Goal: Task Accomplishment & Management: Complete application form

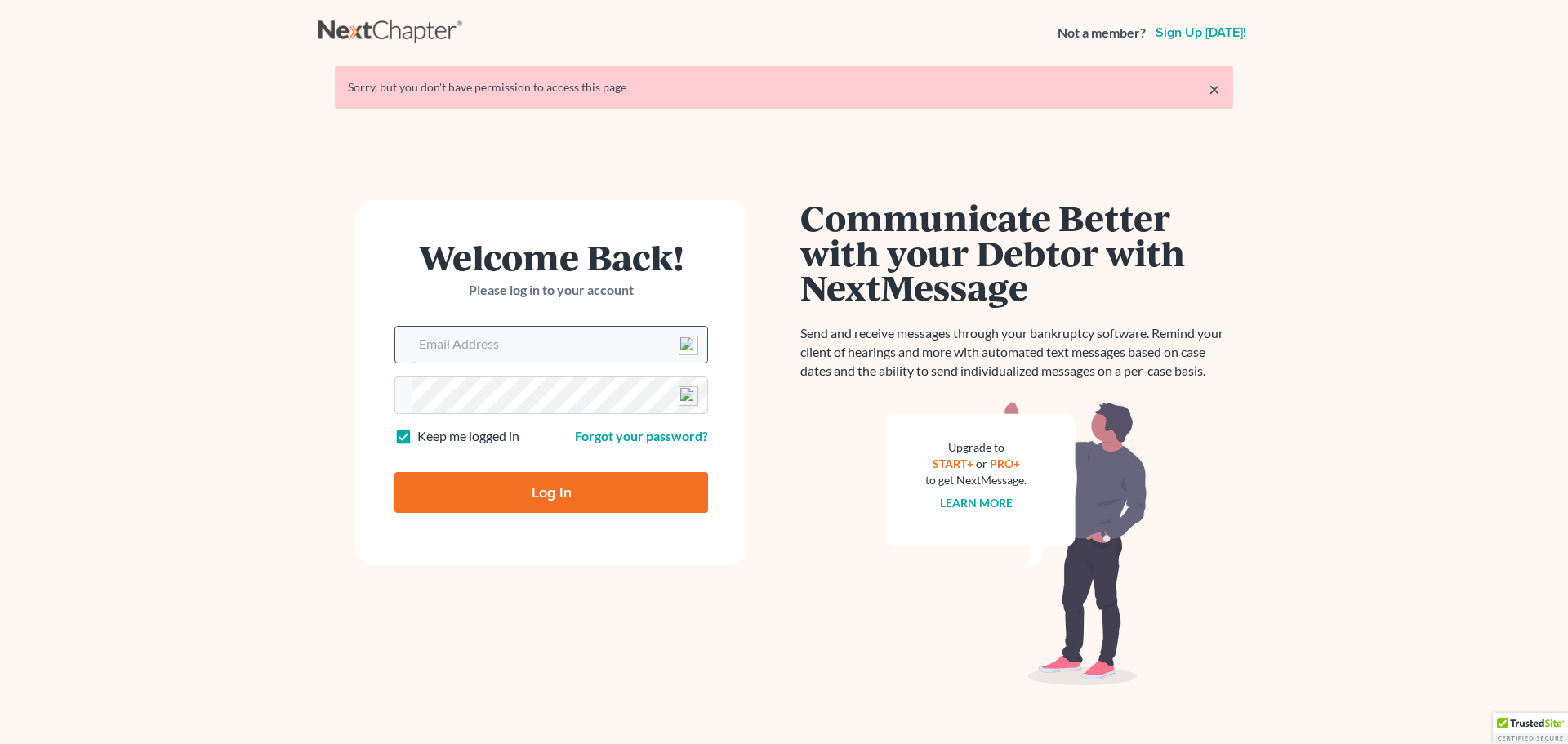
type input "[EMAIL_ADDRESS][DOMAIN_NAME]"
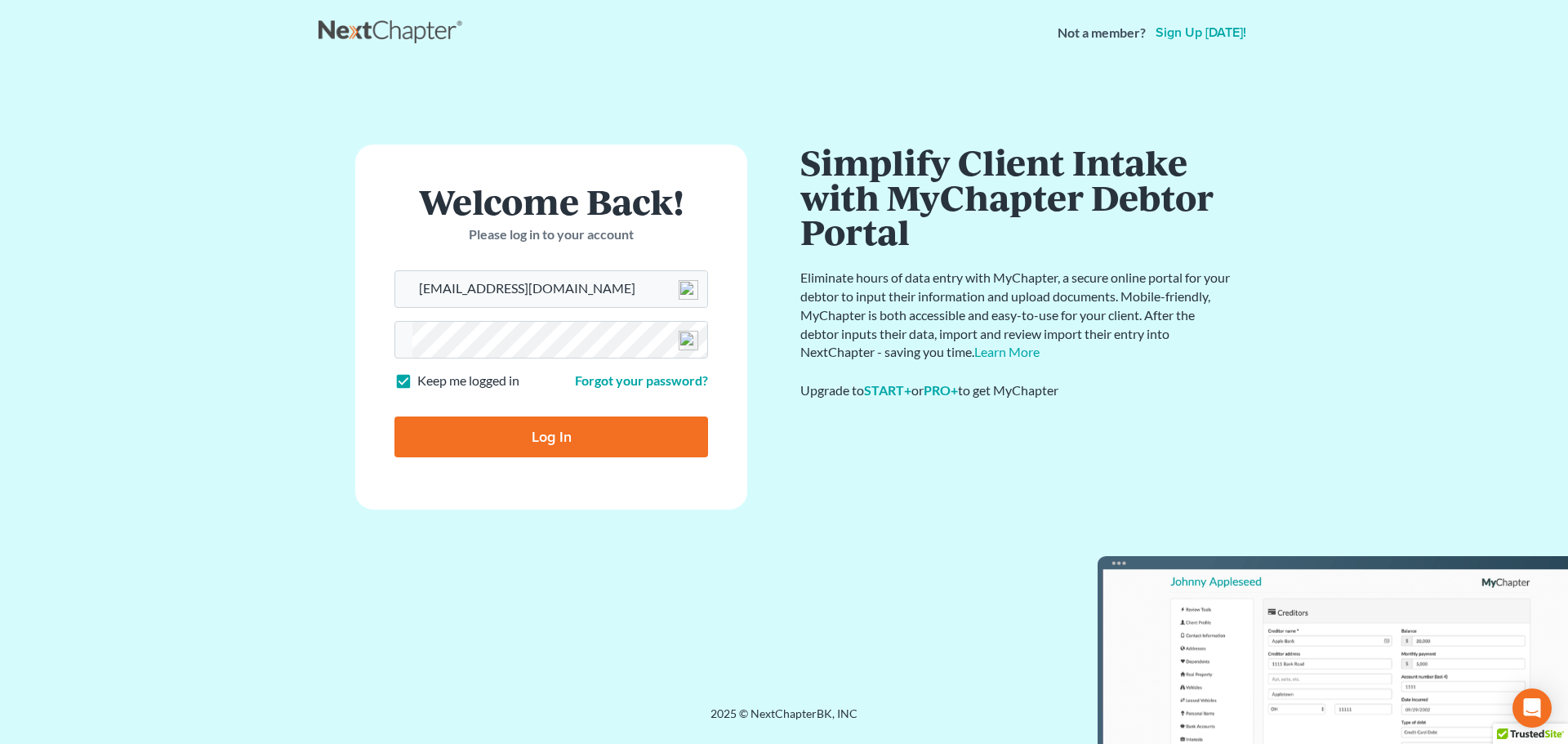
click at [577, 437] on input "Log In" at bounding box center [551, 436] width 314 height 41
type input "Thinking..."
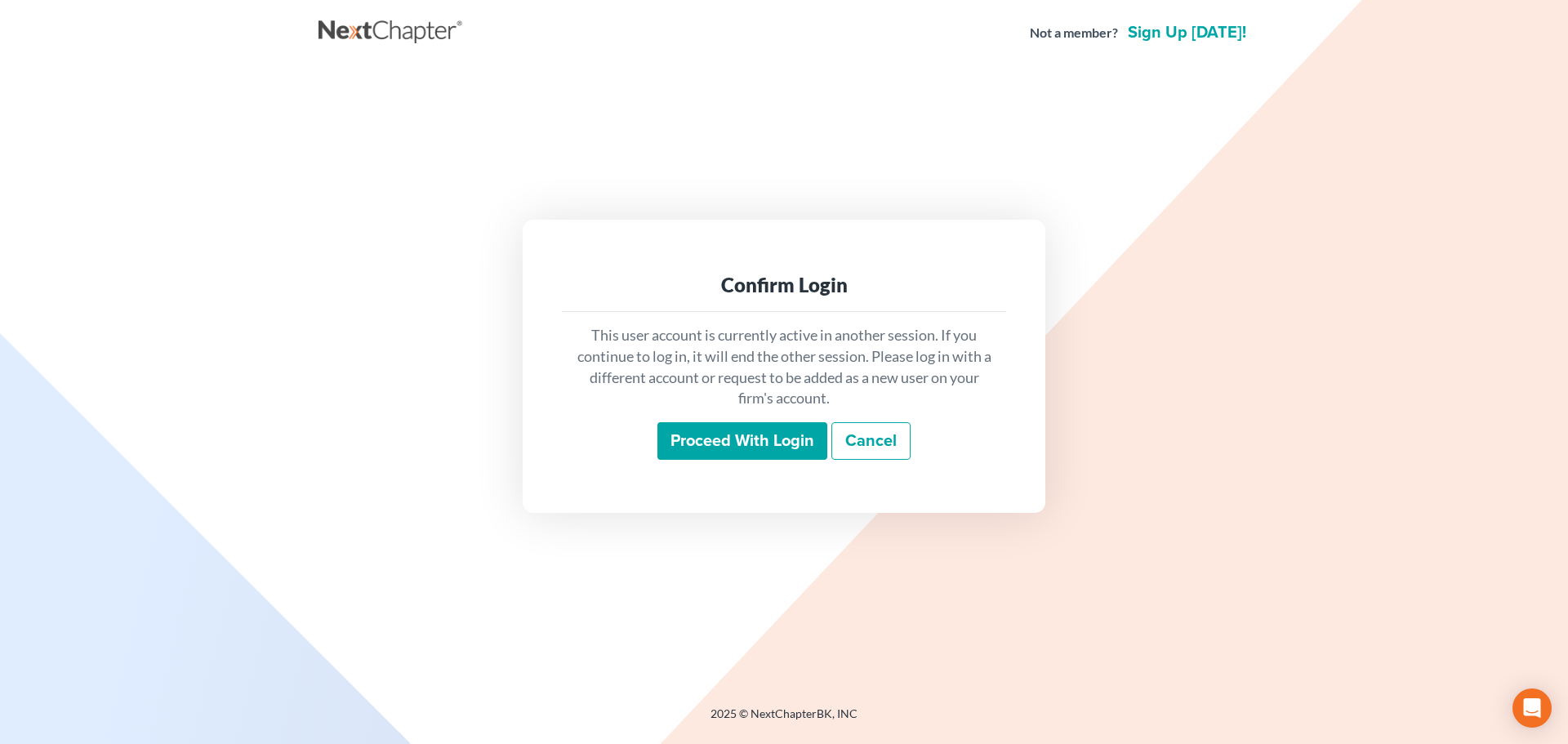
click at [734, 437] on input "Proceed with login" at bounding box center [742, 441] width 170 height 38
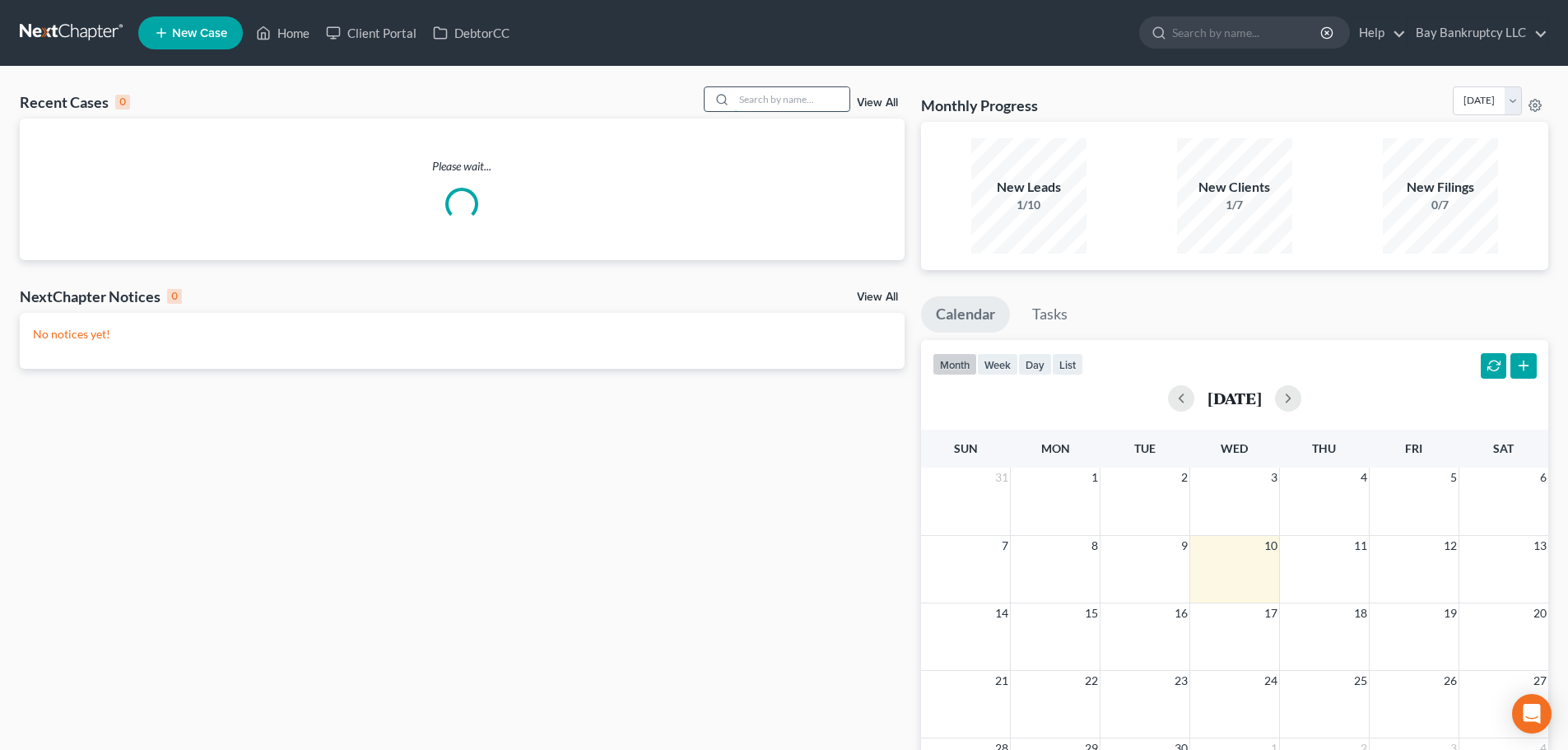
click at [762, 97] on input "search" at bounding box center [792, 99] width 116 height 24
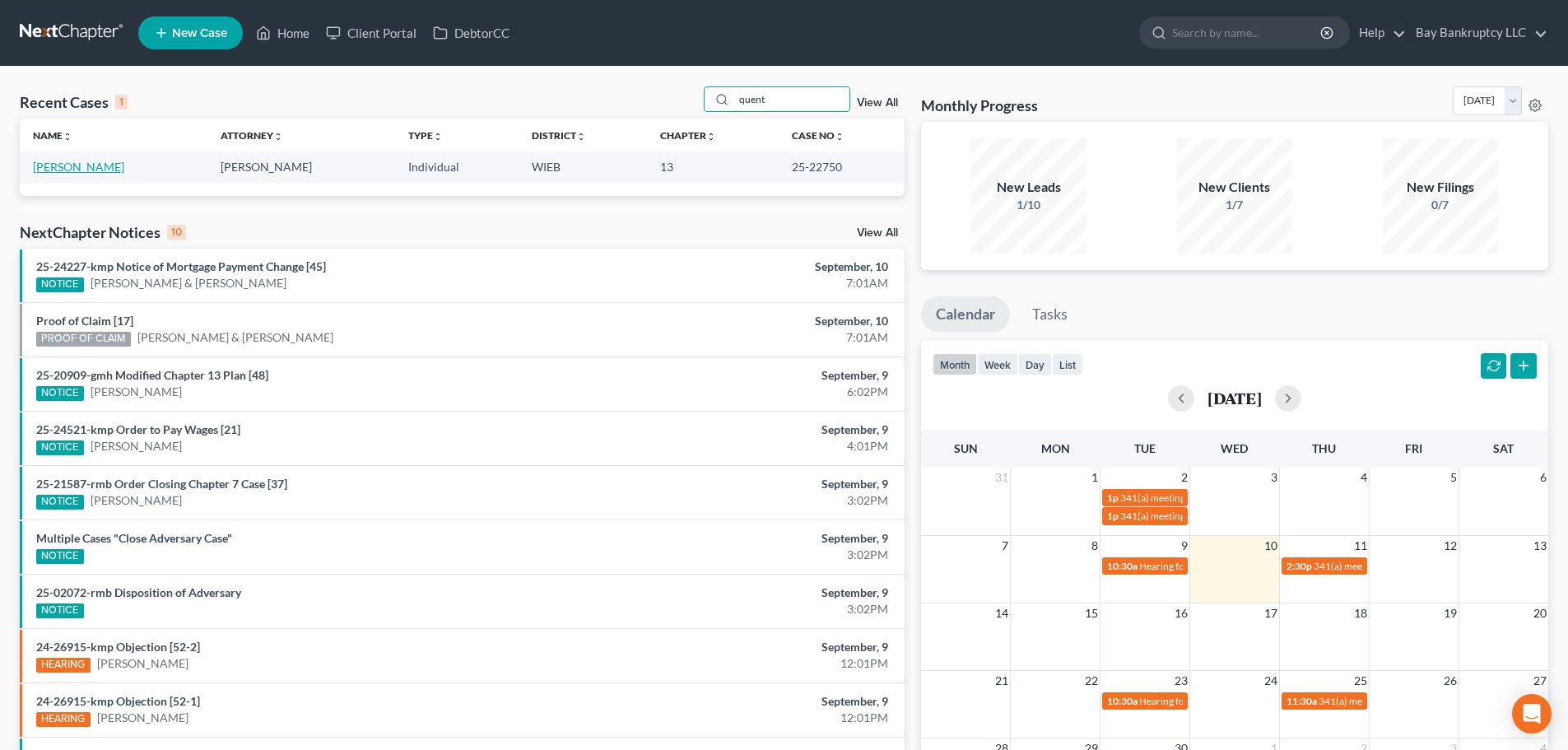
type input "quent"
click at [94, 172] on link "Taylor, Quenton" at bounding box center [79, 167] width 92 height 14
select select "2"
select select "0"
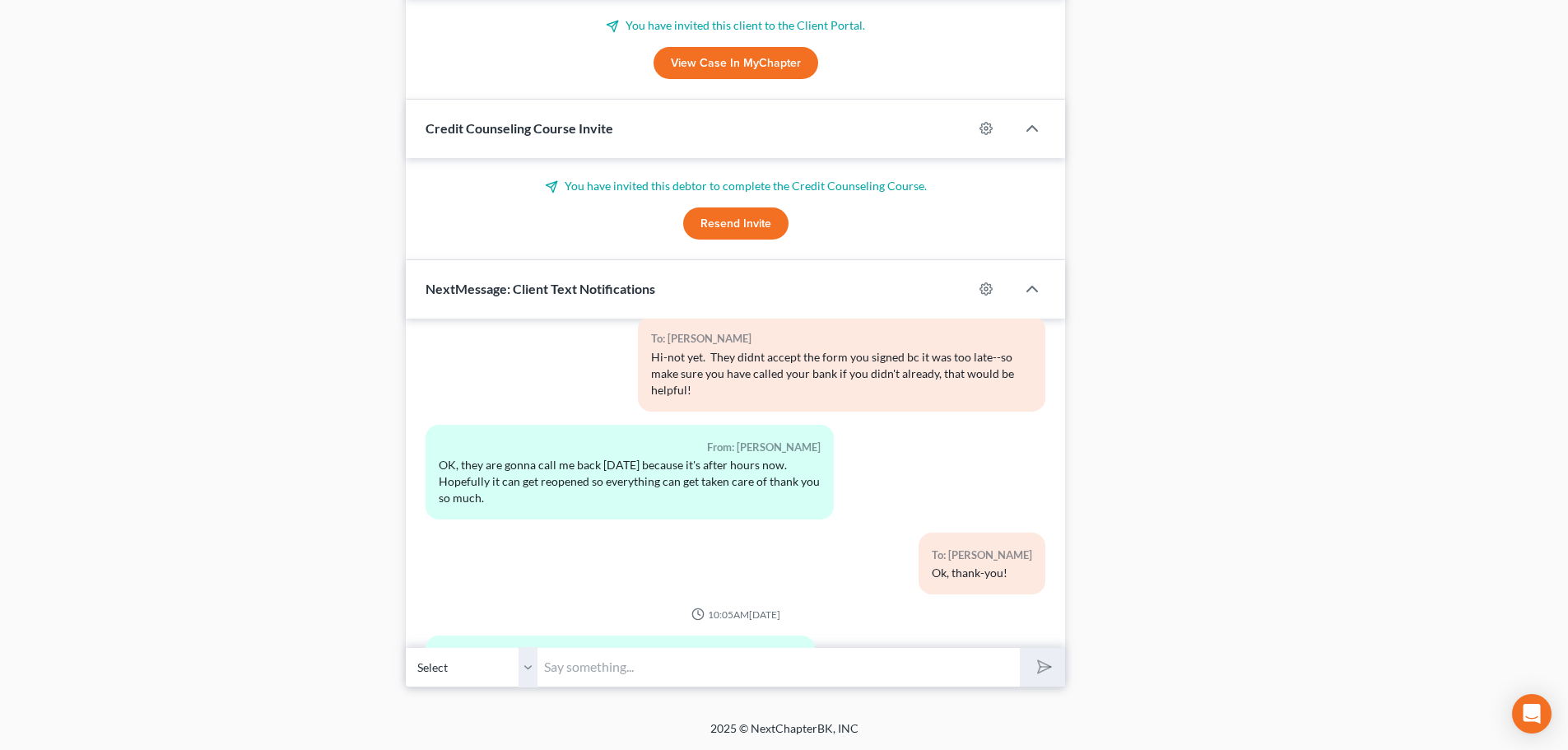
scroll to position [12214, 0]
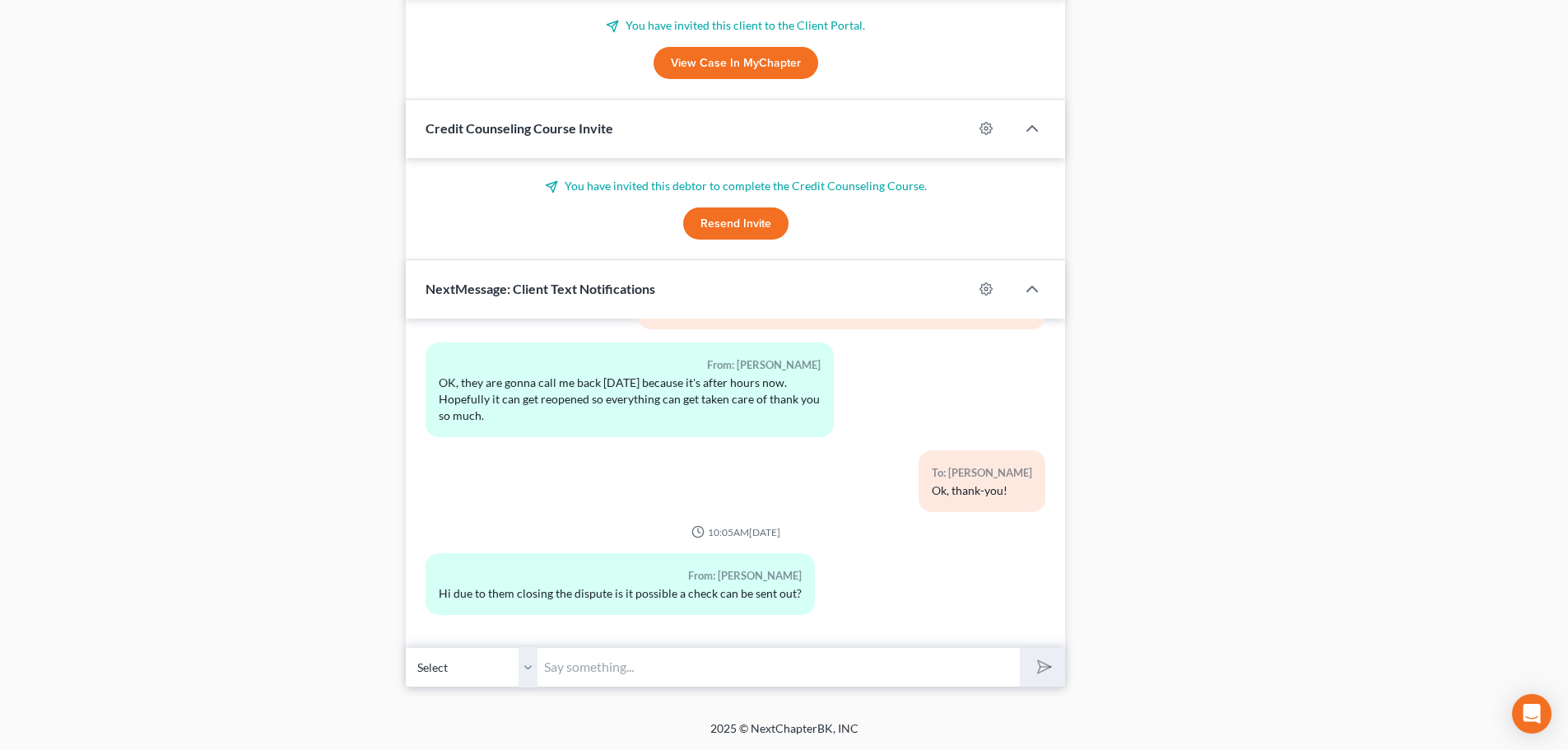
click at [600, 667] on input "text" at bounding box center [779, 667] width 483 height 40
type input "Hi- I haven't heard anything--did you ?"
click at [1038, 668] on icon "submit" at bounding box center [1040, 666] width 23 height 23
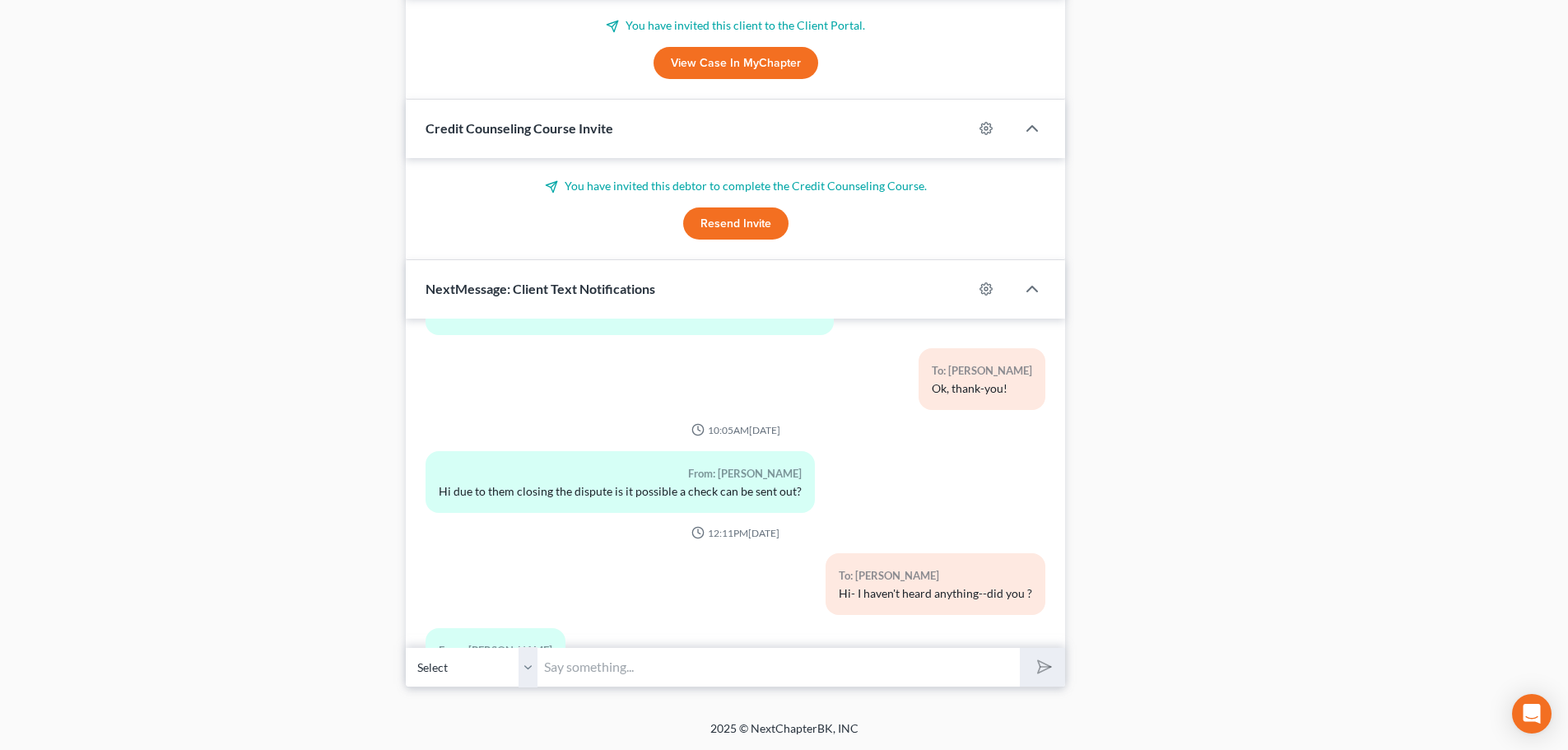
scroll to position [12392, 0]
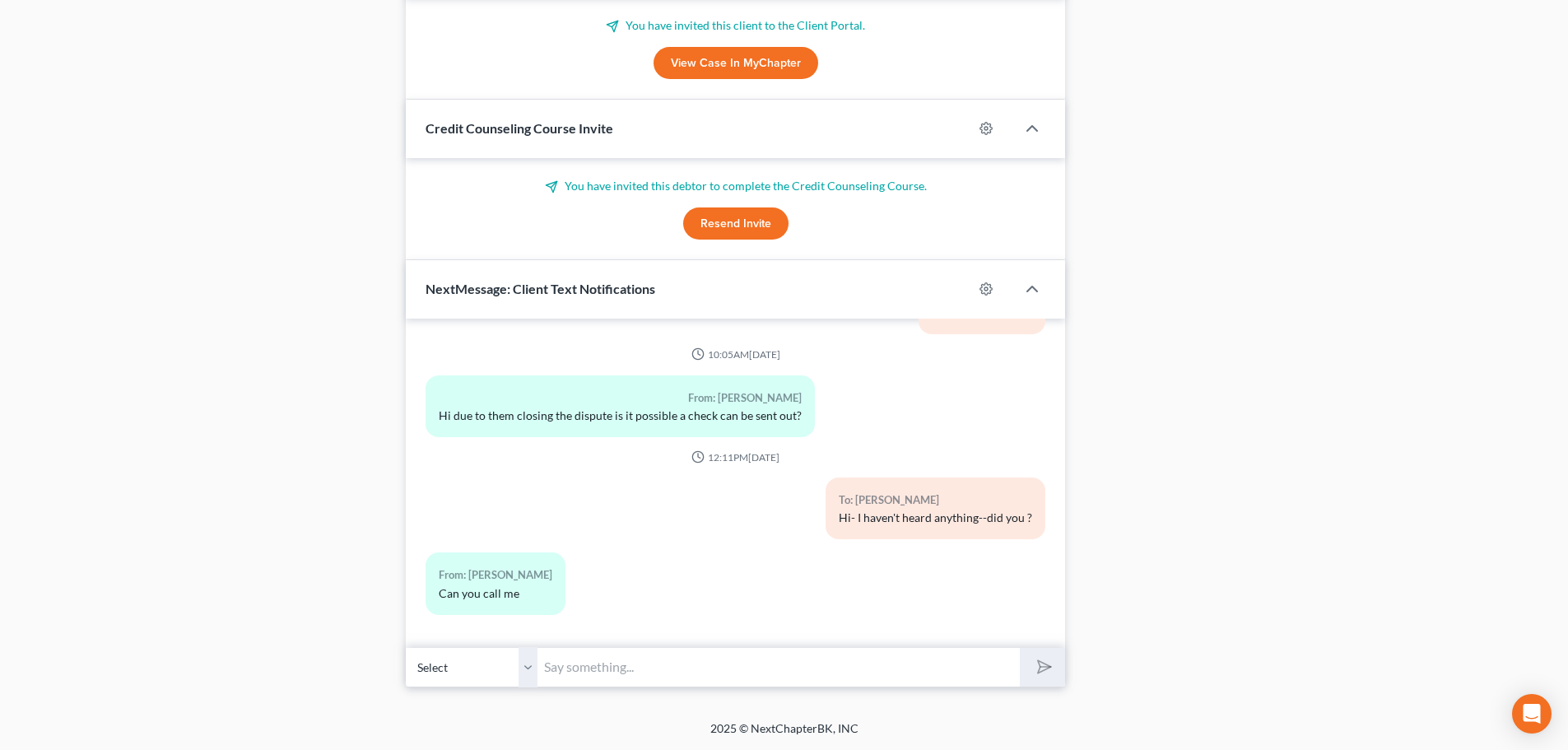
click at [632, 668] on input "text" at bounding box center [779, 667] width 483 height 40
type input "yes"
drag, startPoint x: 1040, startPoint y: 671, endPoint x: 757, endPoint y: 653, distance: 283.6
click at [1040, 671] on polygon "submit" at bounding box center [1041, 667] width 20 height 20
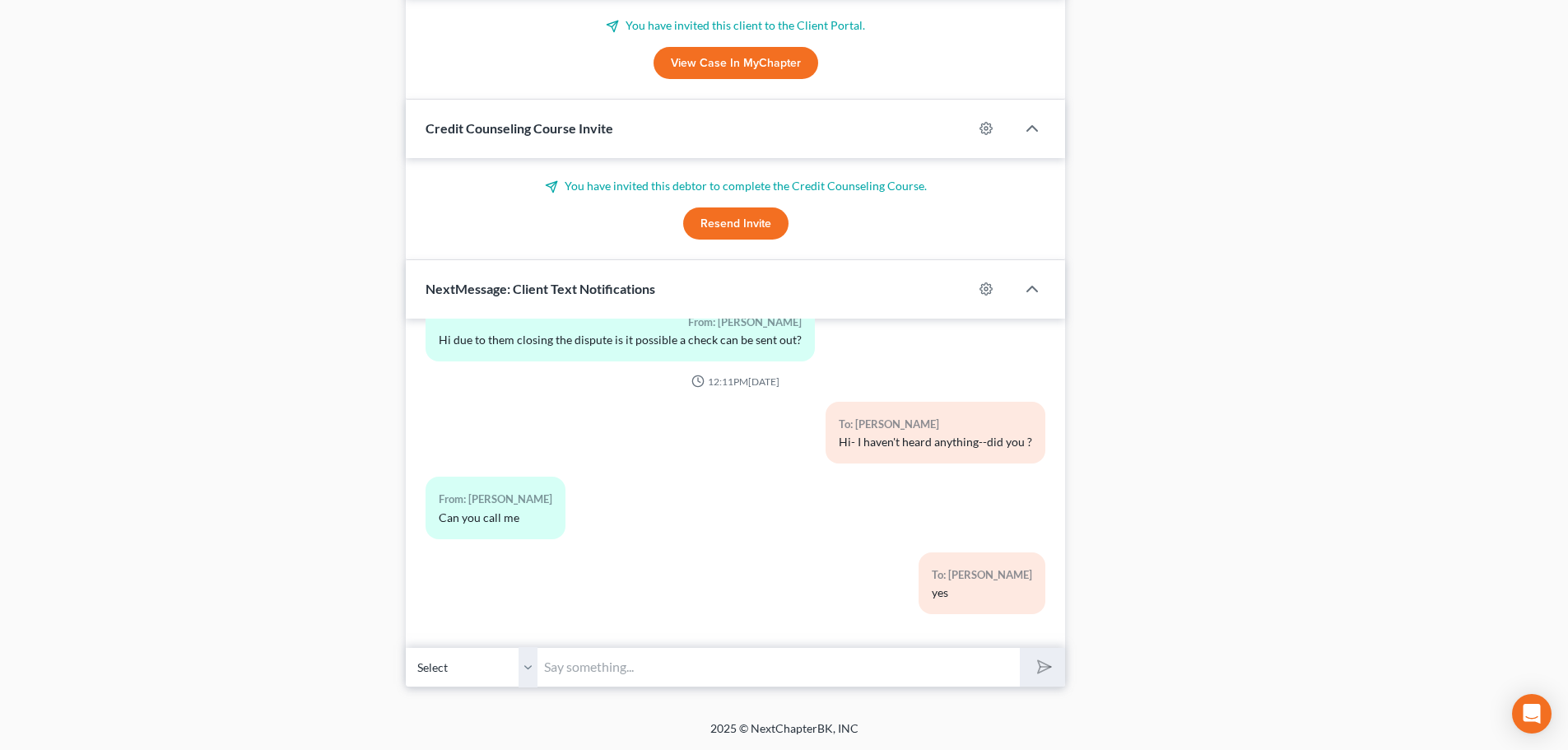
scroll to position [12467, 0]
click at [583, 671] on input "text" at bounding box center [779, 667] width 483 height 40
type input "i just tried to call"
click at [1039, 676] on icon "submit" at bounding box center [1040, 666] width 23 height 23
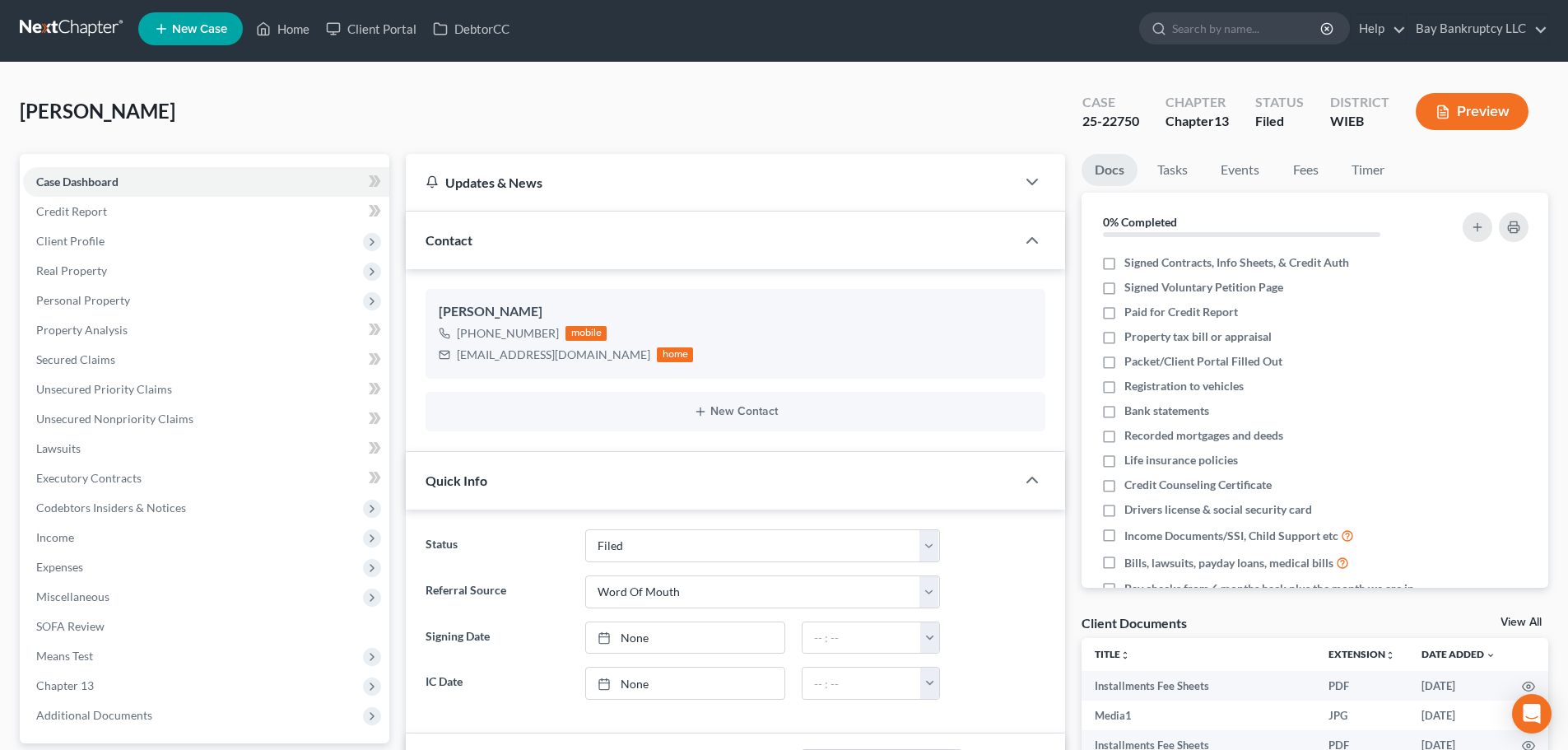
scroll to position [0, 0]
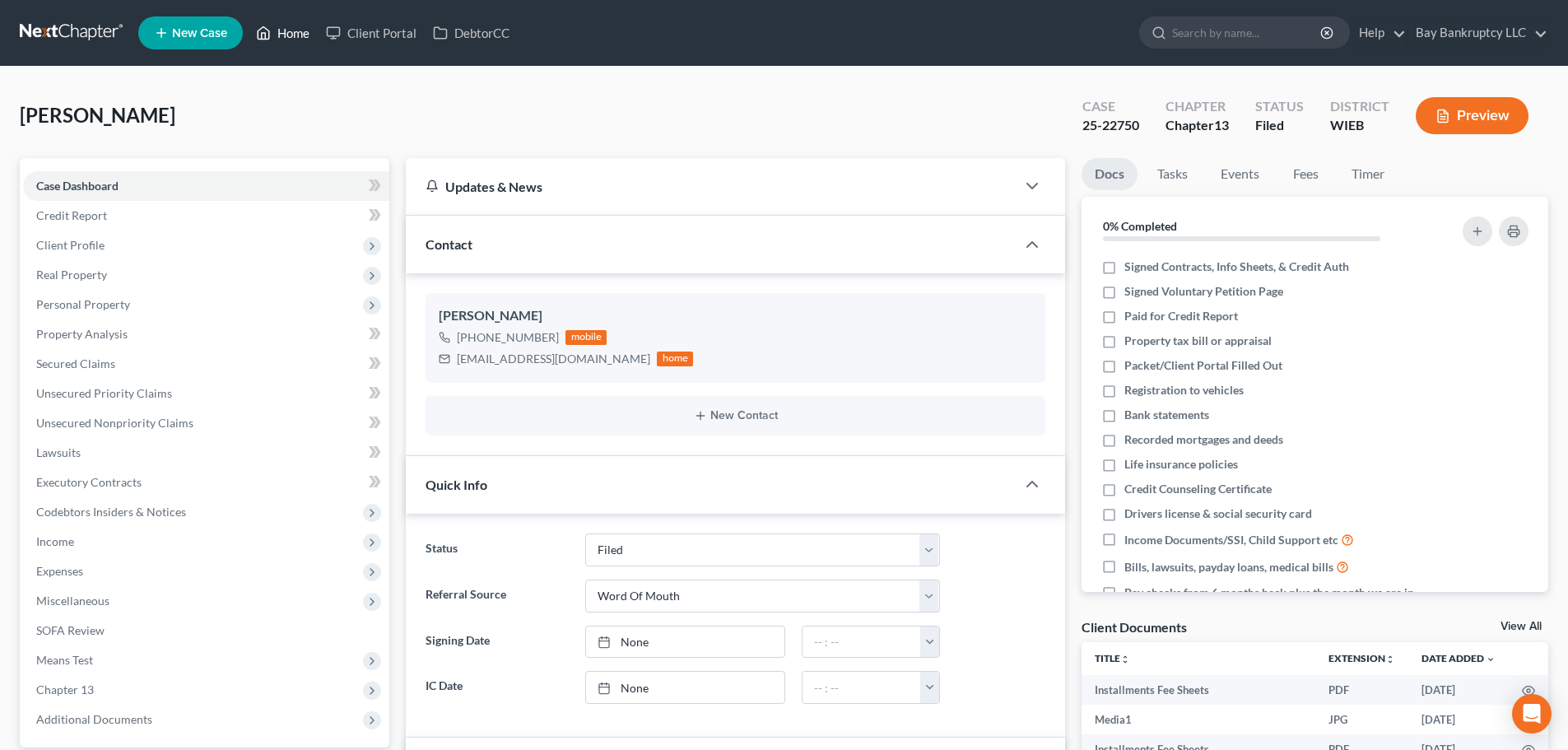
drag, startPoint x: 299, startPoint y: 29, endPoint x: 851, endPoint y: 136, distance: 562.3
click at [299, 29] on link "Home" at bounding box center [282, 33] width 70 height 30
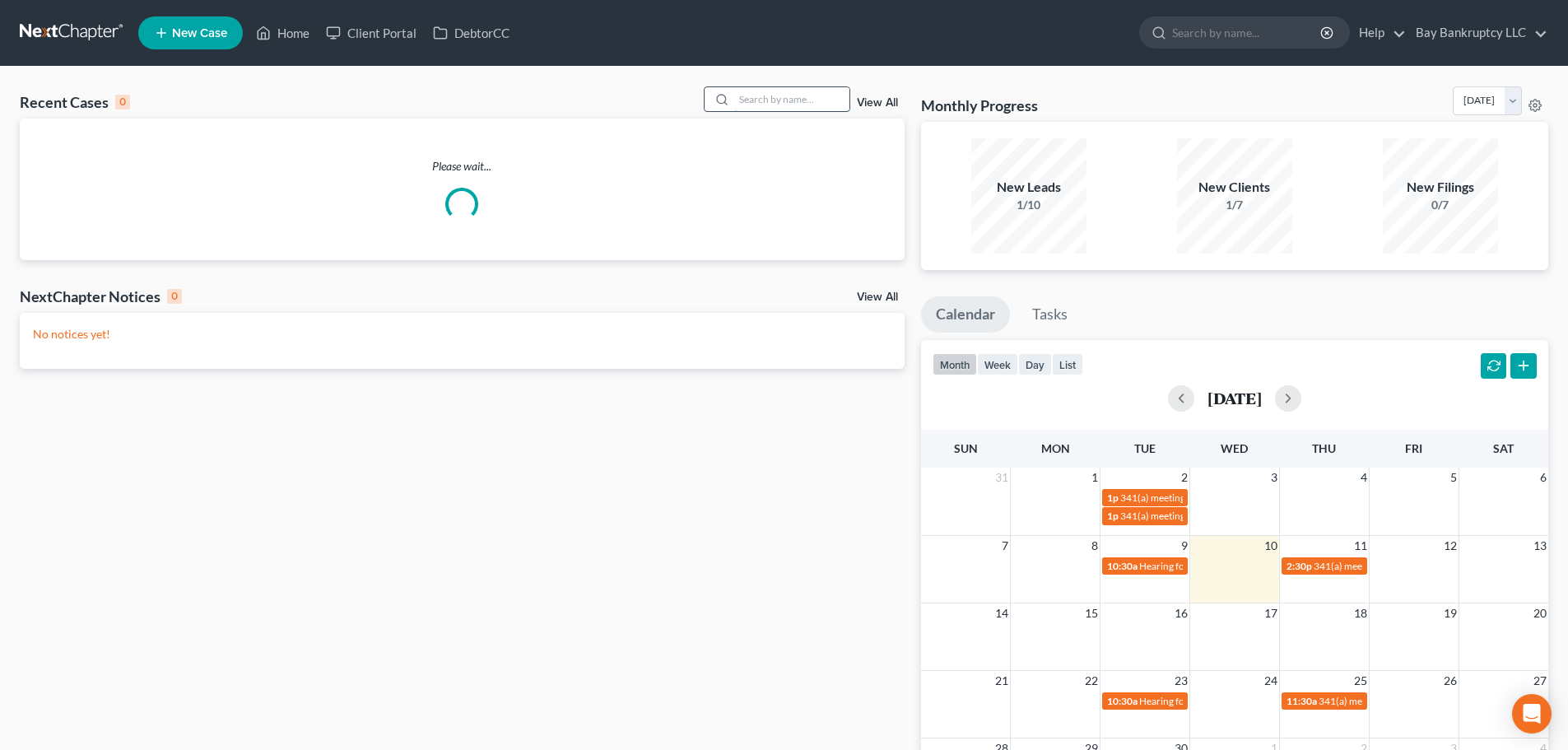
click at [804, 98] on input "search" at bounding box center [792, 99] width 116 height 24
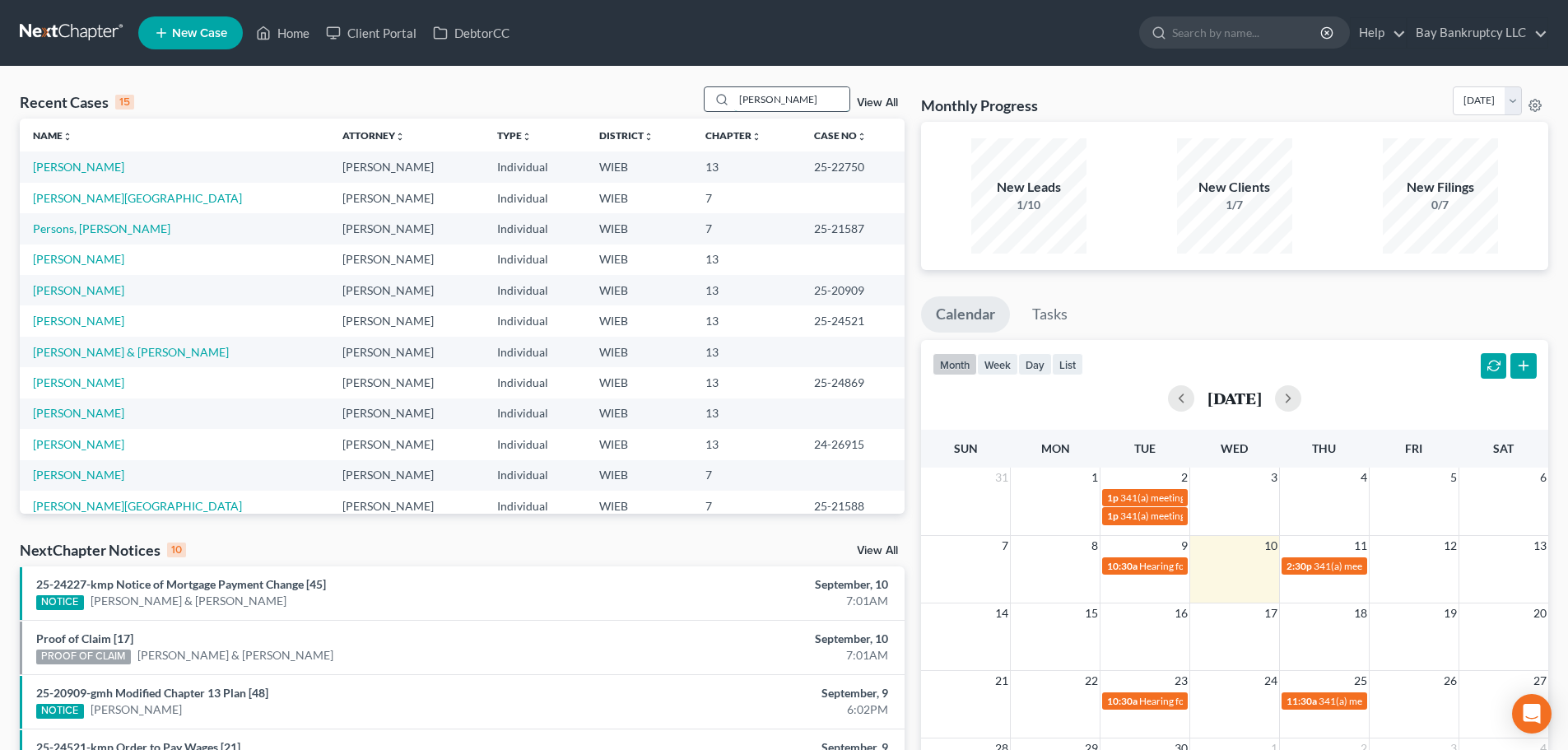
type input "gwen"
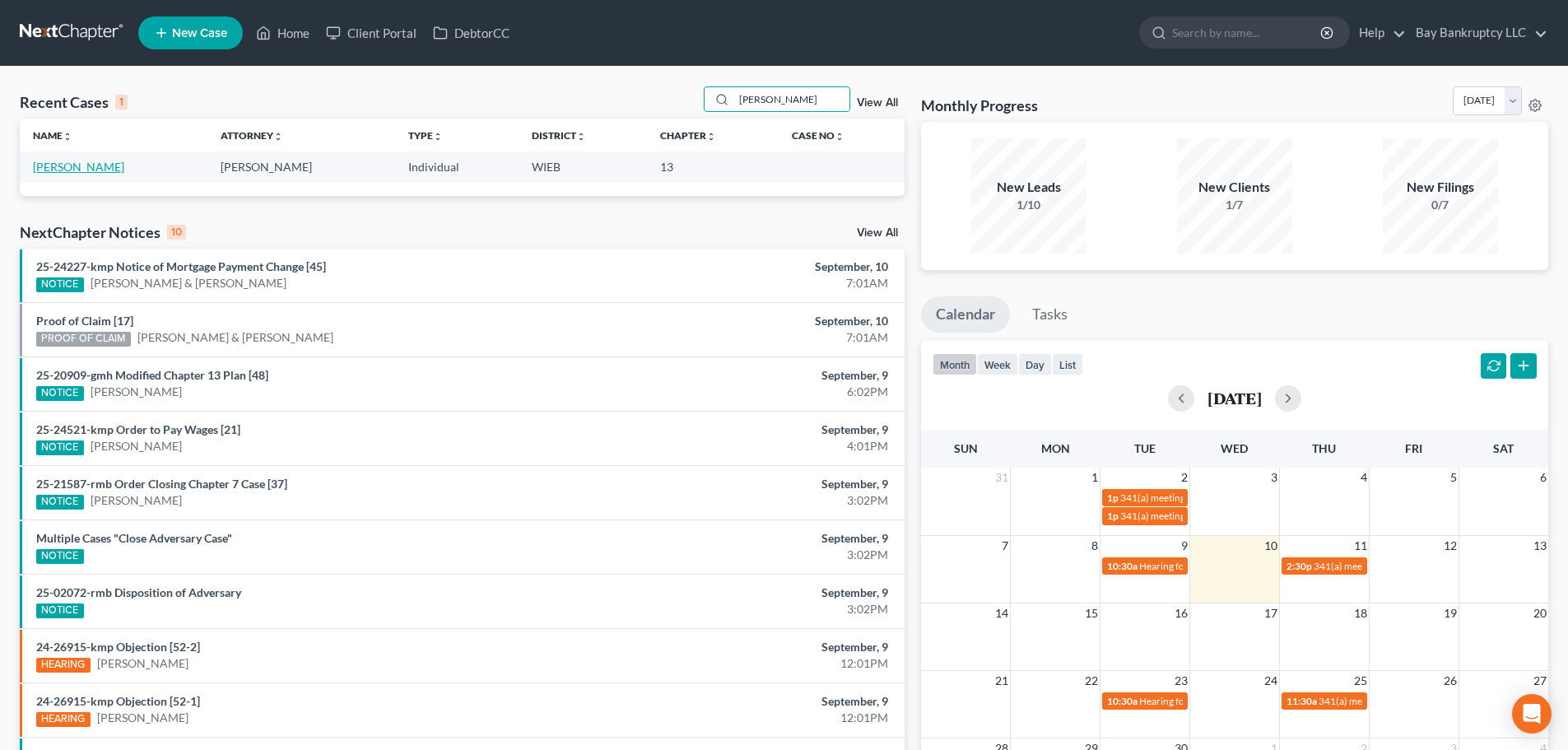
click at [70, 164] on link "[PERSON_NAME]" at bounding box center [79, 167] width 92 height 14
select select "3"
select select "0"
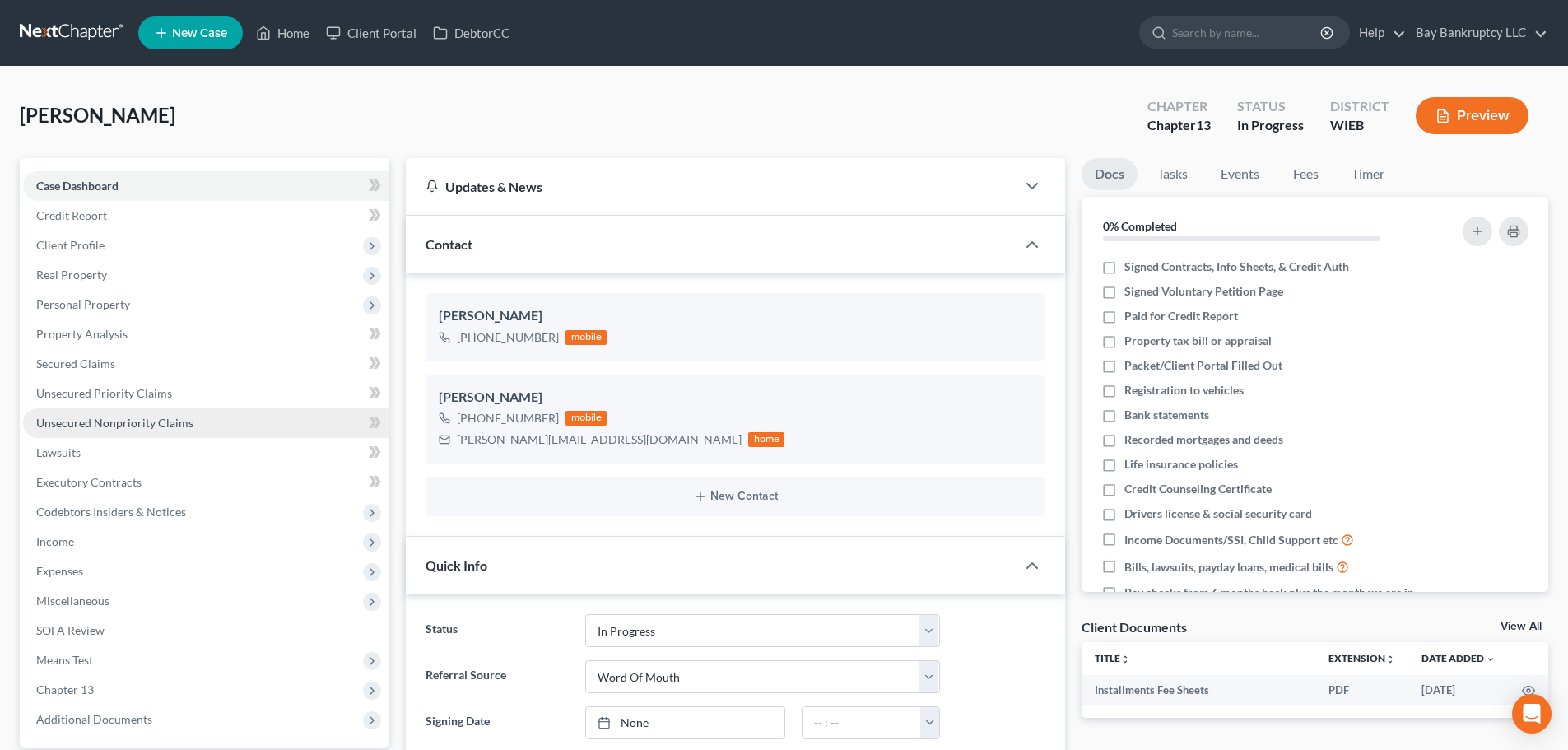
scroll to position [2726, 0]
click at [120, 256] on span "Client Profile" at bounding box center [205, 245] width 366 height 30
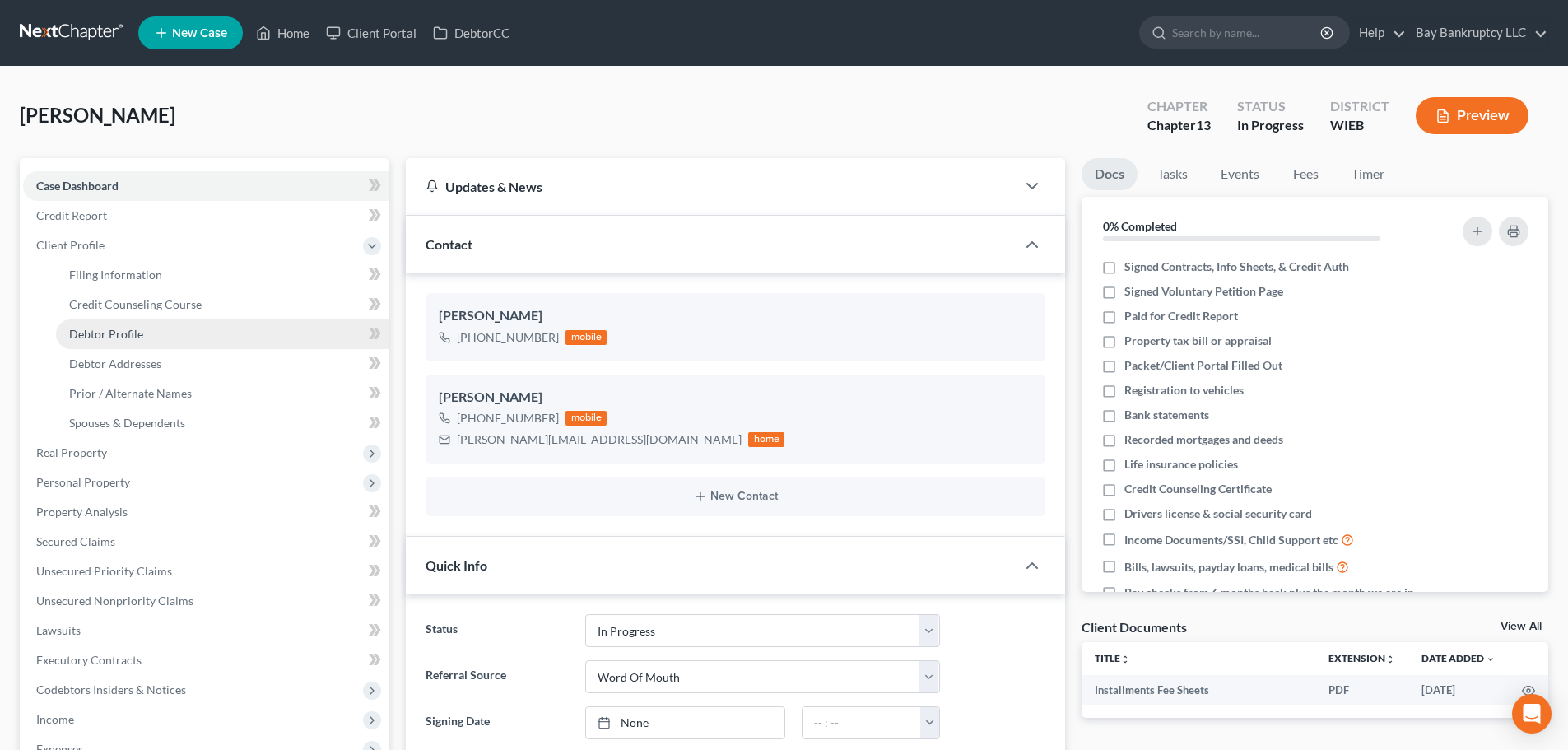
click at [124, 322] on link "Debtor Profile" at bounding box center [222, 334] width 333 height 30
select select "0"
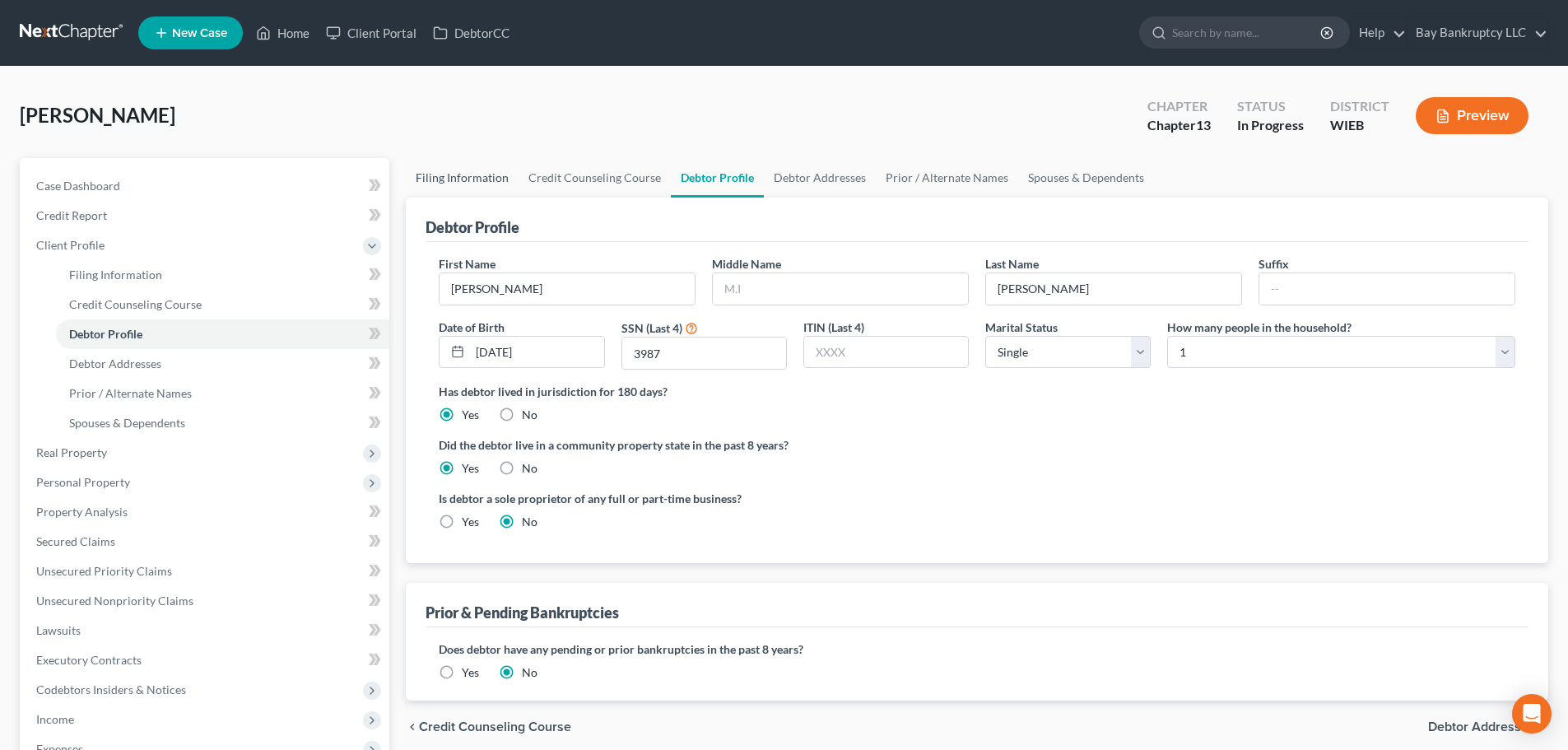
click at [489, 182] on link "Filing Information" at bounding box center [462, 178] width 113 height 40
select select "1"
select select "0"
select select "3"
select select "0"
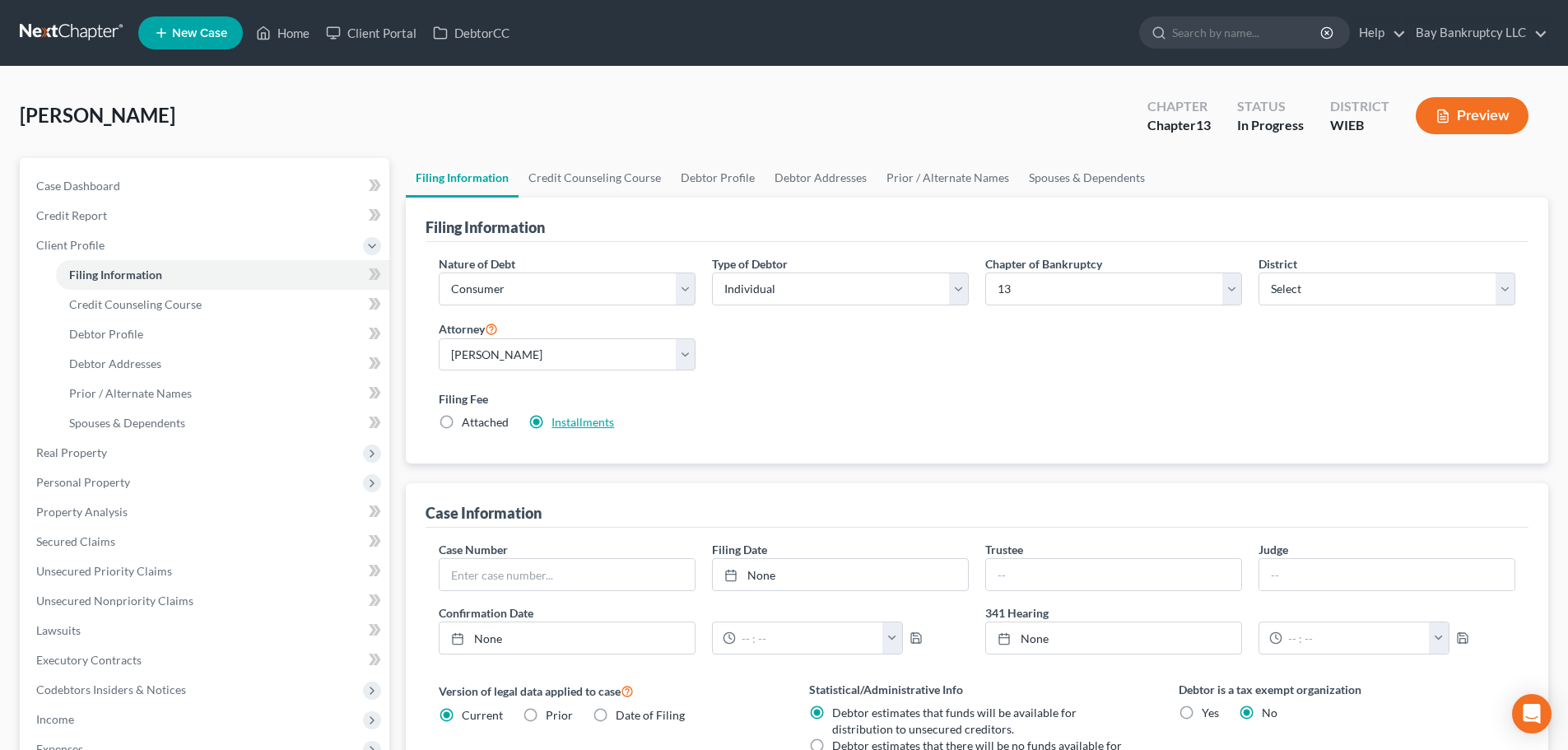
click at [595, 424] on link "Installments" at bounding box center [583, 422] width 63 height 14
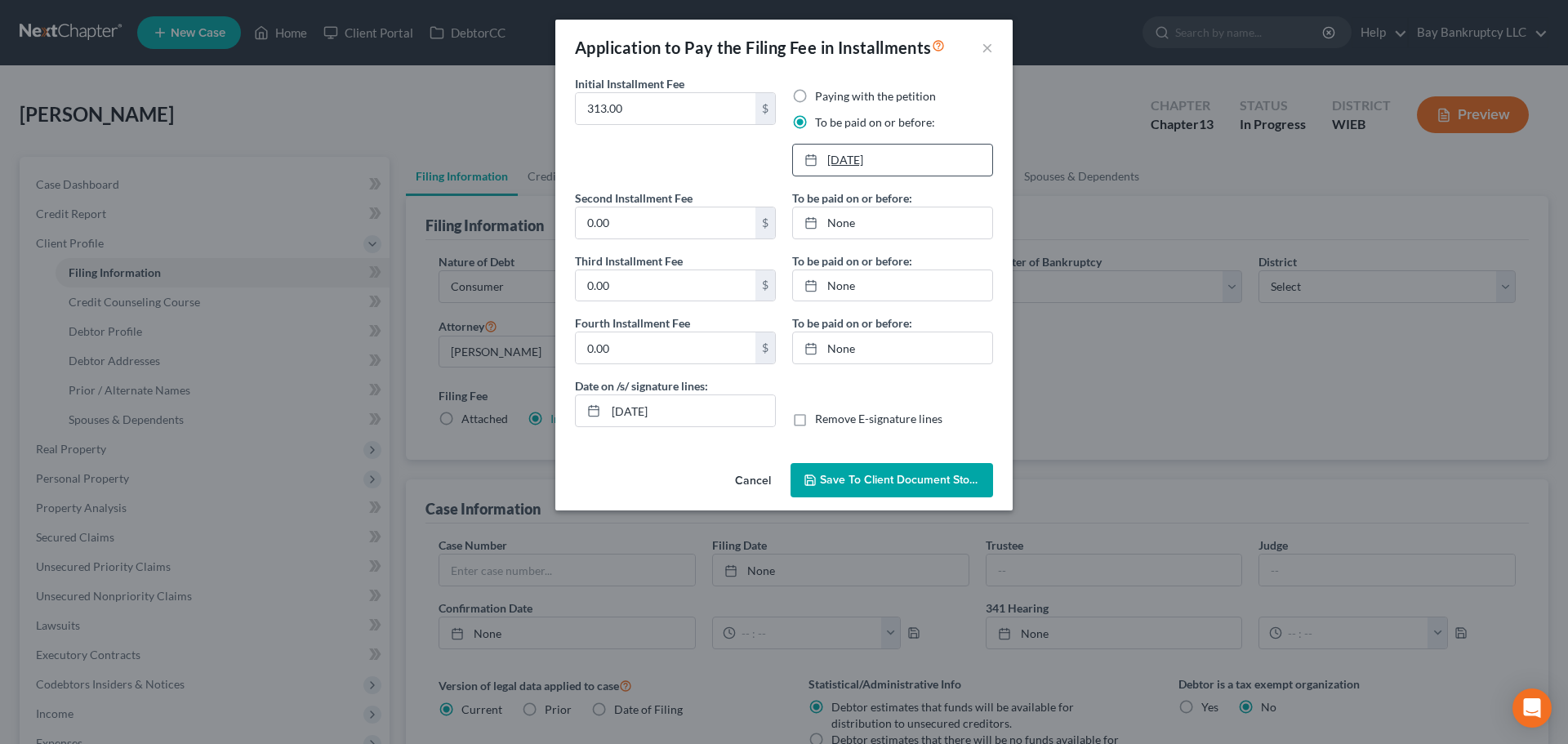
click at [844, 159] on link "10/9/2025" at bounding box center [892, 159] width 199 height 31
click at [909, 475] on span "Save to Client Document Storage" at bounding box center [907, 480] width 173 height 14
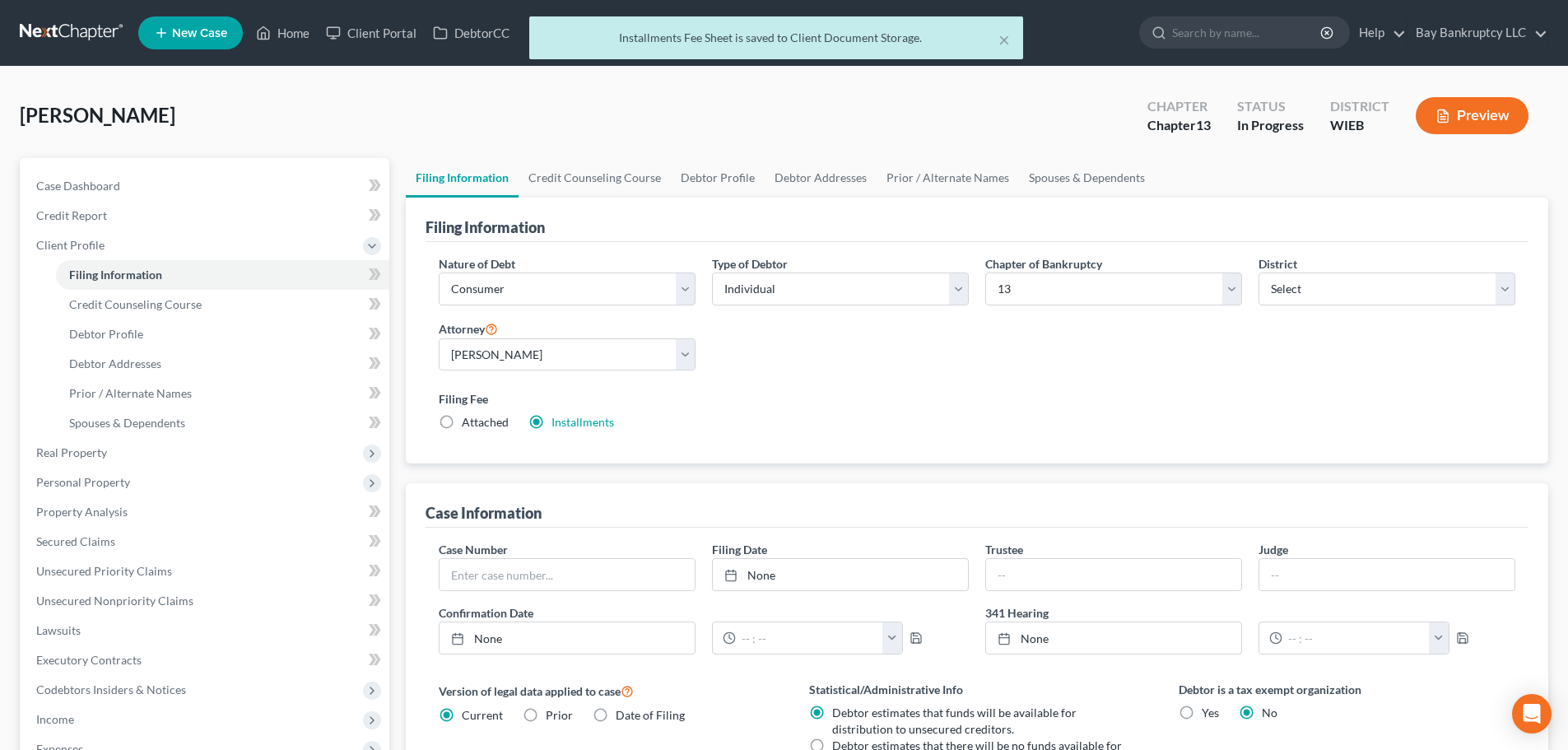
scroll to position [329, 0]
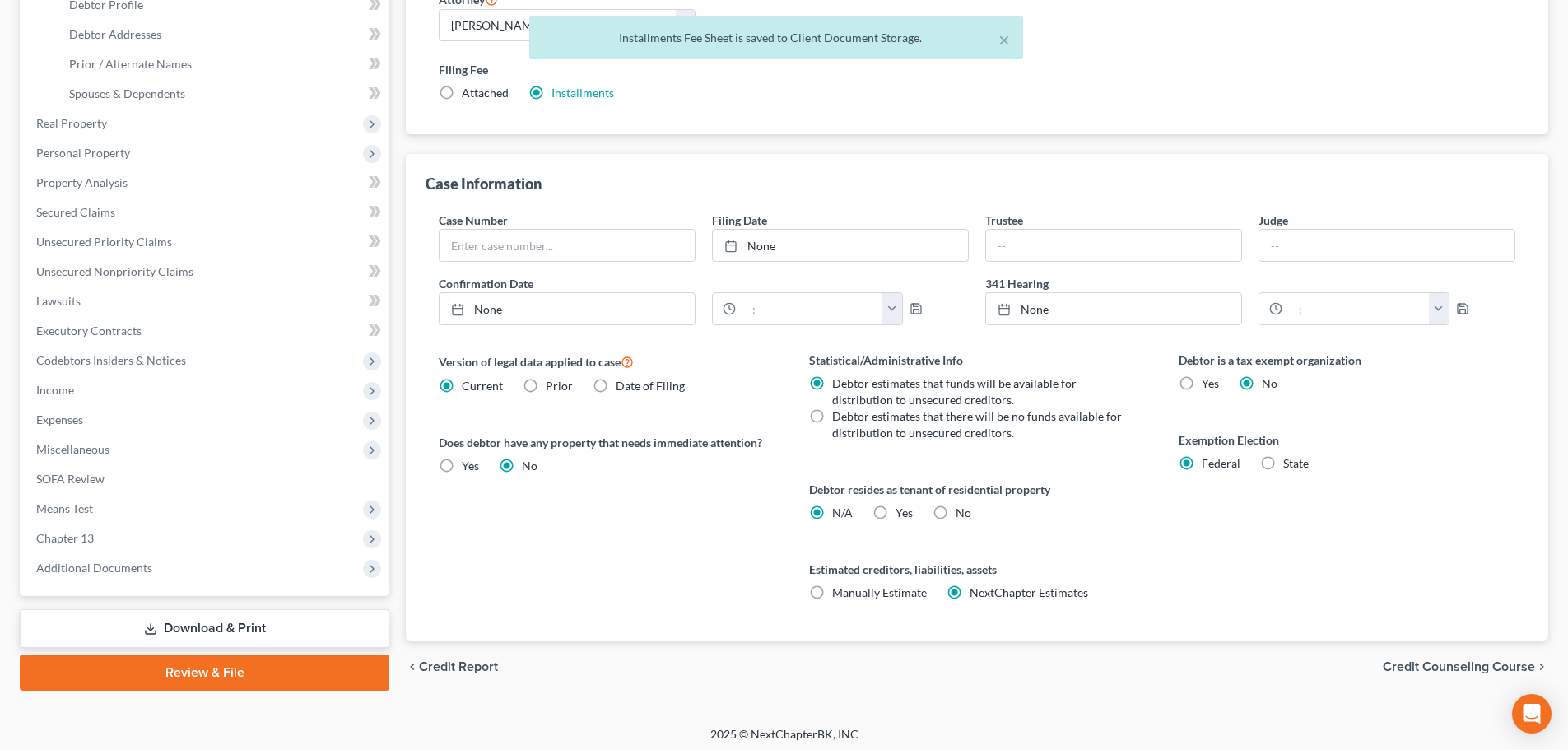
click at [275, 667] on link "Review & File" at bounding box center [204, 672] width 370 height 36
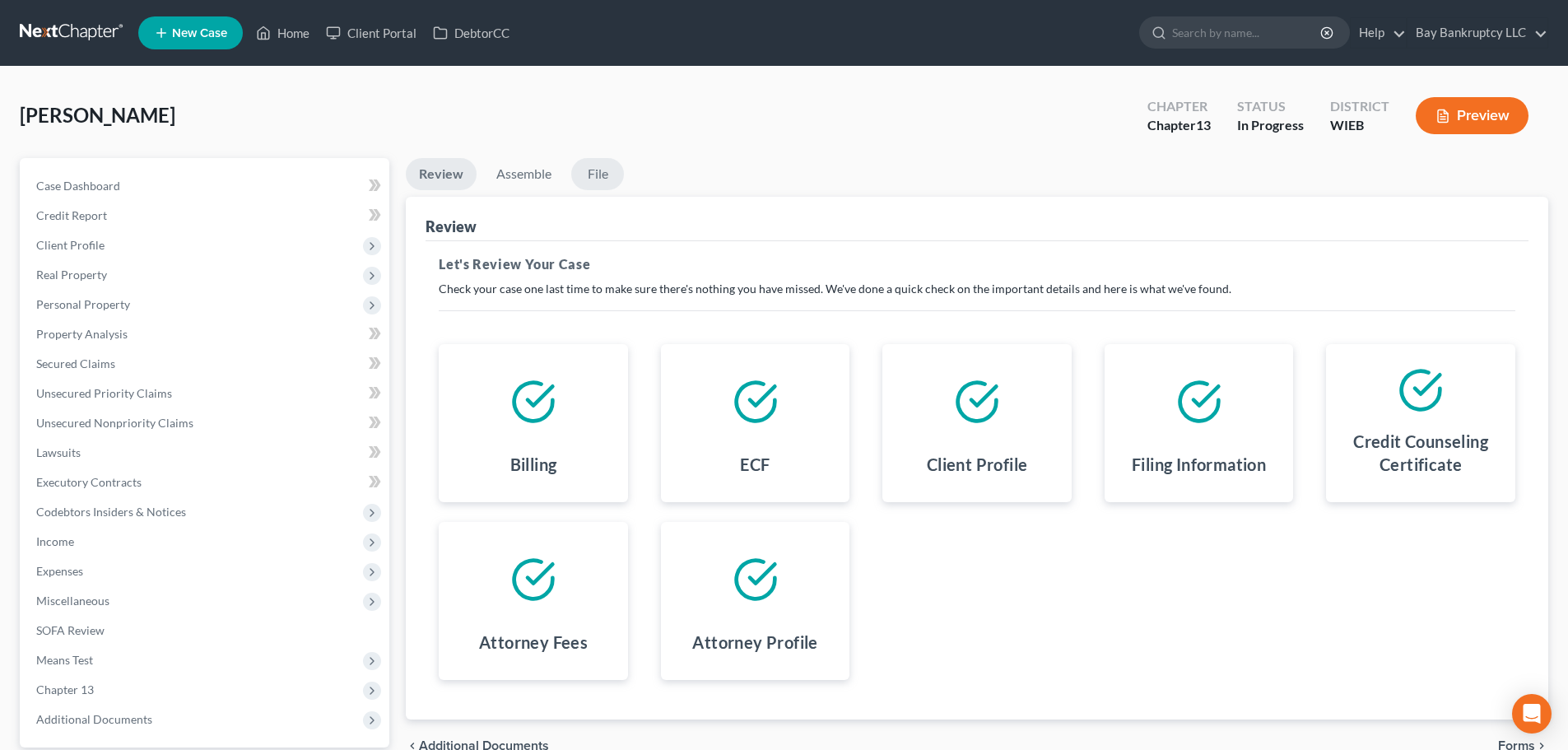
click at [591, 171] on link "File" at bounding box center [597, 174] width 53 height 32
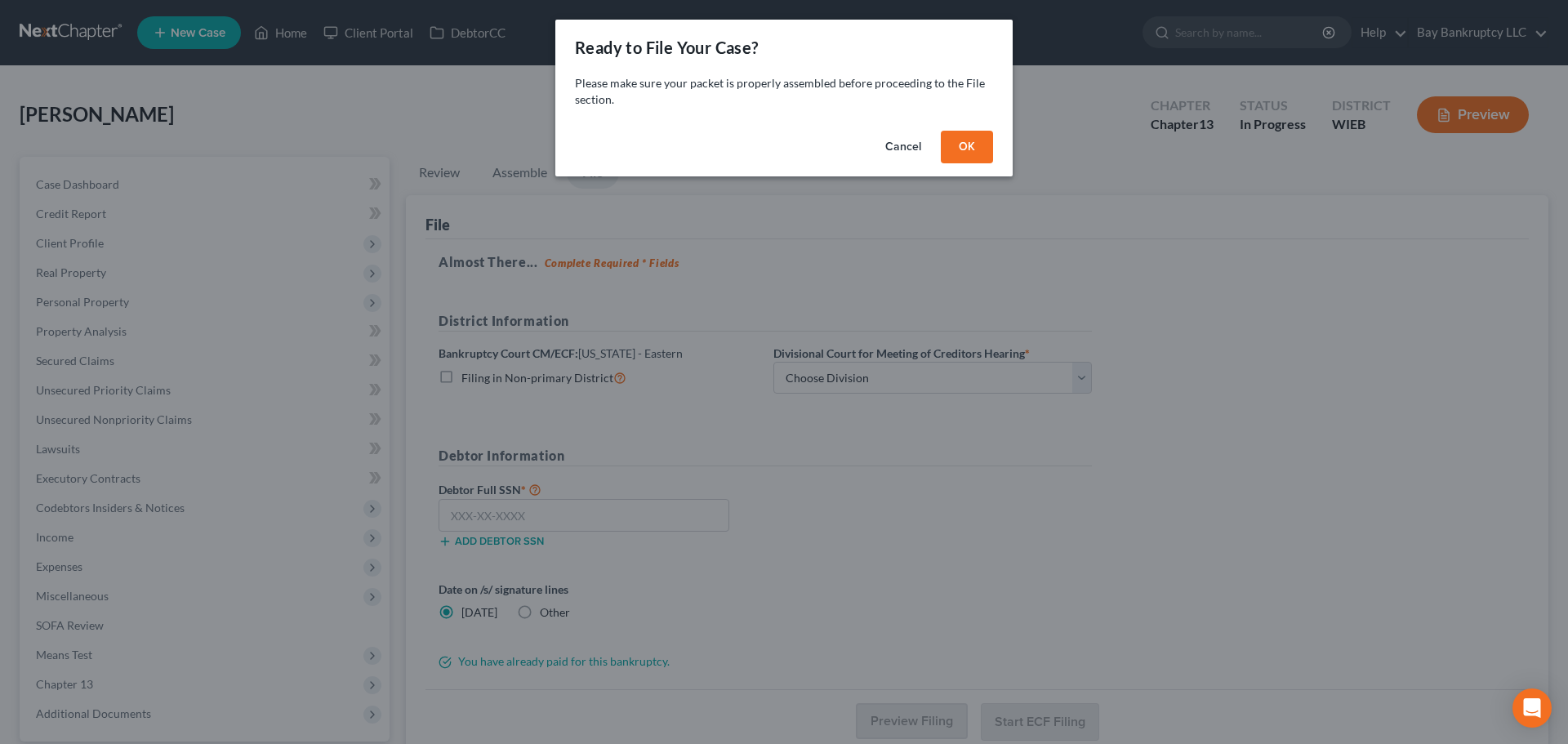
click at [979, 140] on button "OK" at bounding box center [967, 146] width 52 height 33
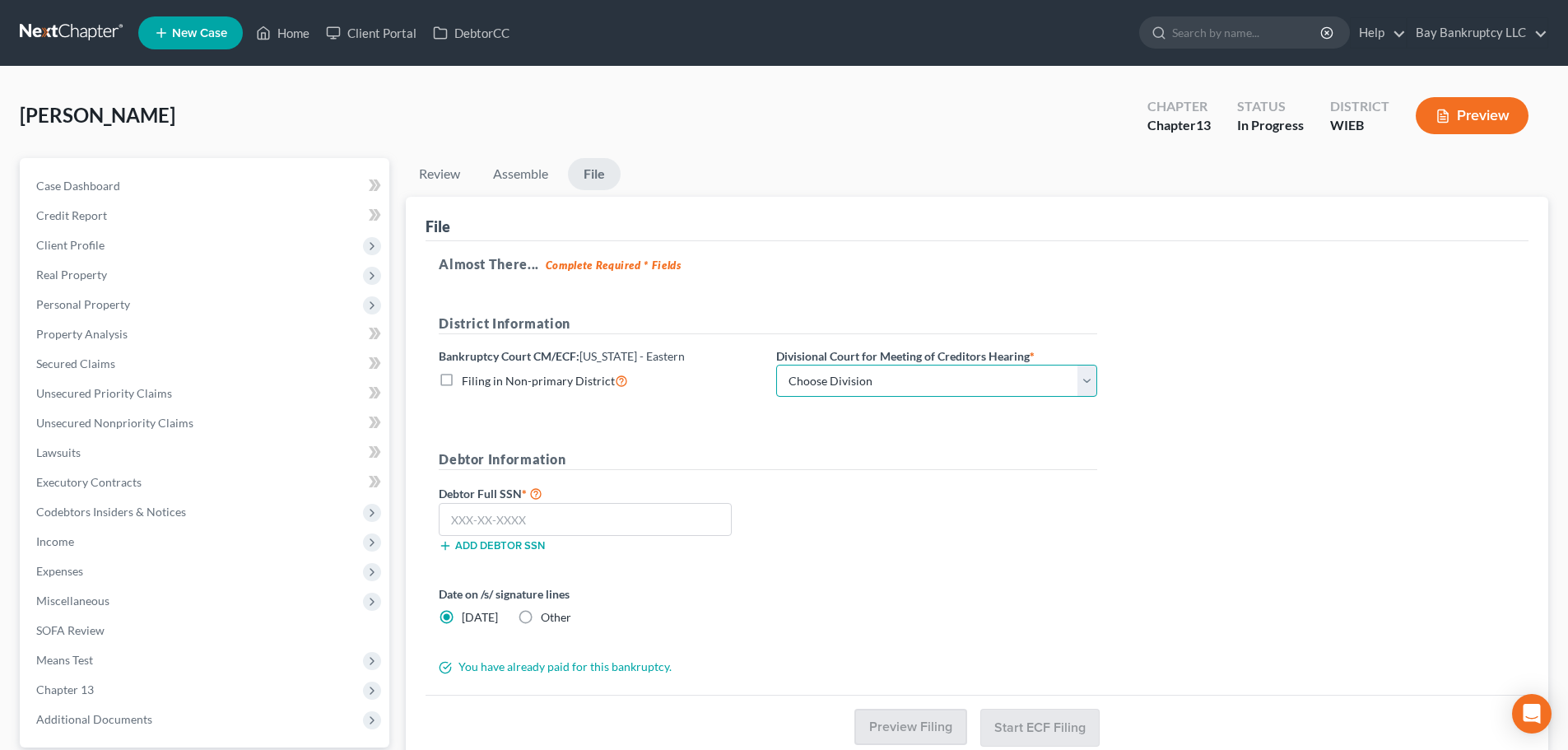
drag, startPoint x: 968, startPoint y: 379, endPoint x: 960, endPoint y: 391, distance: 14.4
click at [968, 379] on select "Choose Division Milwaukee" at bounding box center [937, 381] width 321 height 33
select select "0"
click at [776, 365] on select "Choose Division Milwaukee" at bounding box center [937, 381] width 321 height 33
click at [291, 34] on link "Home" at bounding box center [282, 33] width 70 height 30
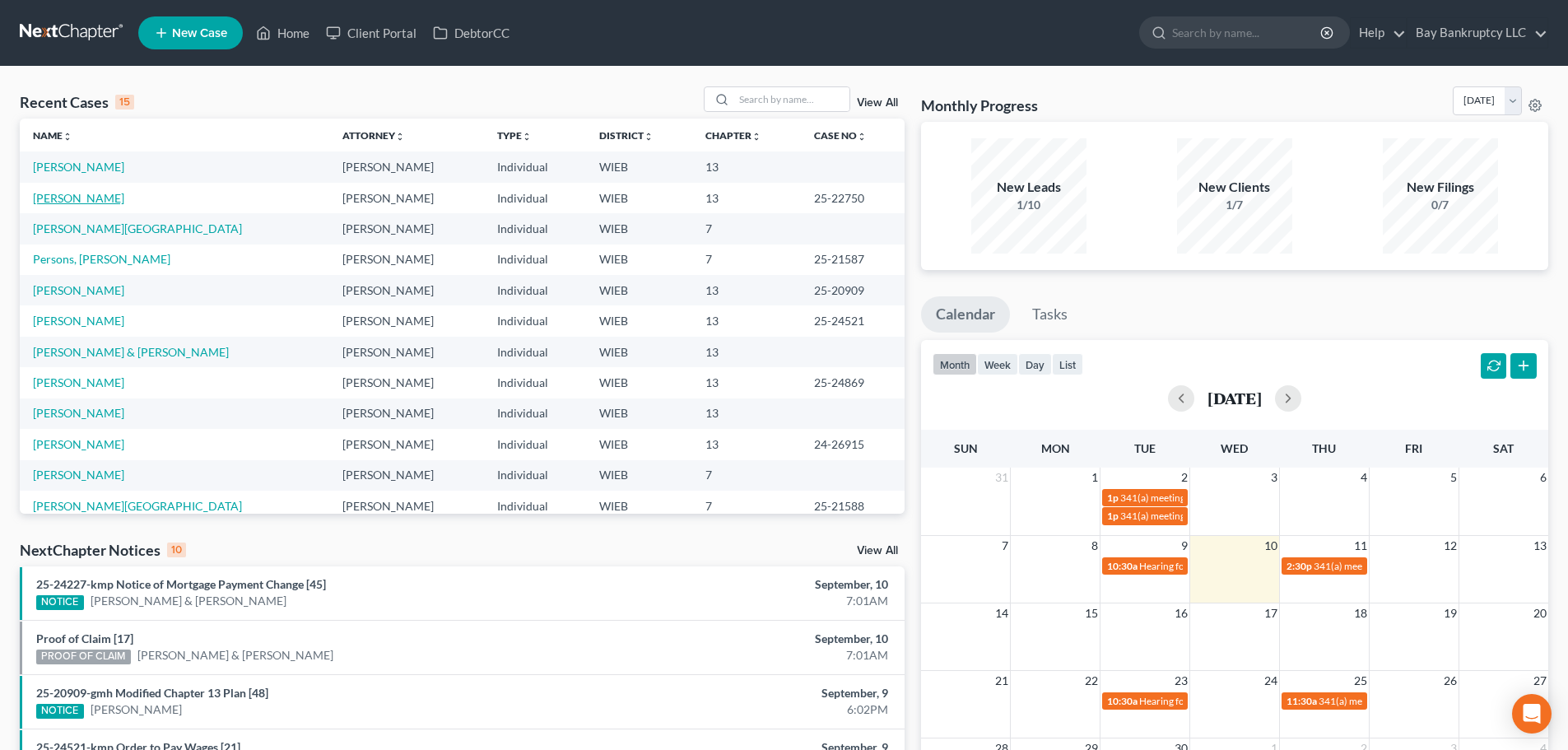
click at [92, 195] on link "[PERSON_NAME]" at bounding box center [79, 197] width 92 height 14
select select "2"
select select "0"
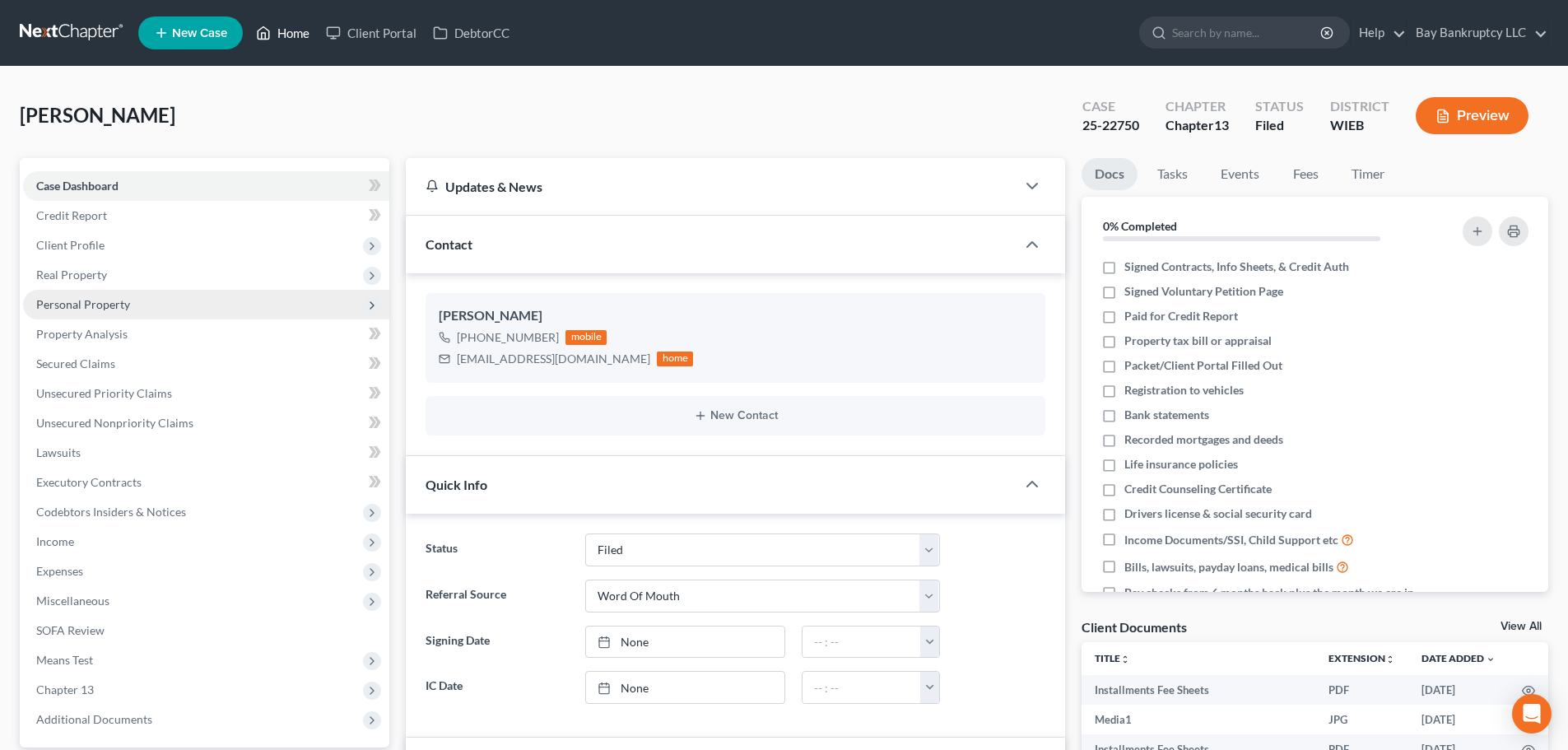
drag, startPoint x: 285, startPoint y: 37, endPoint x: 340, endPoint y: 318, distance: 286.3
click at [285, 37] on link "Home" at bounding box center [282, 33] width 70 height 30
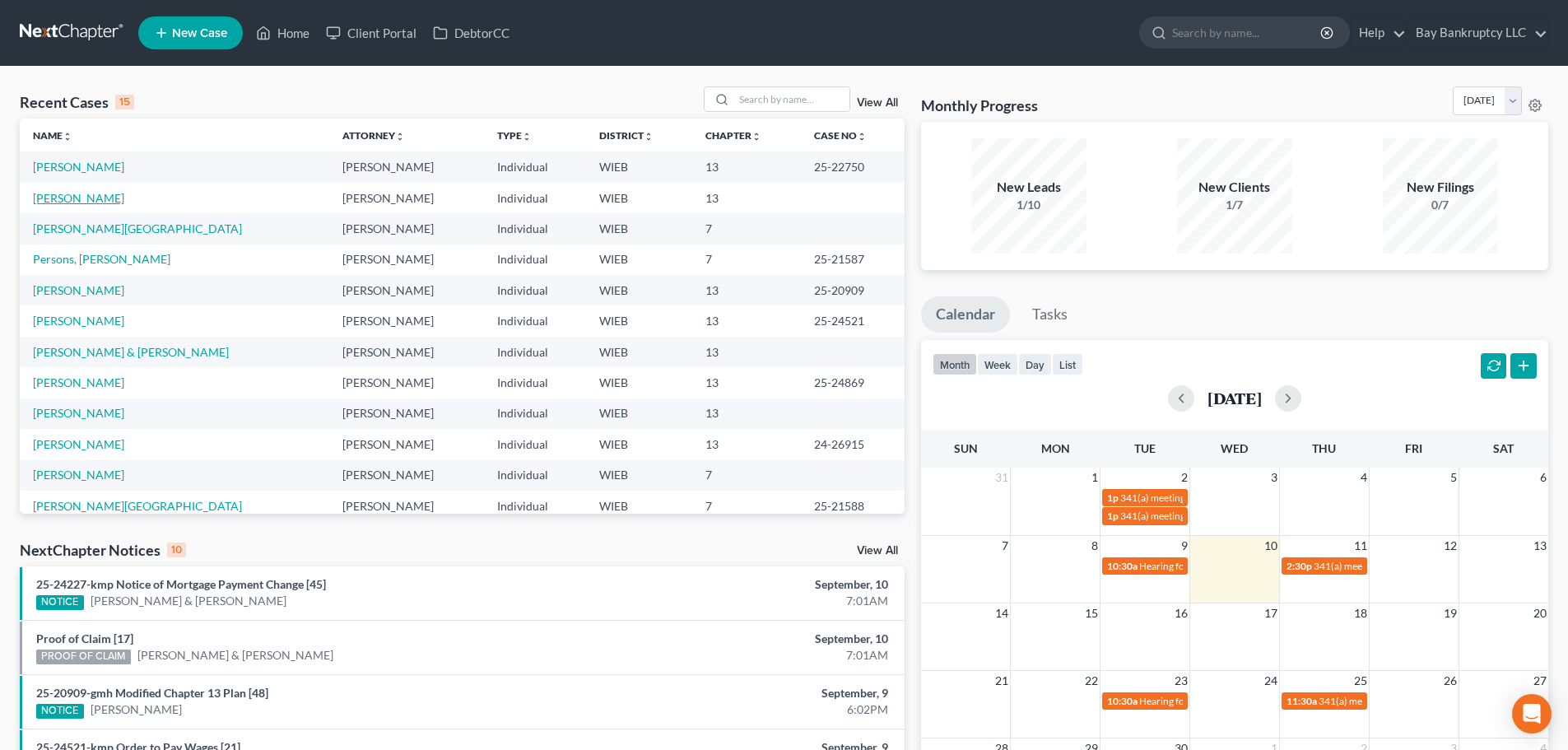
click at [59, 195] on link "[PERSON_NAME]" at bounding box center [79, 197] width 92 height 14
select select "0"
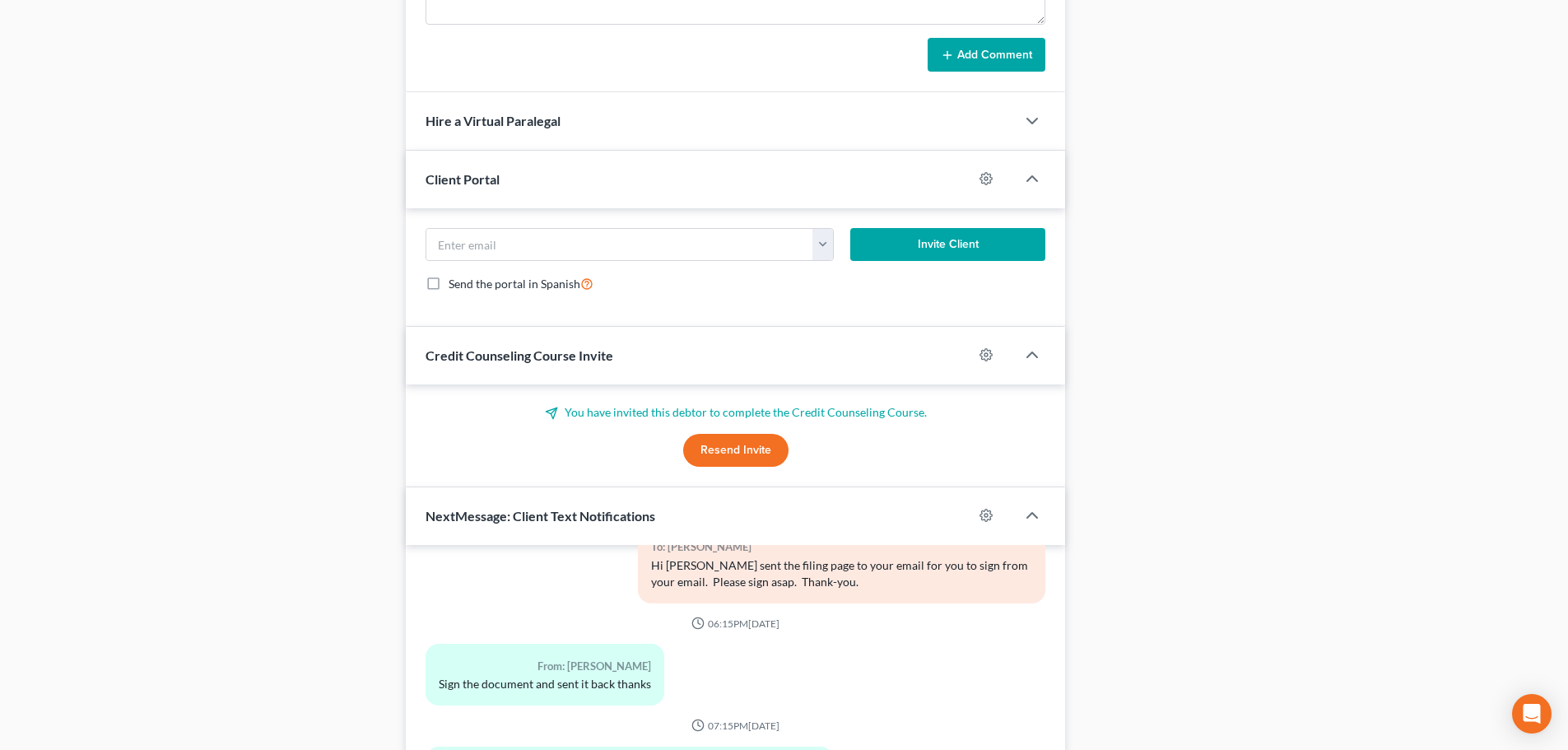
scroll to position [1435, 0]
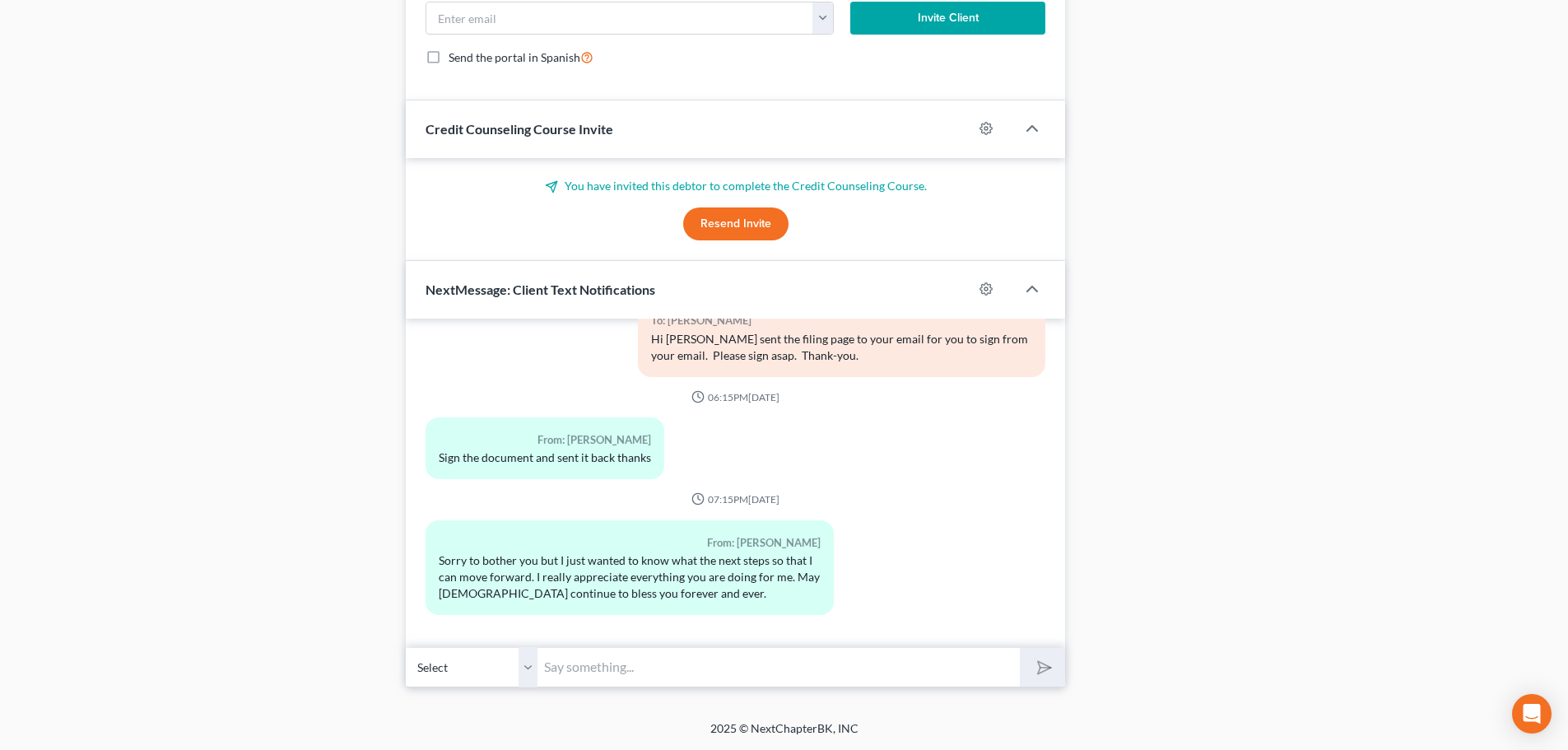
click at [593, 659] on input "text" at bounding box center [779, 667] width 483 height 40
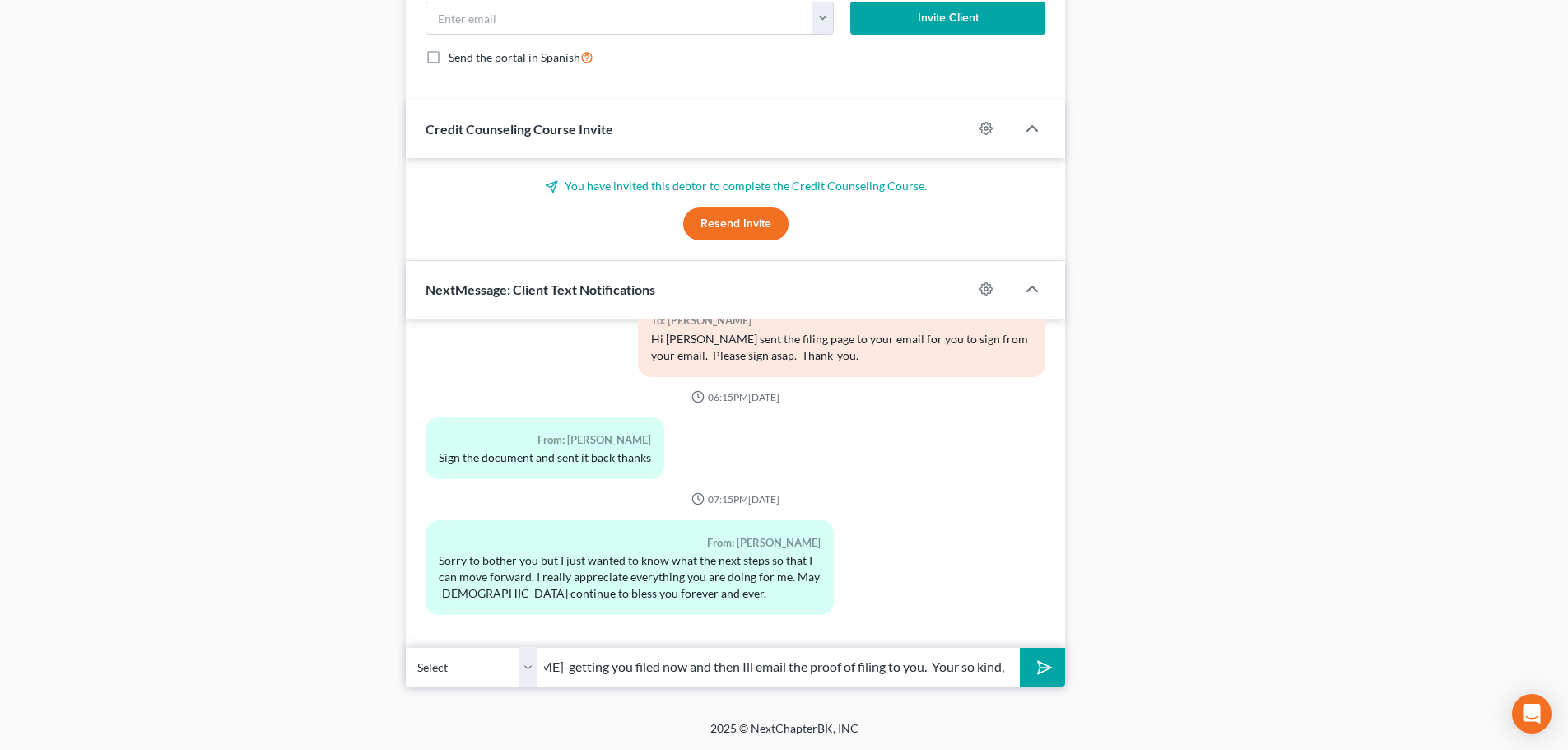
scroll to position [0, 103]
type input "Hi Gwen-getting you filed now and then Ill email the proof of filing to you. Yo…"
click at [1037, 678] on button "submit" at bounding box center [1041, 666] width 45 height 39
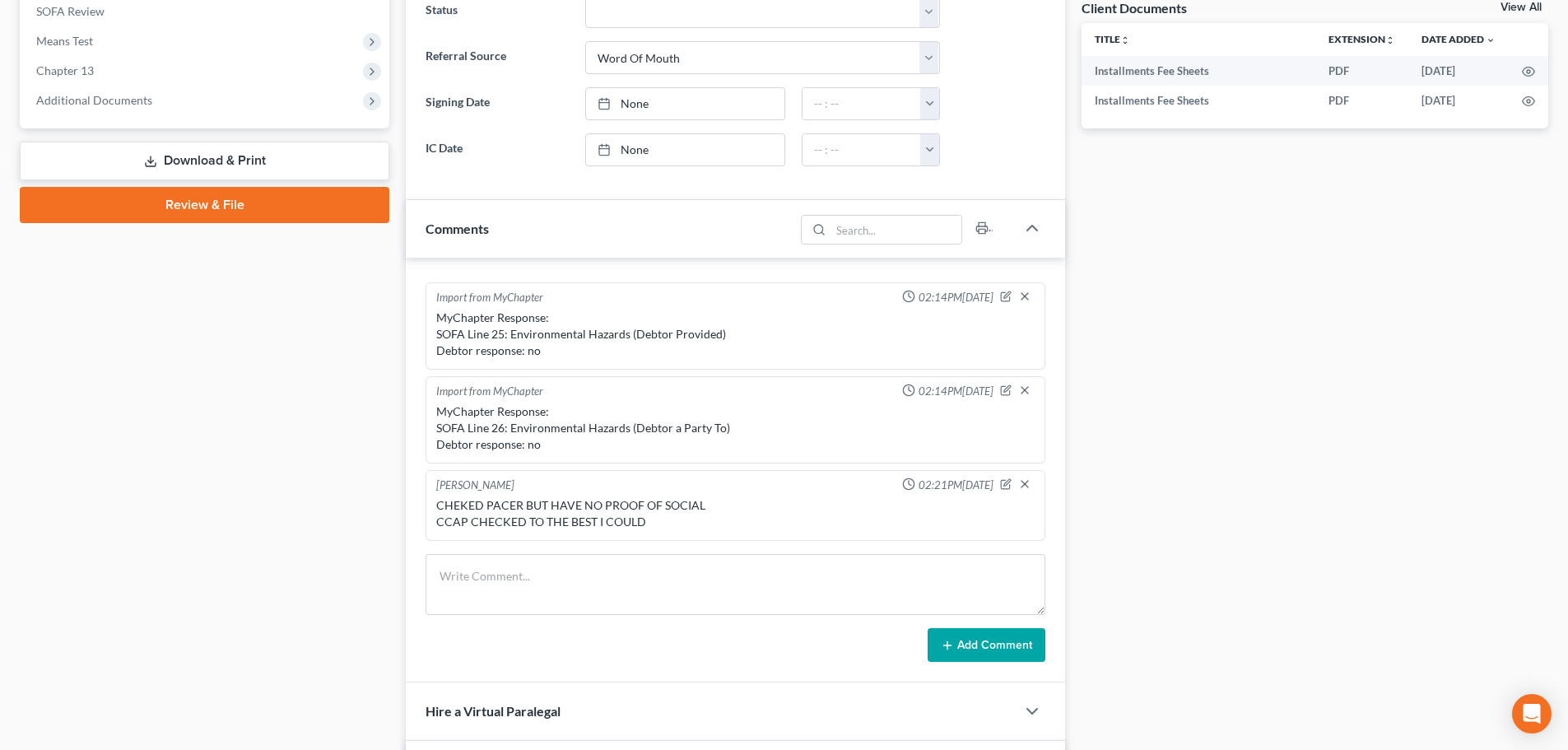
scroll to position [658, 0]
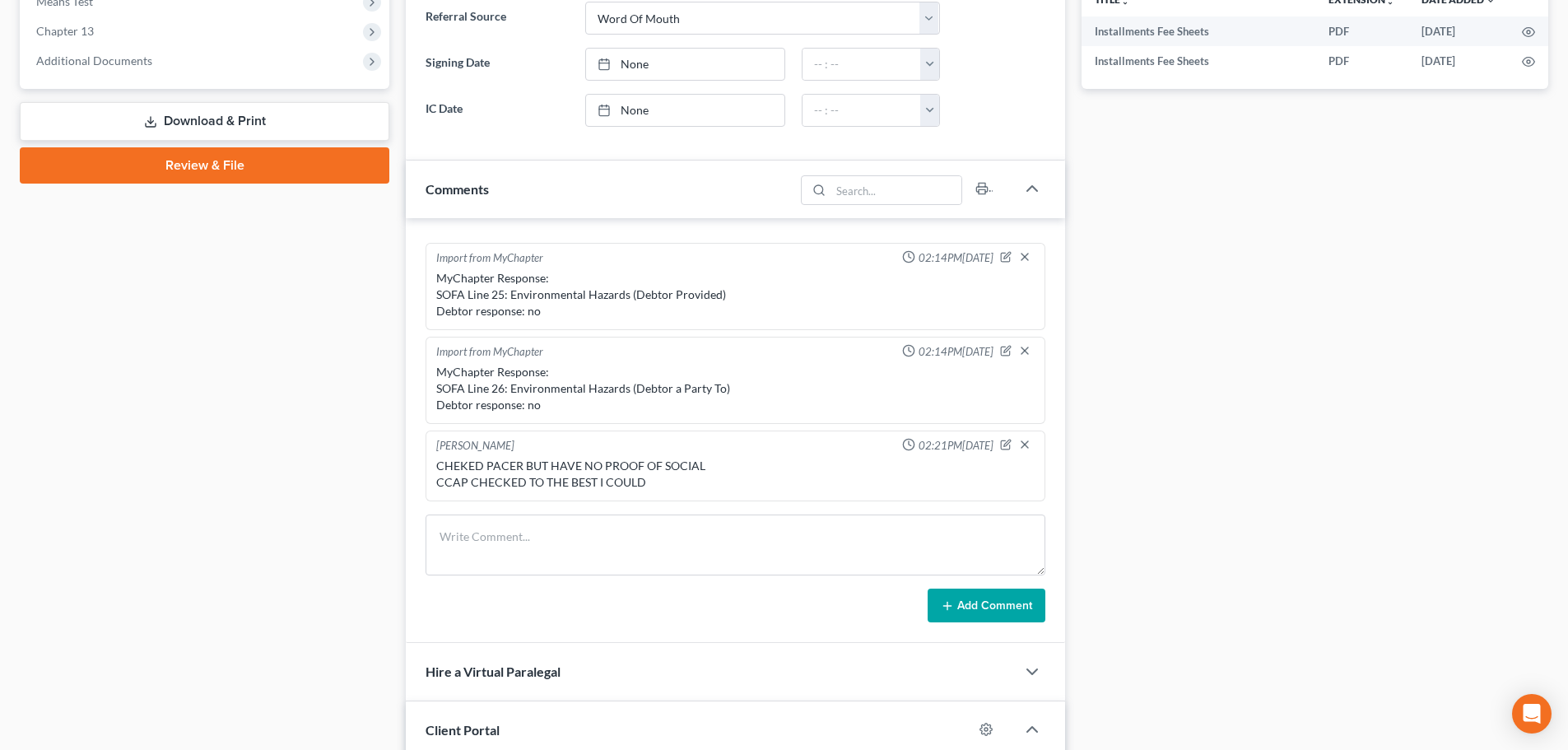
drag, startPoint x: 244, startPoint y: 177, endPoint x: 485, endPoint y: 417, distance: 340.1
click at [244, 177] on link "Review & File" at bounding box center [204, 166] width 370 height 36
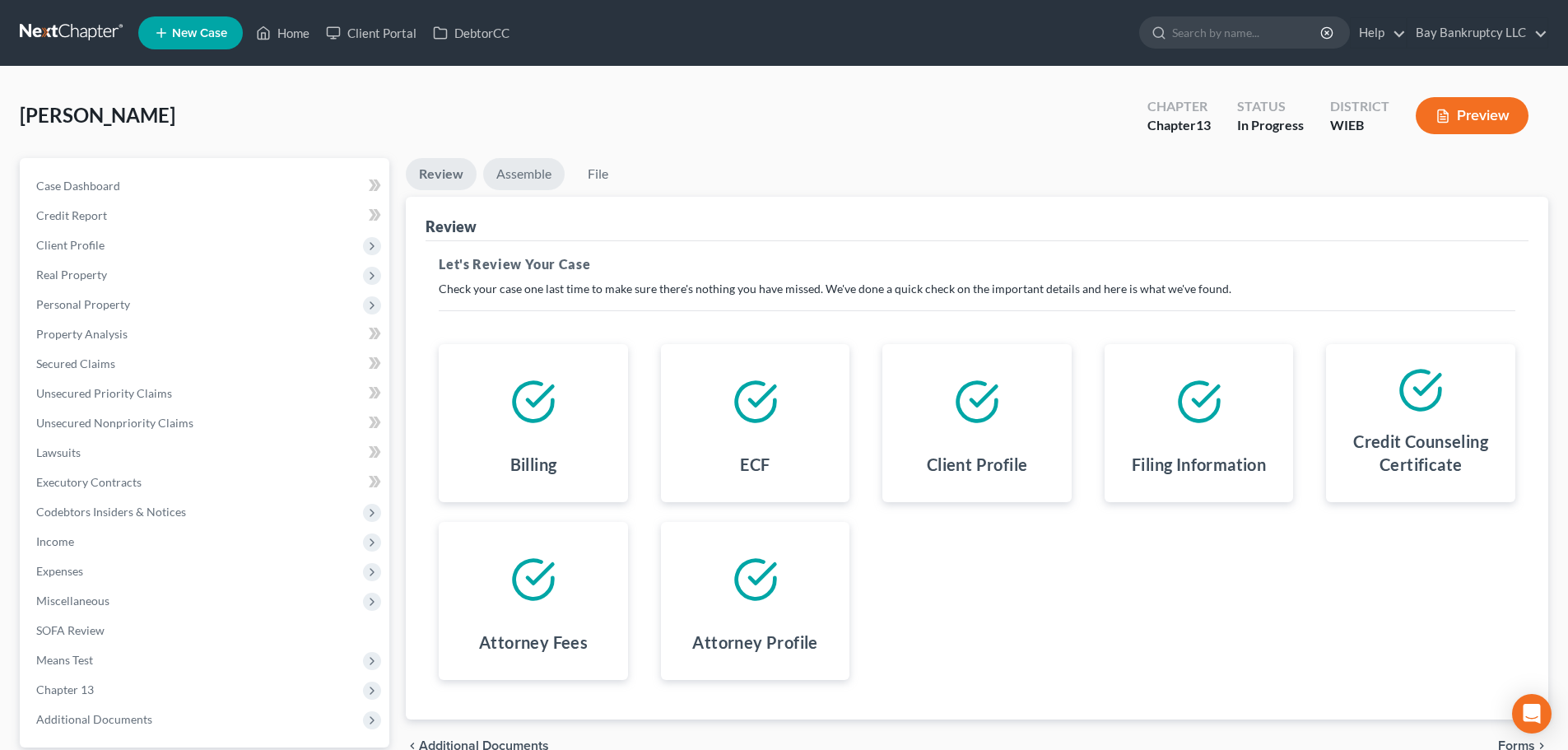
click at [522, 182] on link "Assemble" at bounding box center [524, 174] width 82 height 32
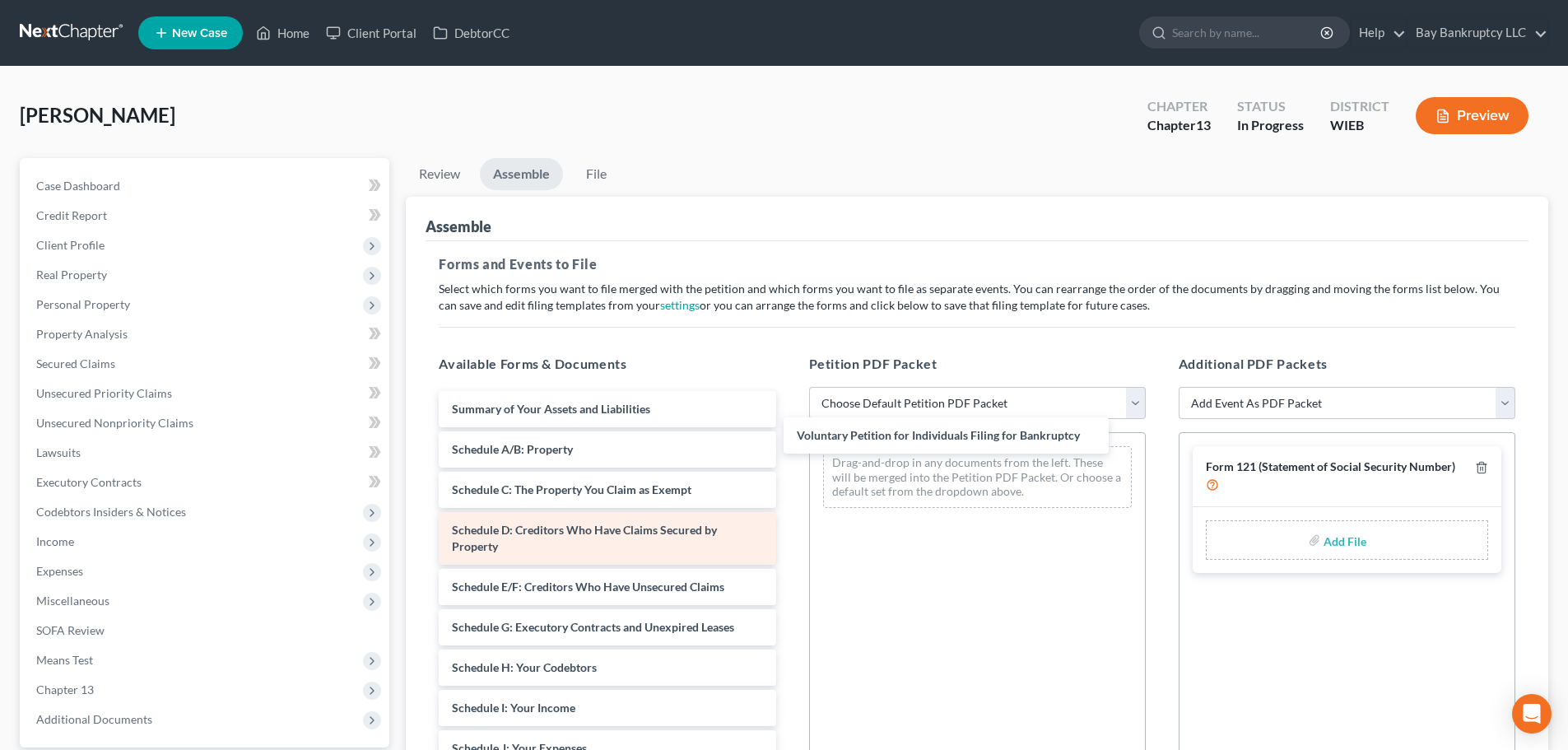
drag, startPoint x: 657, startPoint y: 407, endPoint x: 581, endPoint y: 518, distance: 134.5
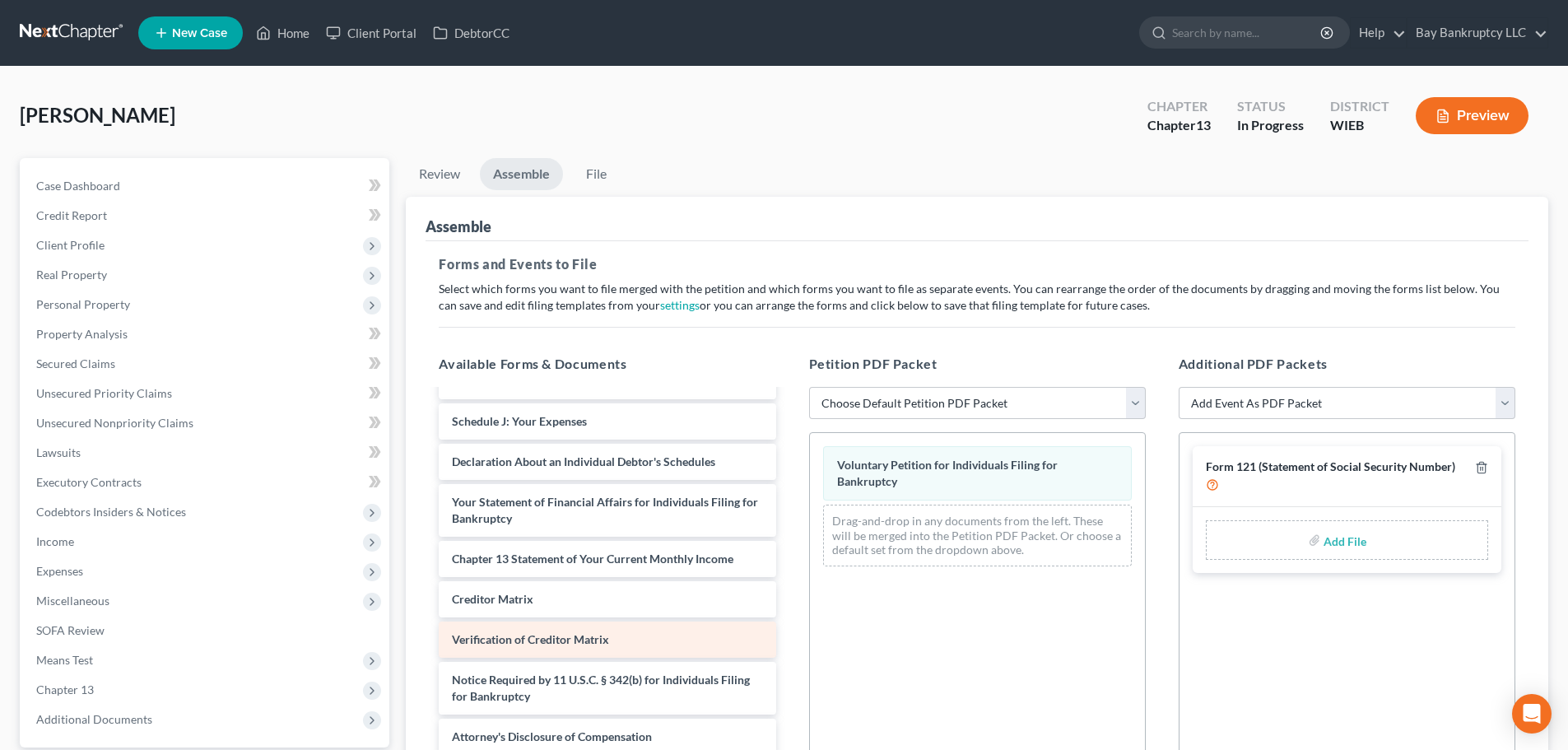
scroll to position [286, 0]
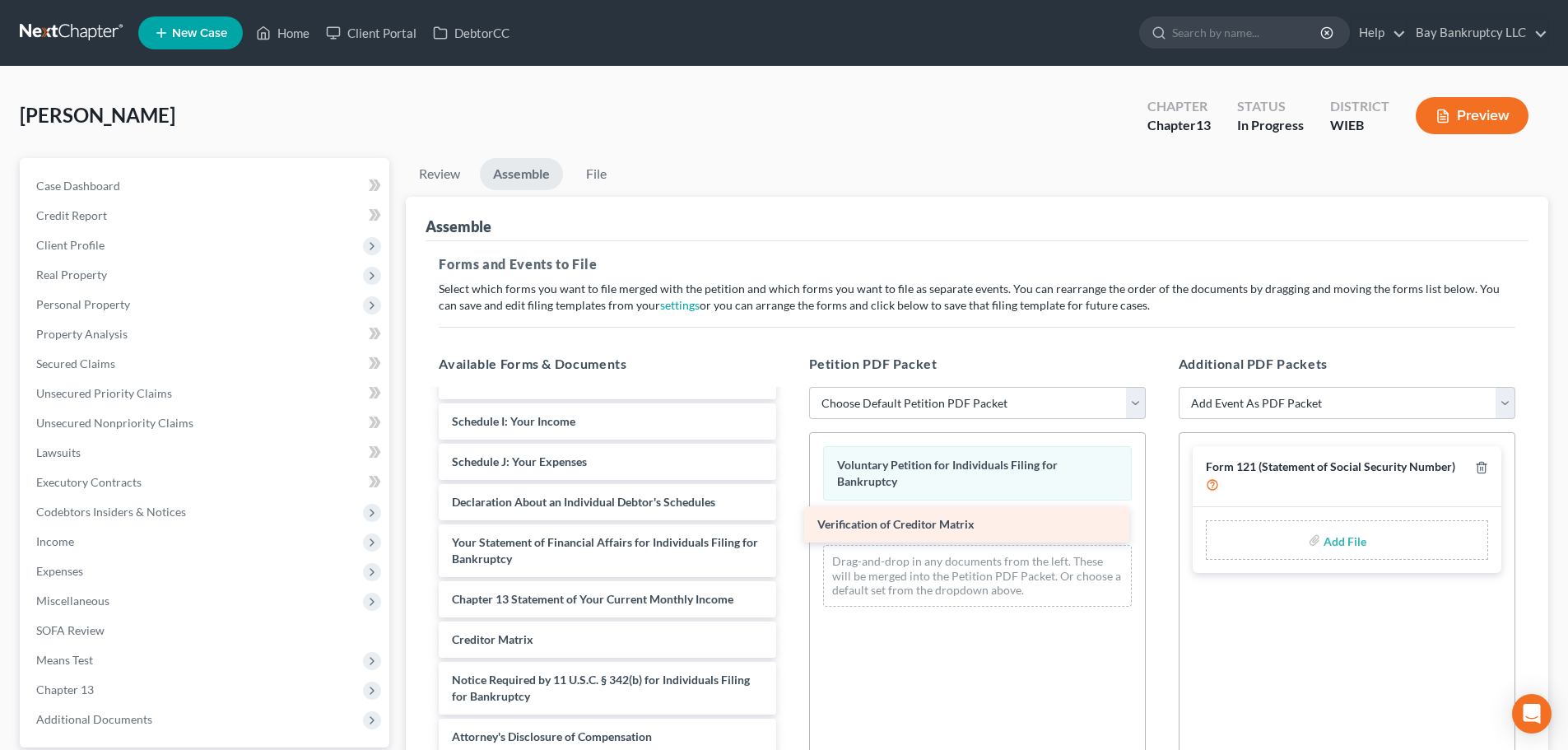
drag, startPoint x: 603, startPoint y: 643, endPoint x: 978, endPoint y: 517, distance: 395.6
click at [789, 517] on div "Verification of Creditor Matrix Summary of Your Assets and Liabilities Schedule…" at bounding box center [607, 470] width 363 height 731
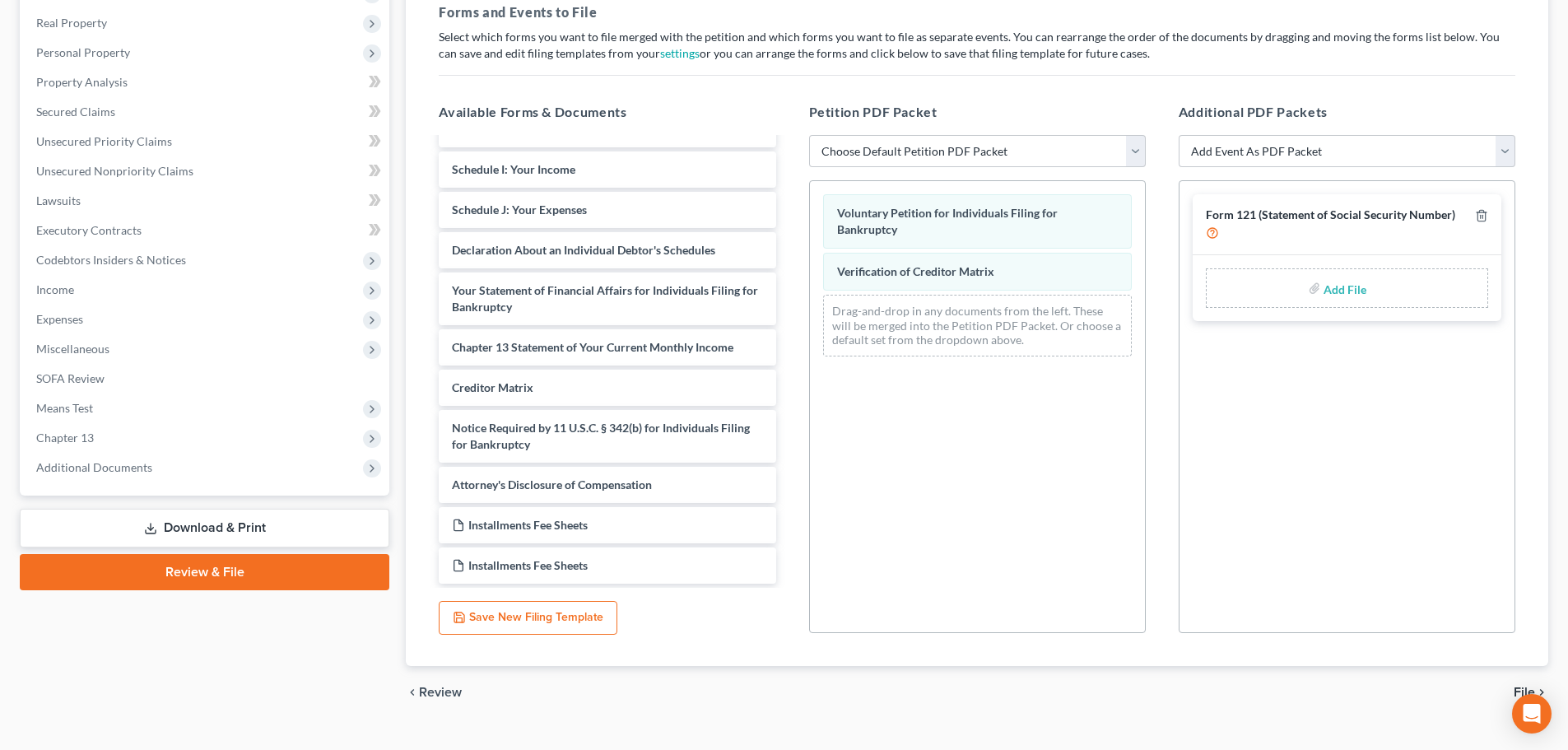
scroll to position [283, 0]
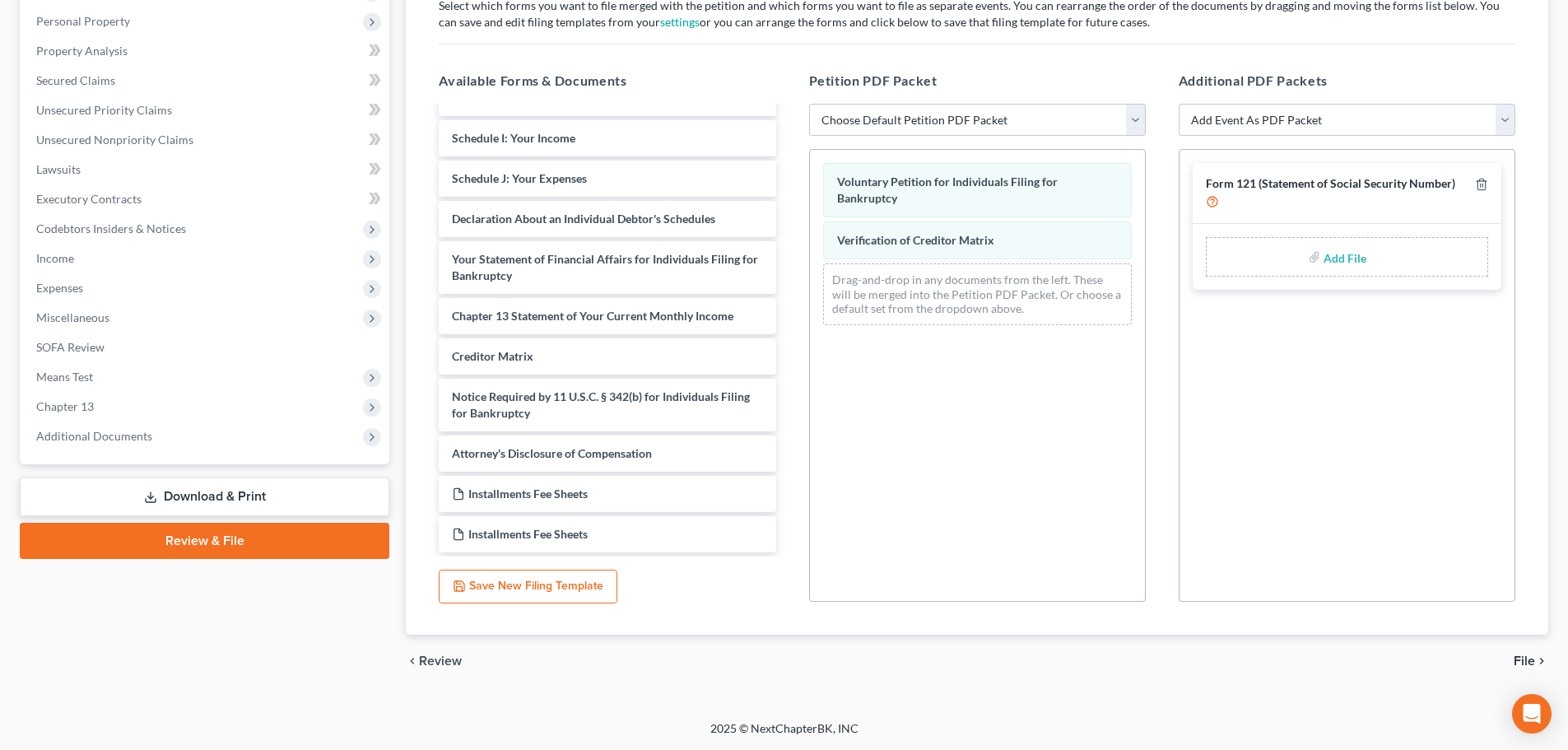
click at [1523, 654] on span "File" at bounding box center [1524, 660] width 21 height 13
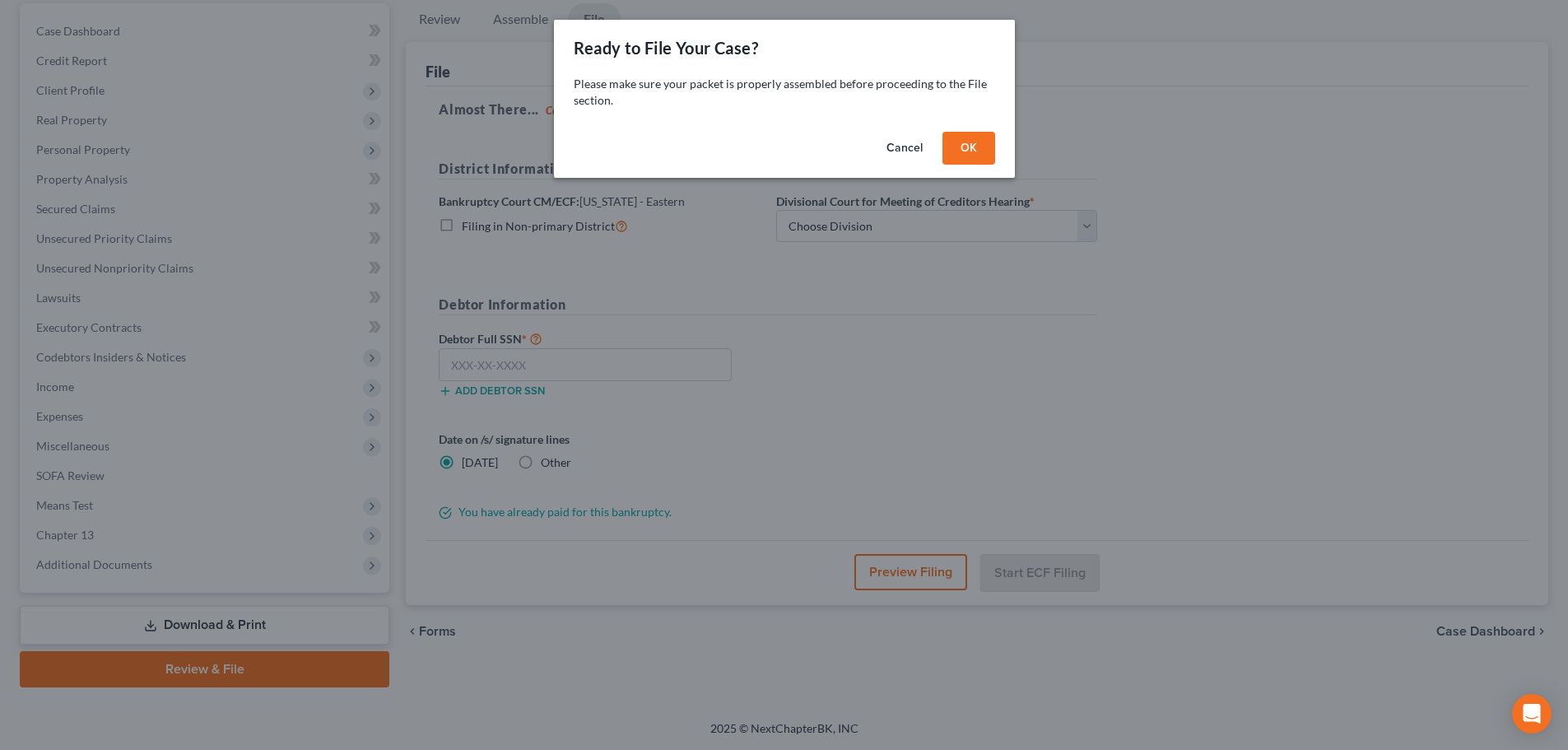
scroll to position [155, 0]
click at [957, 148] on button "OK" at bounding box center [975, 148] width 53 height 33
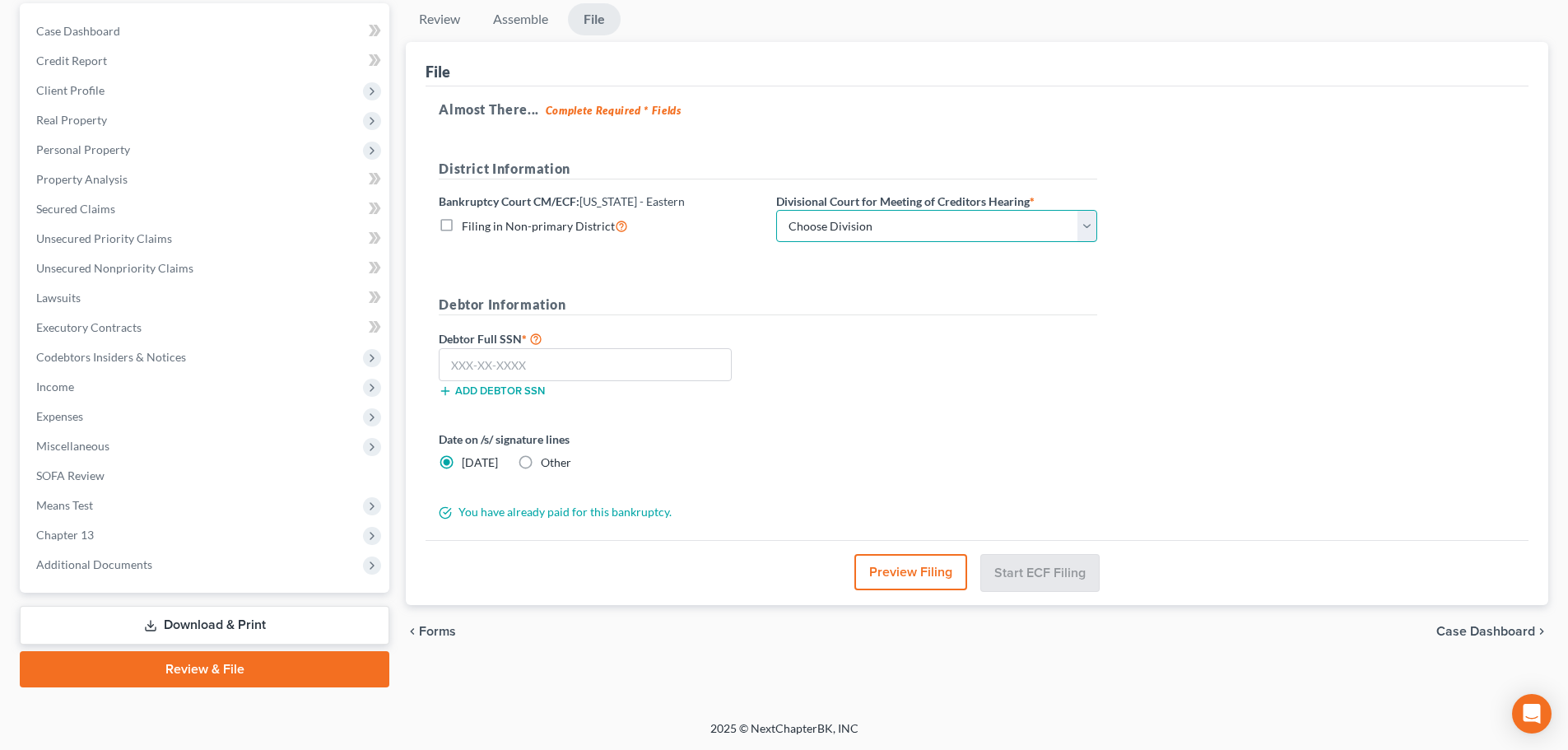
click at [869, 229] on select "Choose Division Milwaukee" at bounding box center [937, 225] width 321 height 33
select select "0"
click at [776, 209] on select "Choose Division Milwaukee" at bounding box center [937, 225] width 321 height 33
click at [530, 374] on input "text" at bounding box center [586, 364] width 293 height 33
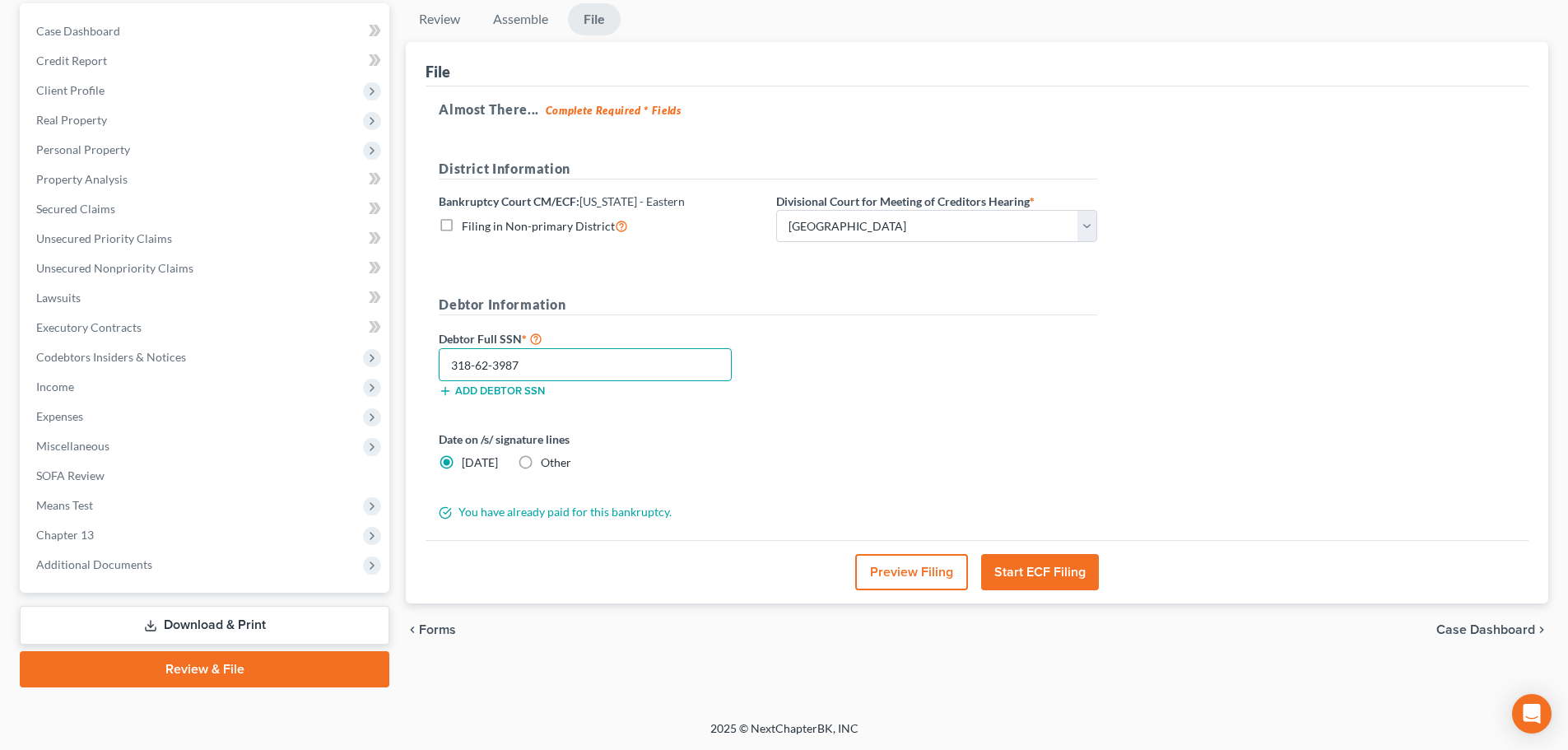
type input "318-62-3987"
click at [541, 464] on label "Other" at bounding box center [556, 463] width 31 height 17
click at [548, 464] on input "Other" at bounding box center [553, 460] width 11 height 11
radio input "true"
radio input "false"
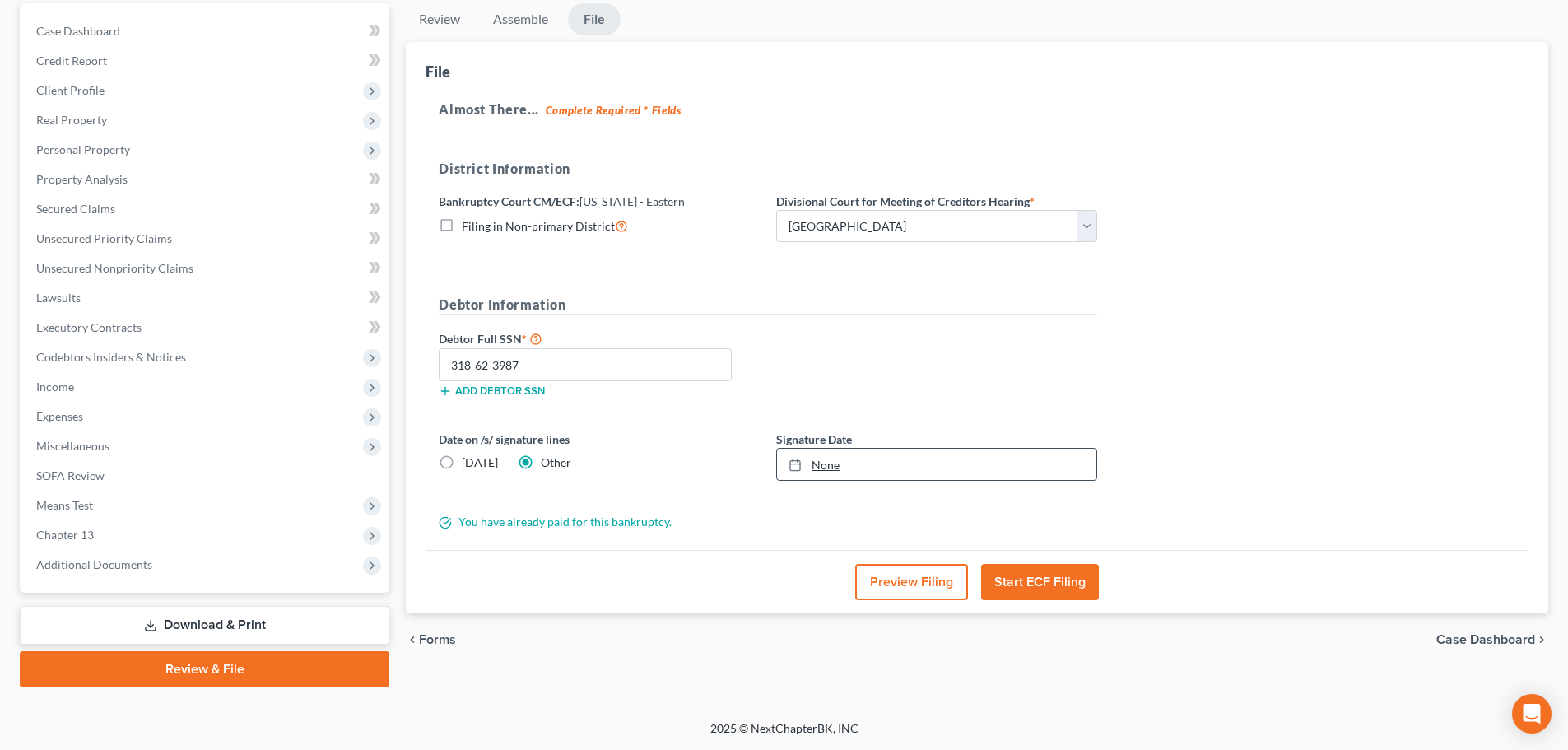
click at [827, 472] on link "None" at bounding box center [937, 464] width 319 height 31
click at [1033, 576] on button "Start ECF Filing" at bounding box center [1040, 581] width 118 height 36
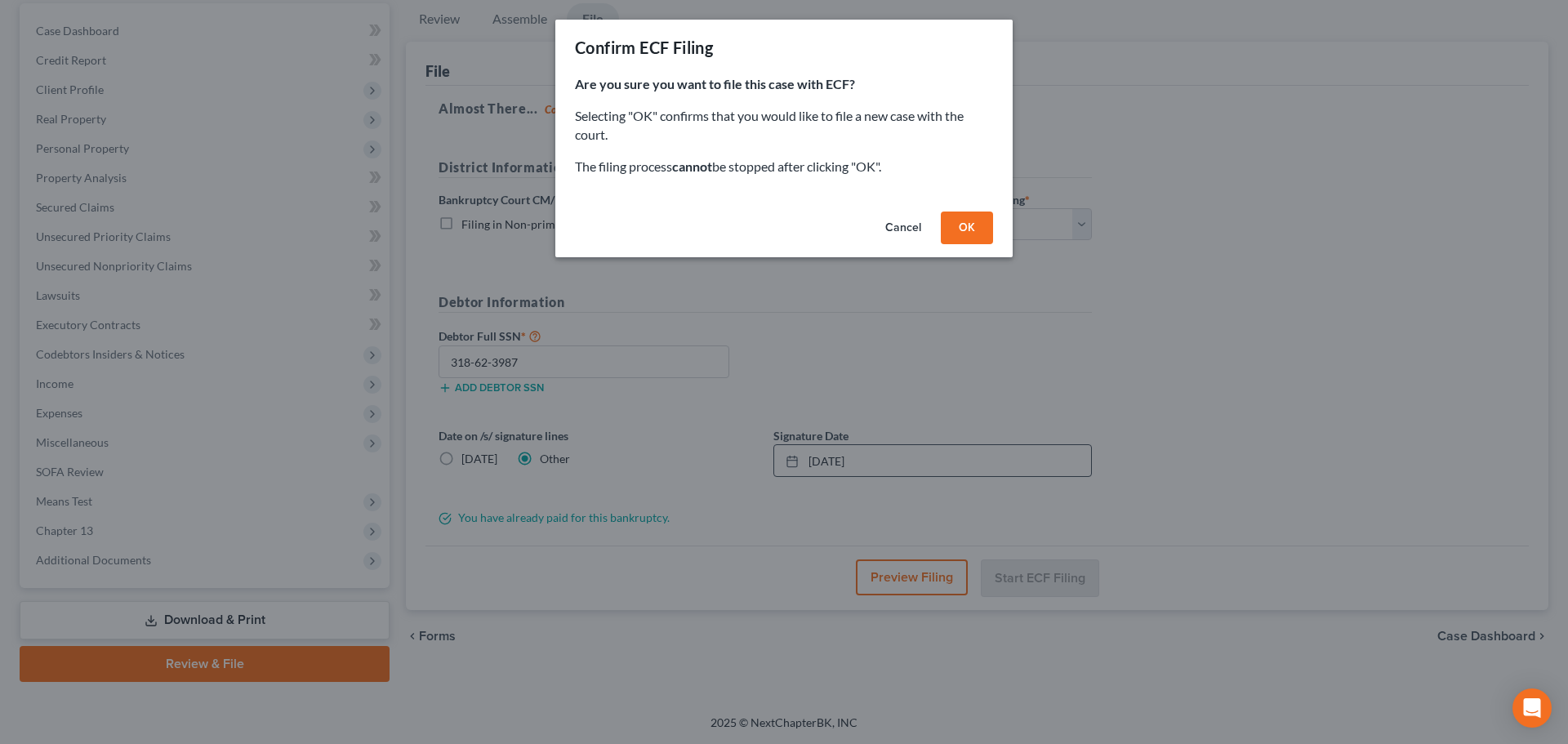
click at [971, 229] on button "OK" at bounding box center [967, 228] width 52 height 33
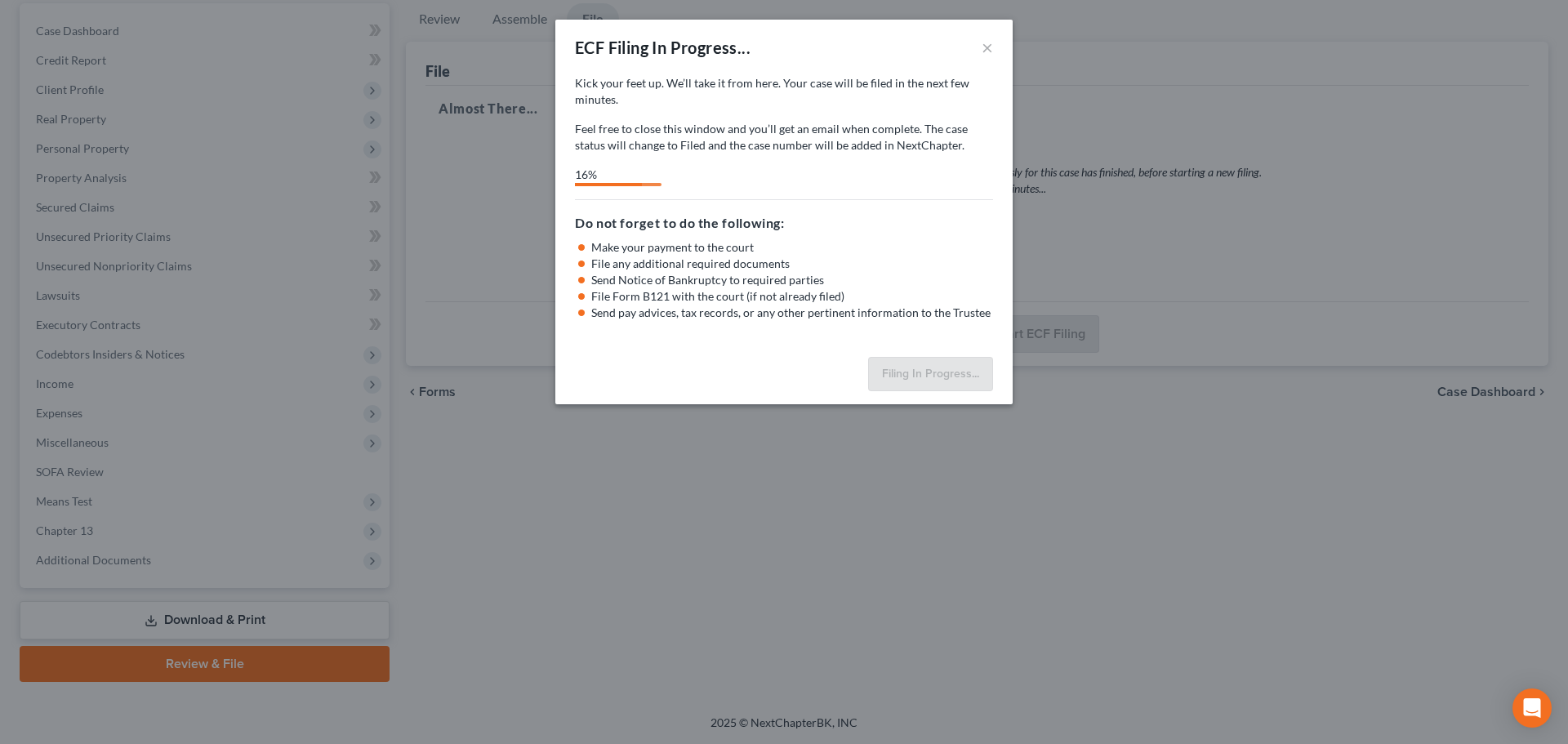
select select "0"
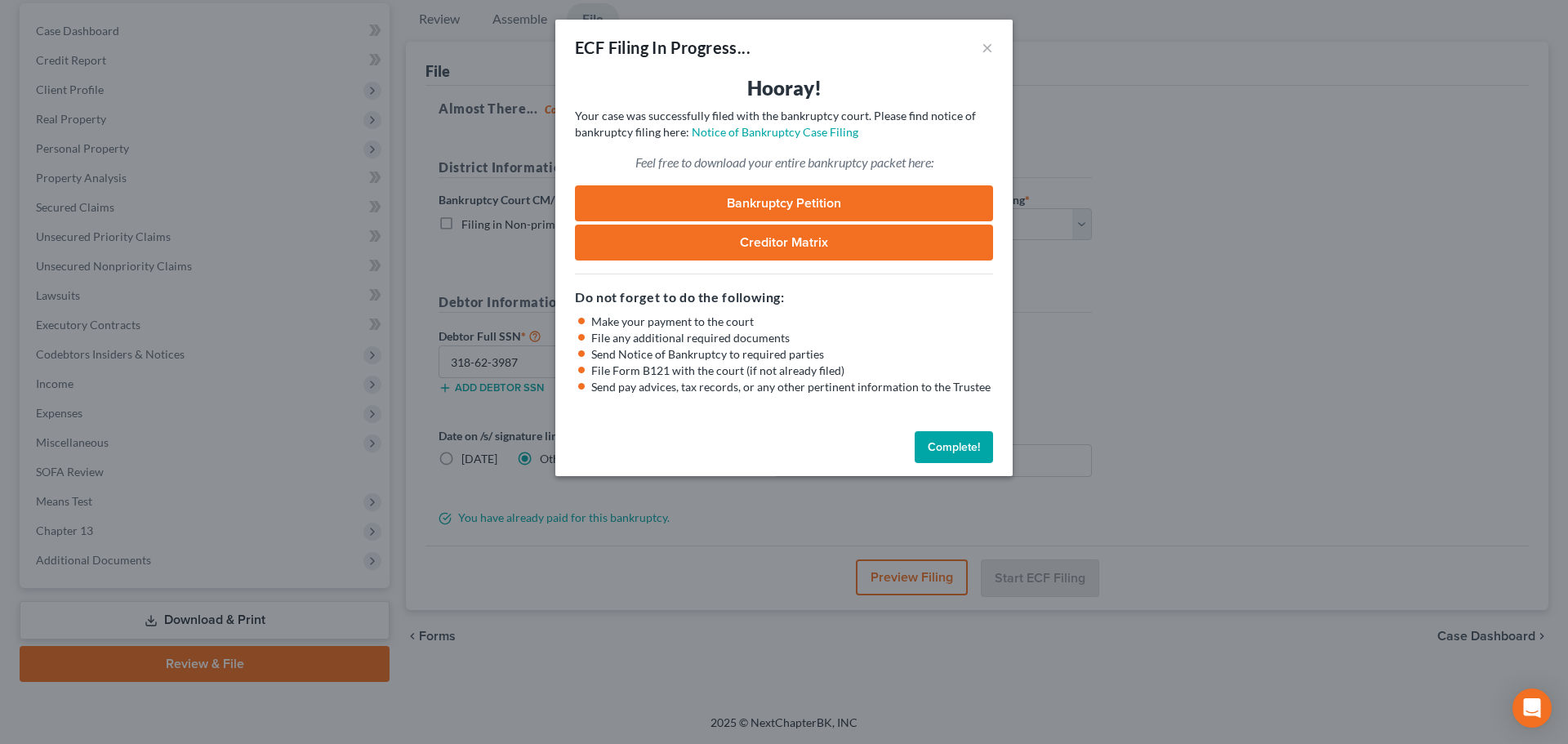
click at [950, 444] on button "Complete!" at bounding box center [953, 447] width 78 height 33
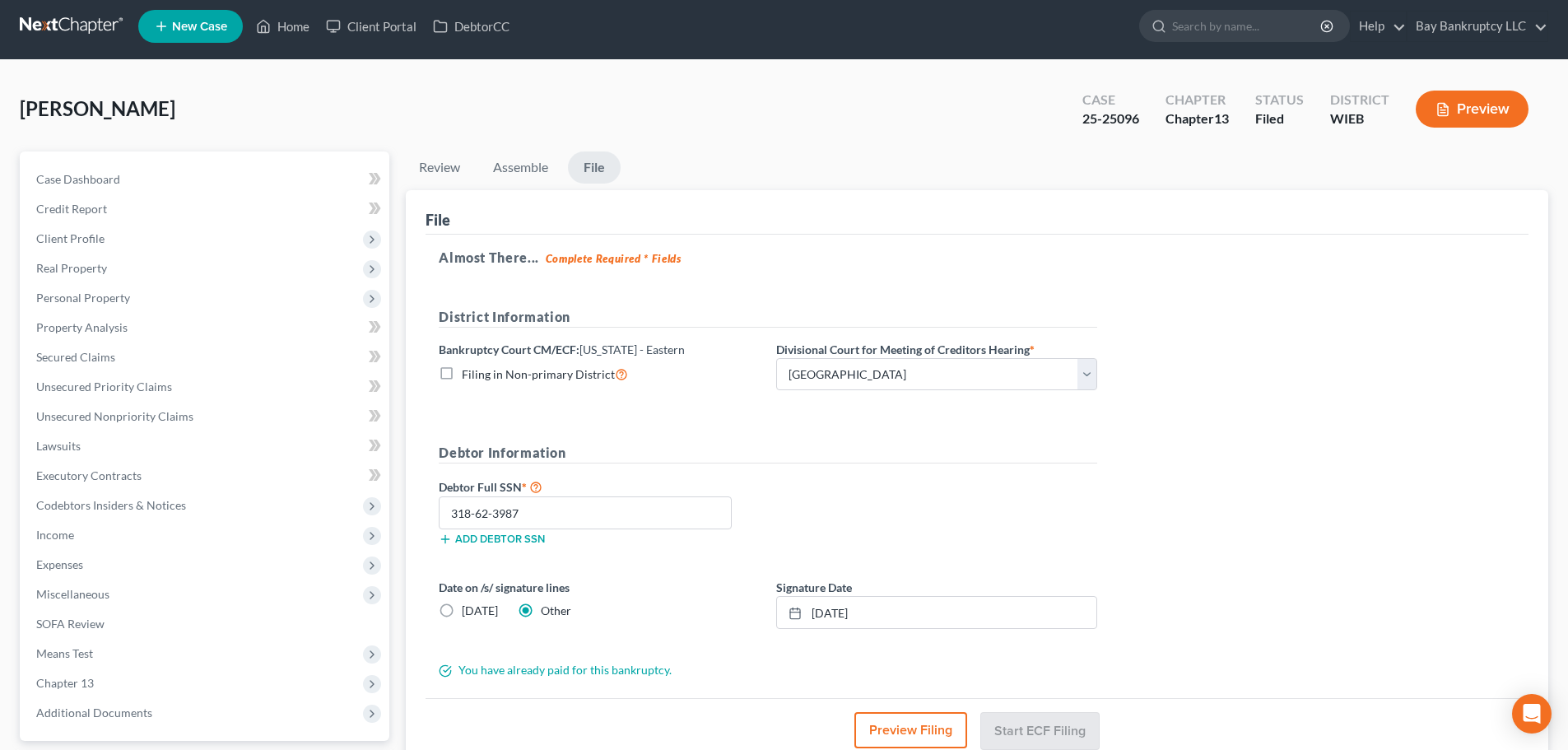
scroll to position [0, 0]
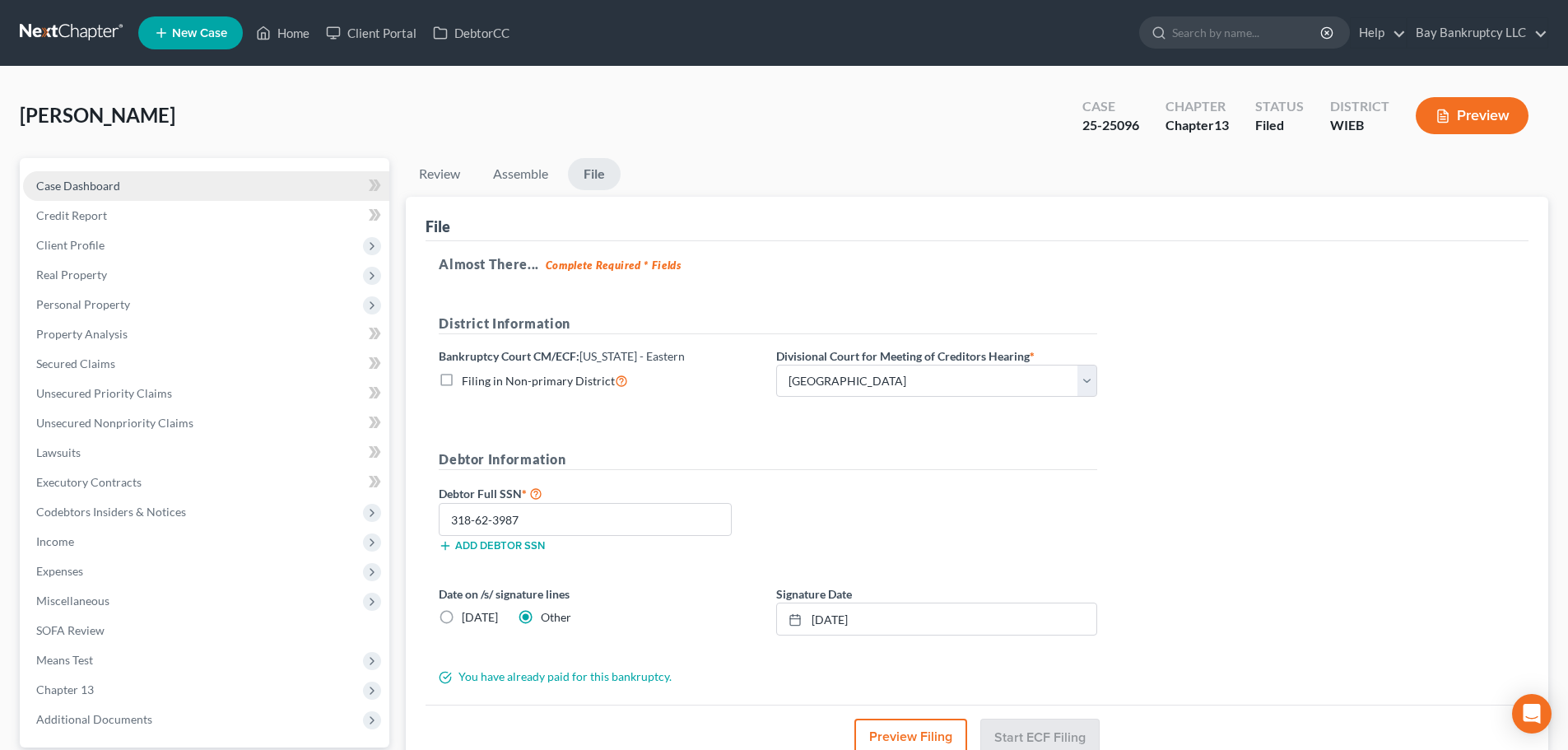
click at [120, 188] on link "Case Dashboard" at bounding box center [205, 187] width 366 height 30
select select "0"
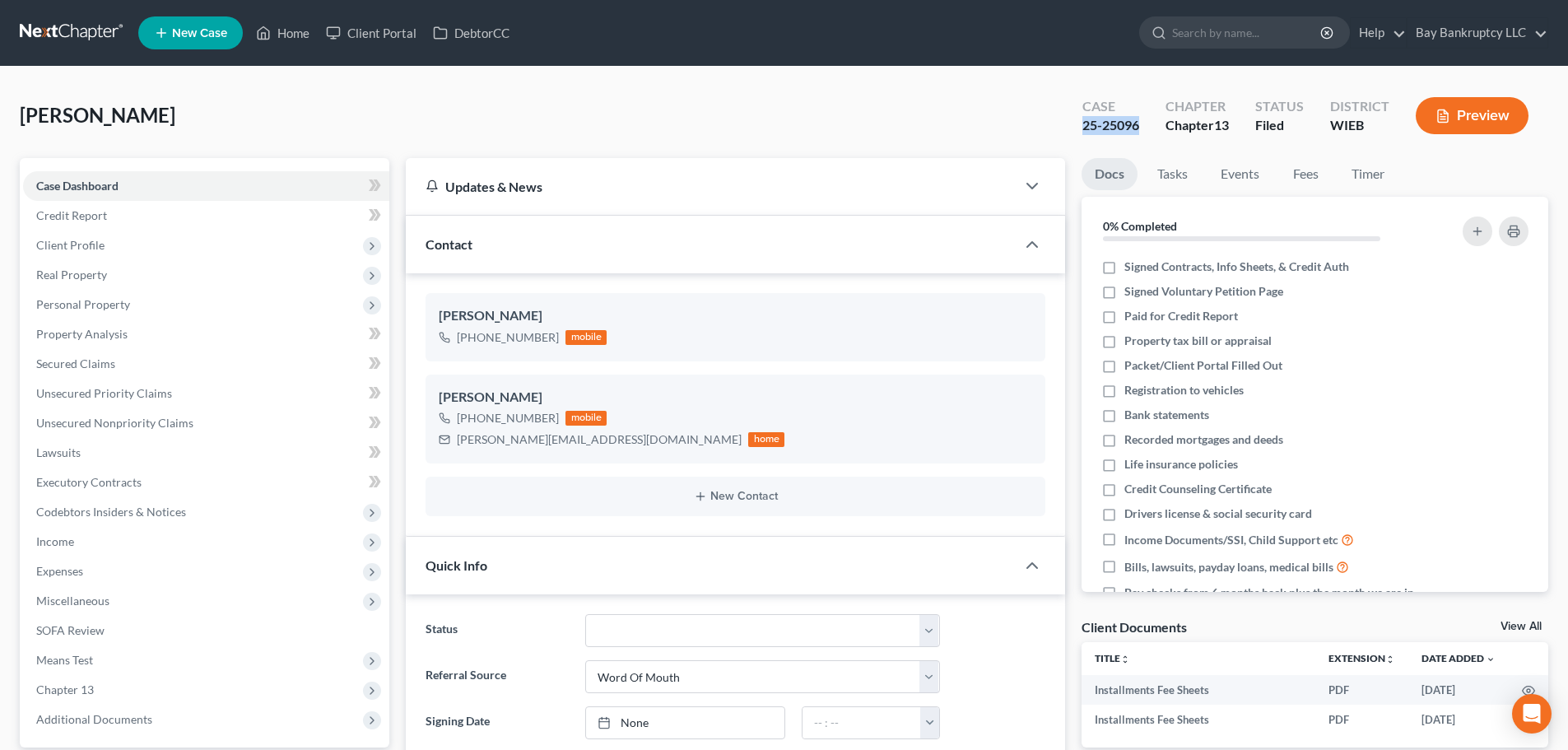
drag, startPoint x: 1083, startPoint y: 130, endPoint x: 1139, endPoint y: 130, distance: 56.0
click at [1139, 130] on div "25-25096" at bounding box center [1110, 125] width 57 height 19
copy div "25-25096"
drag, startPoint x: 459, startPoint y: 447, endPoint x: 612, endPoint y: 449, distance: 153.0
click at [612, 449] on div "gwen.williams7373@gmail.com home" at bounding box center [611, 439] width 346 height 21
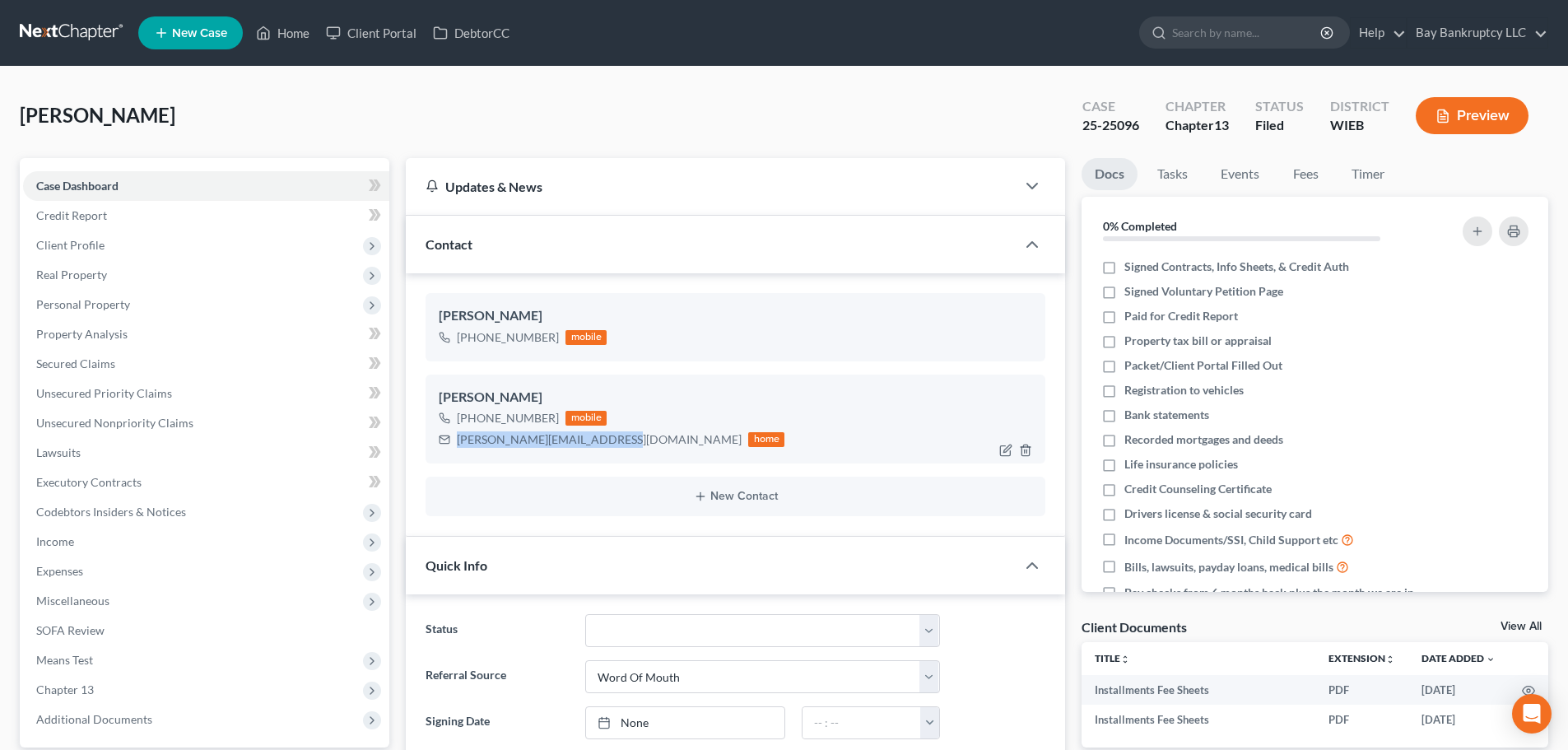
copy div "[PERSON_NAME][EMAIL_ADDRESS][DOMAIN_NAME]"
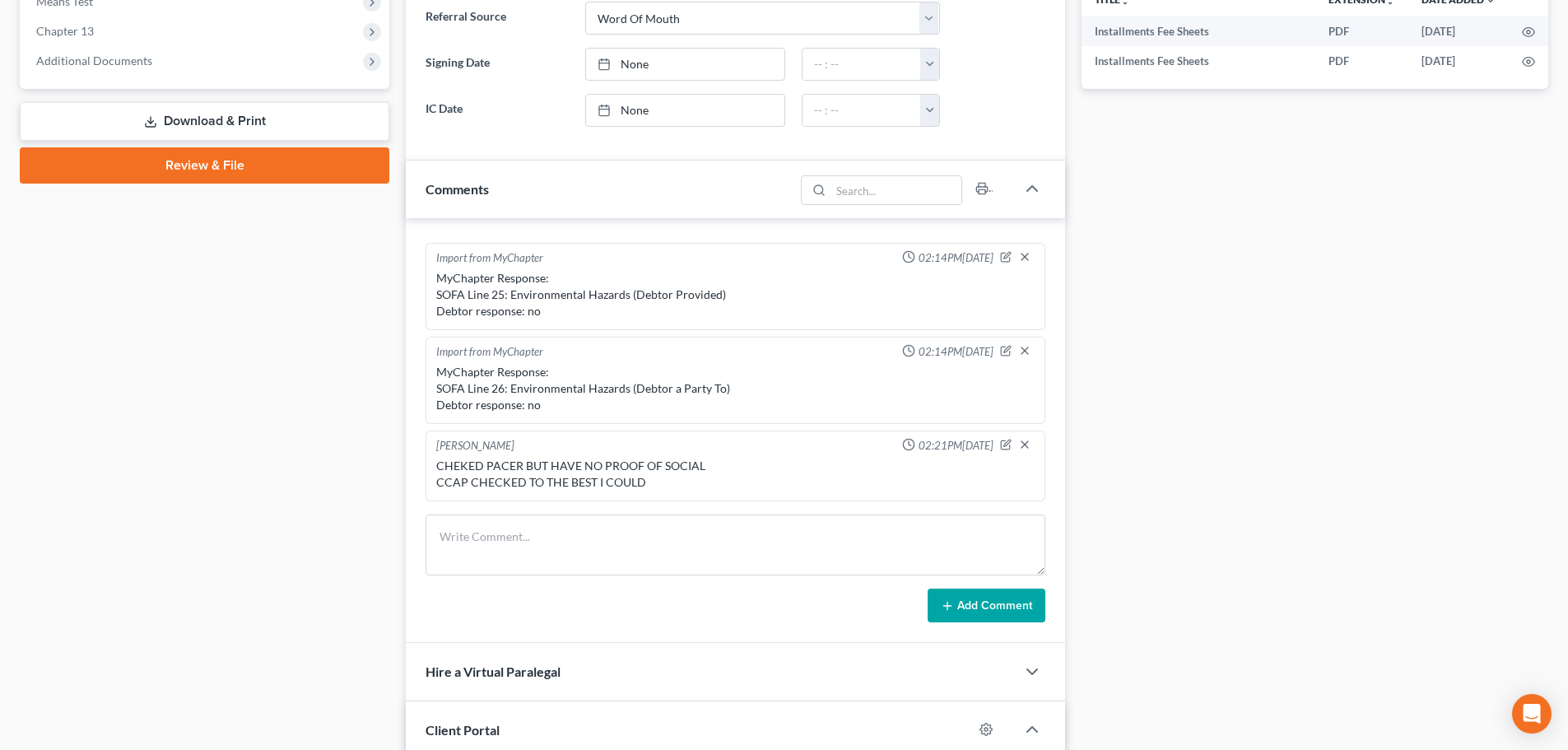
scroll to position [741, 0]
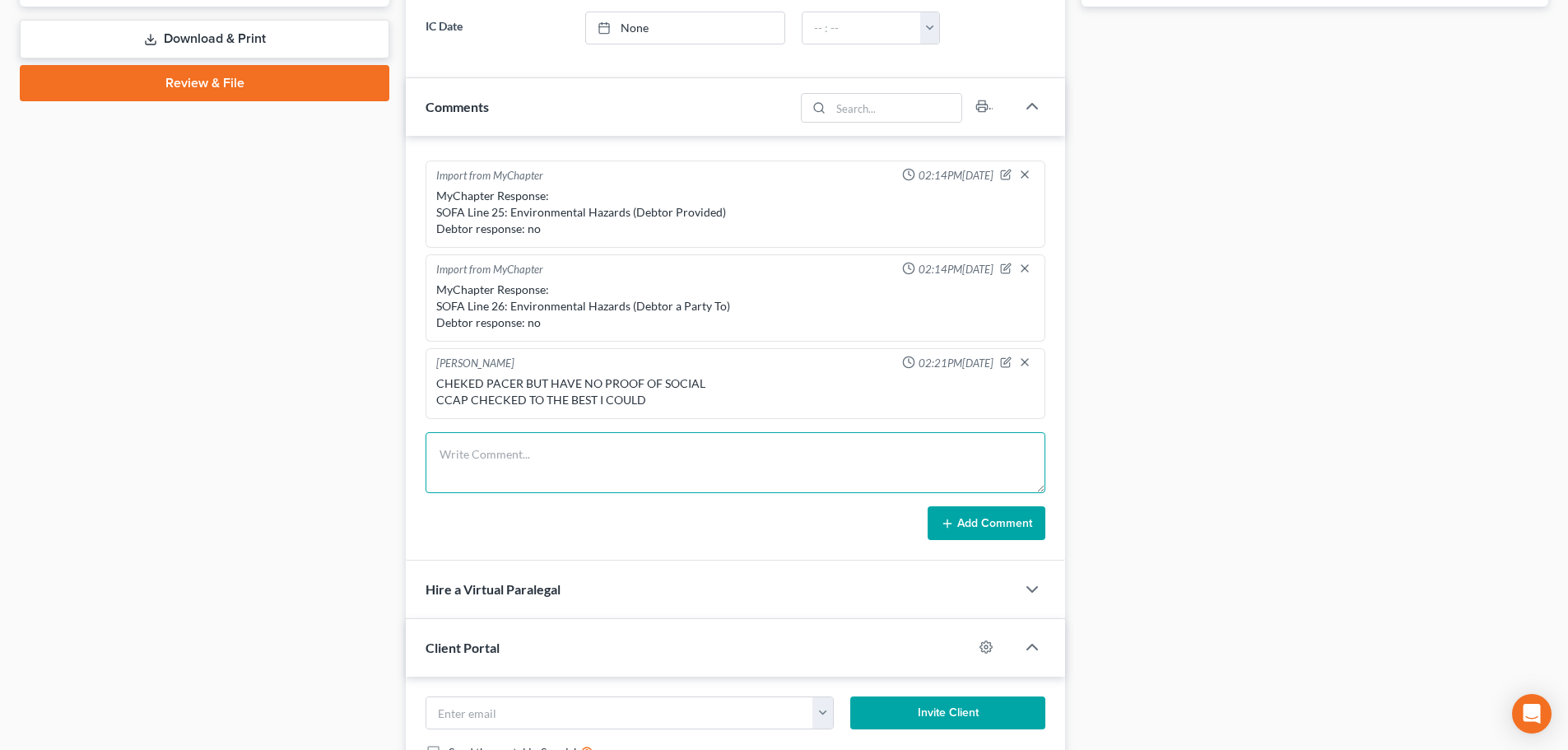
click at [449, 454] on textarea at bounding box center [735, 462] width 619 height 61
paste textarea "Hi Gwen, Please find attached the proof of filing you need to get the car back.…"
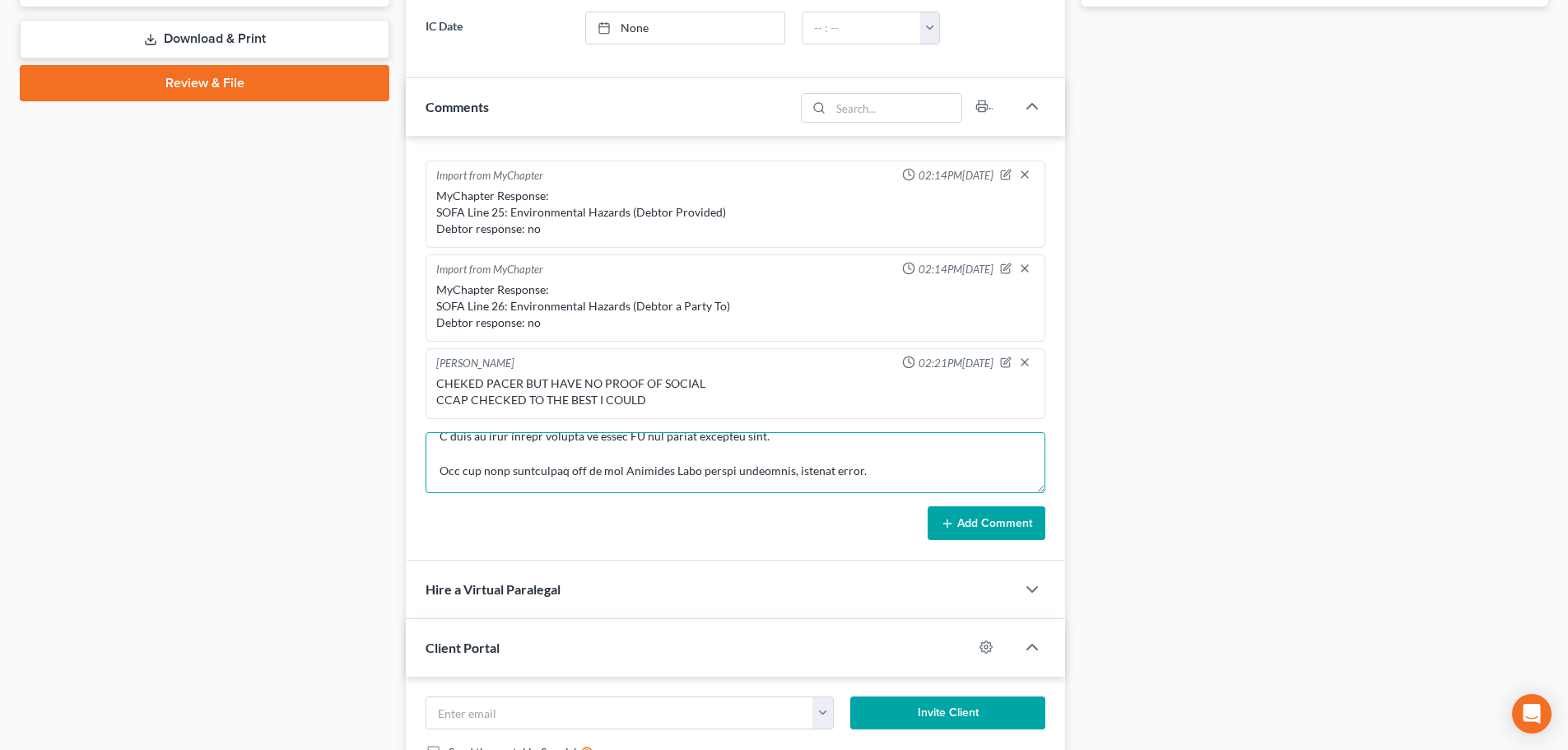
scroll to position [266, 0]
type textarea "Hi Gwen, Please find attached the proof of filing you need to get the car back.…"
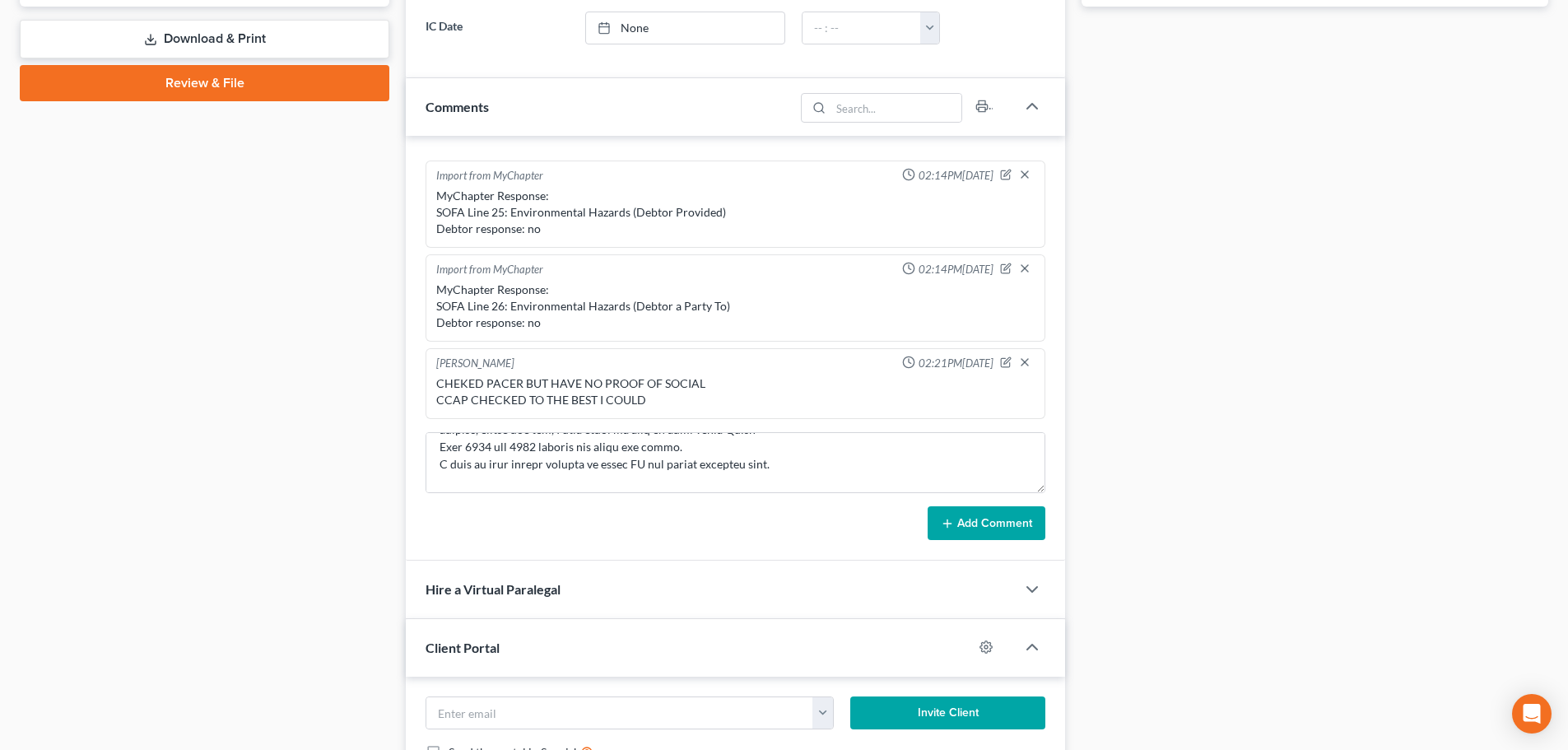
click at [1009, 530] on button "Add Comment" at bounding box center [986, 524] width 118 height 35
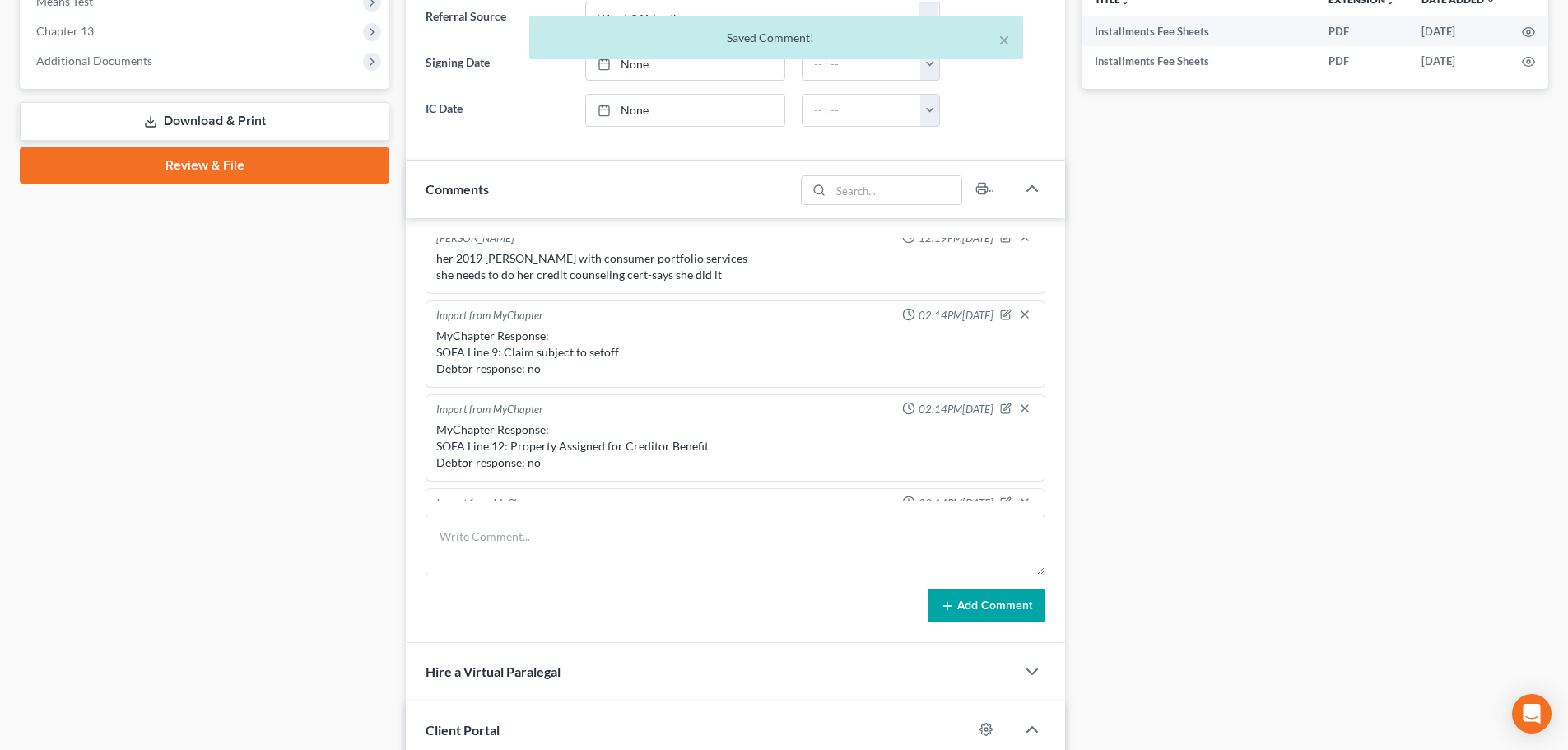
scroll to position [0, 0]
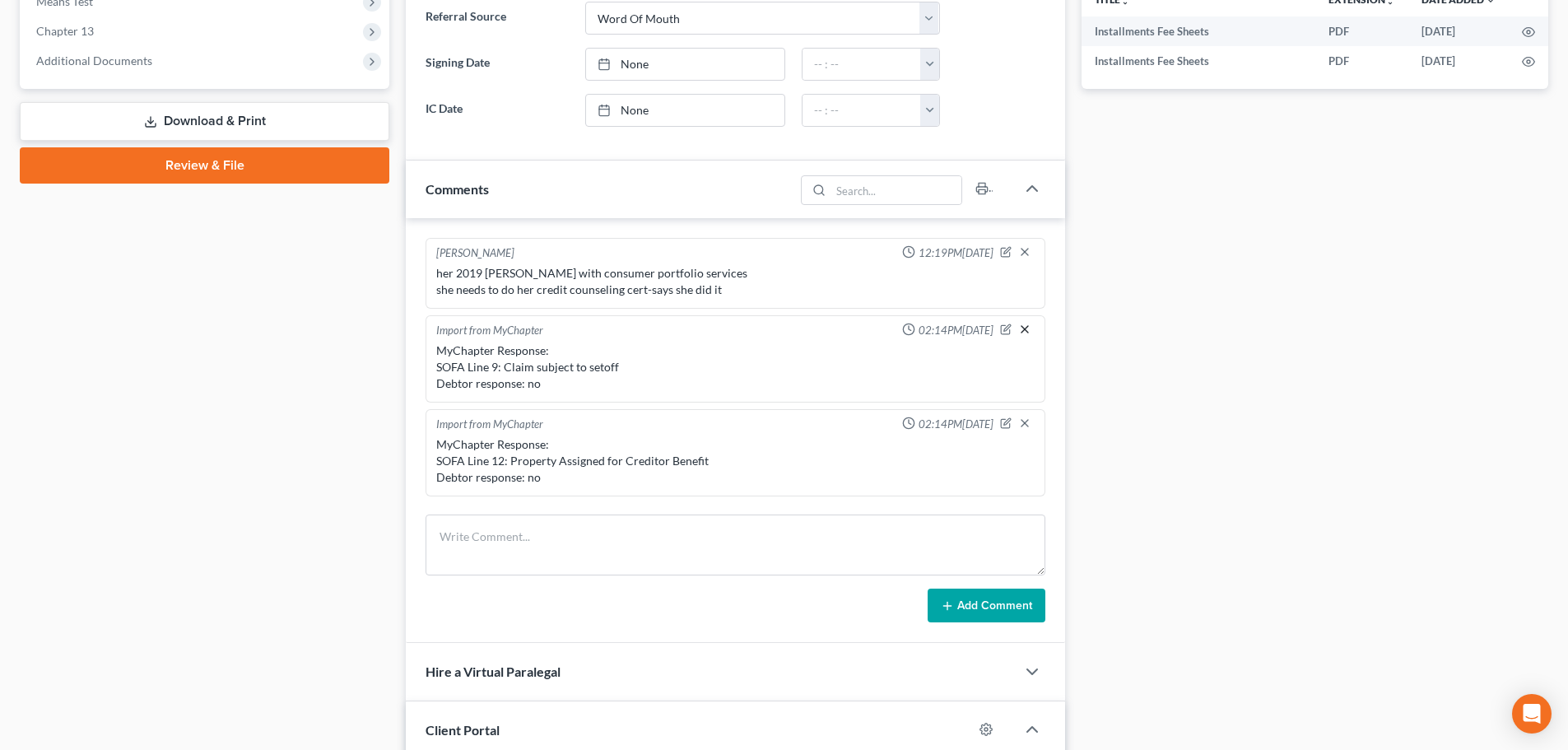
click at [1018, 334] on icon "button" at bounding box center [1024, 328] width 13 height 13
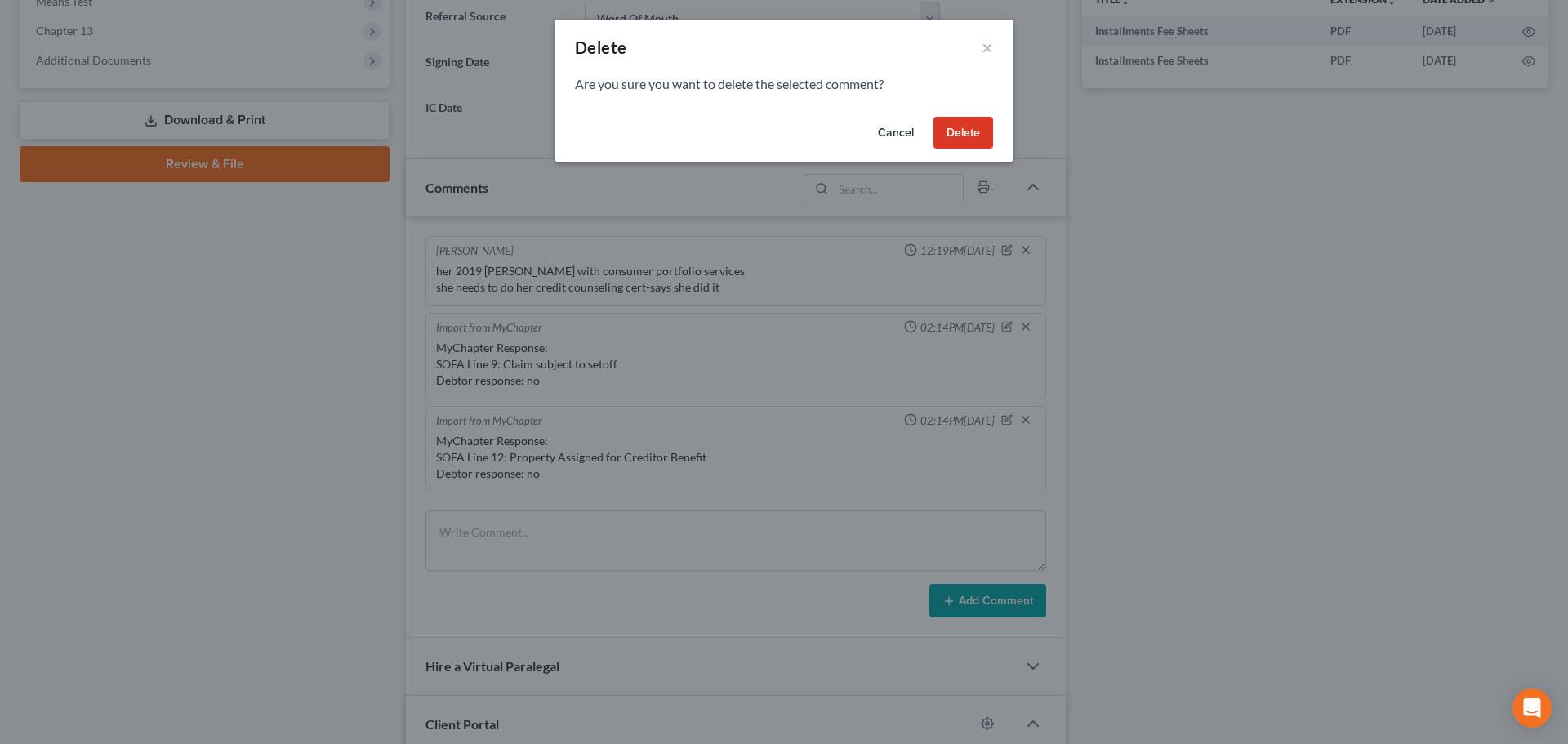
click at [946, 124] on button "Delete" at bounding box center [963, 133] width 59 height 33
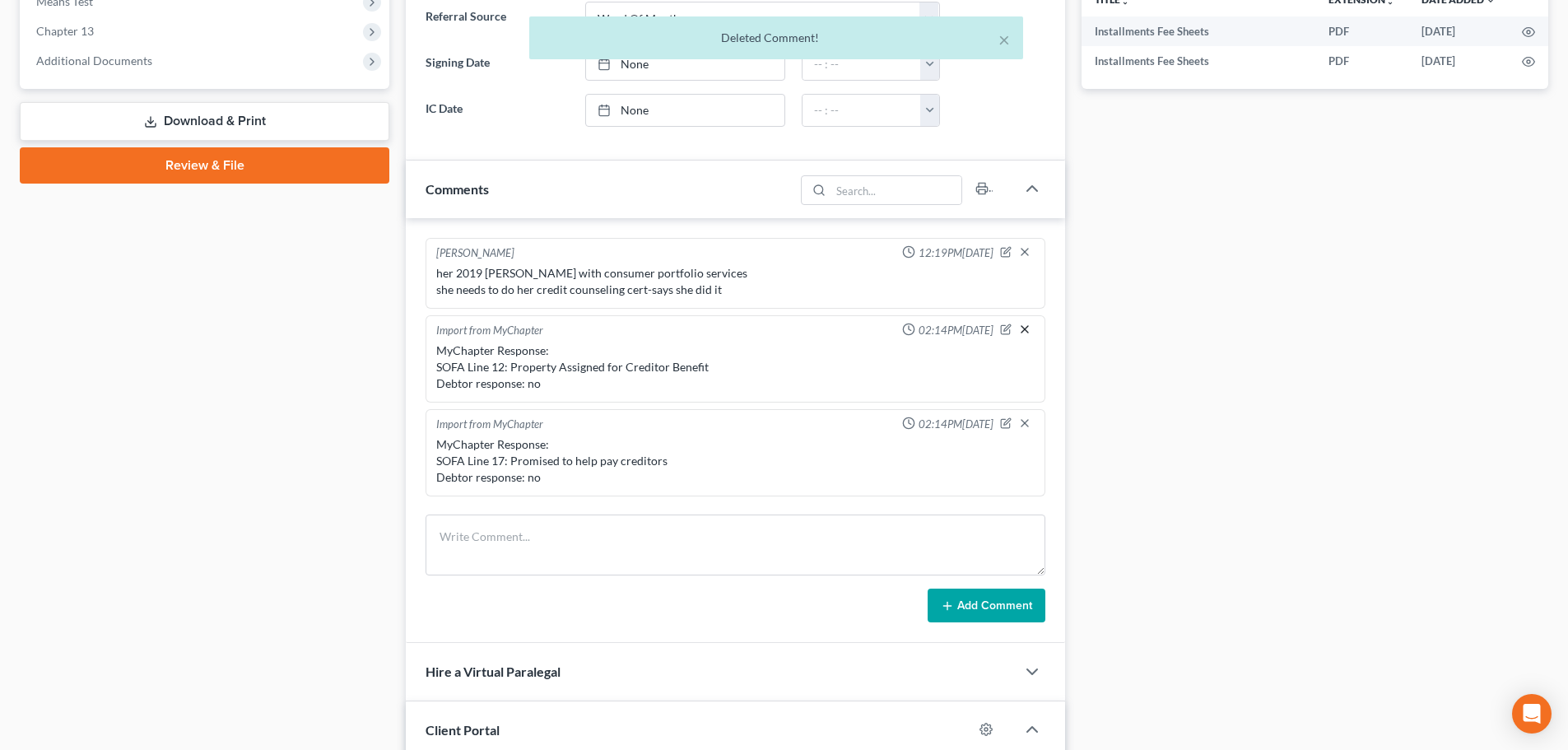
click at [1018, 329] on icon "button" at bounding box center [1024, 328] width 13 height 13
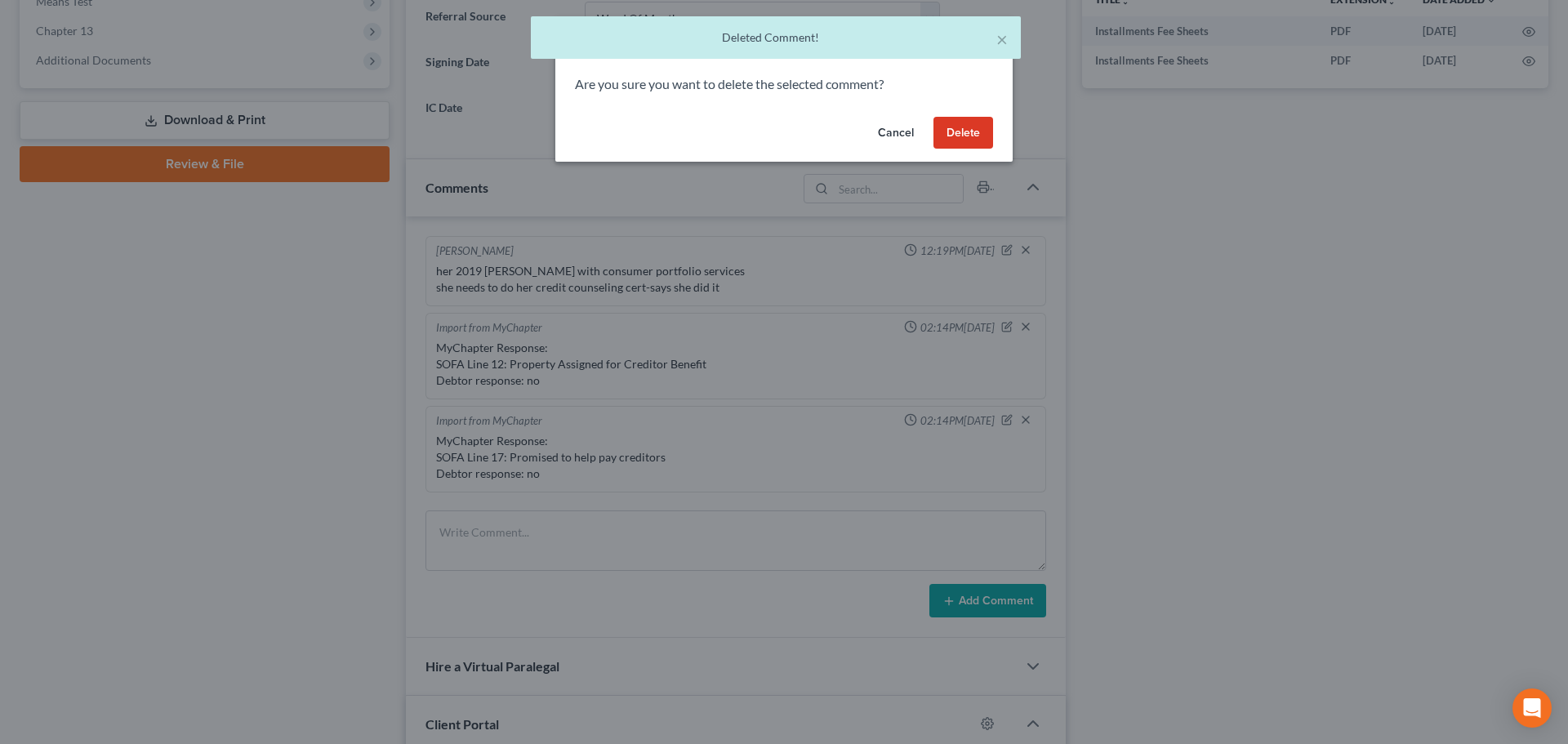
click at [965, 140] on button "Delete" at bounding box center [963, 133] width 59 height 33
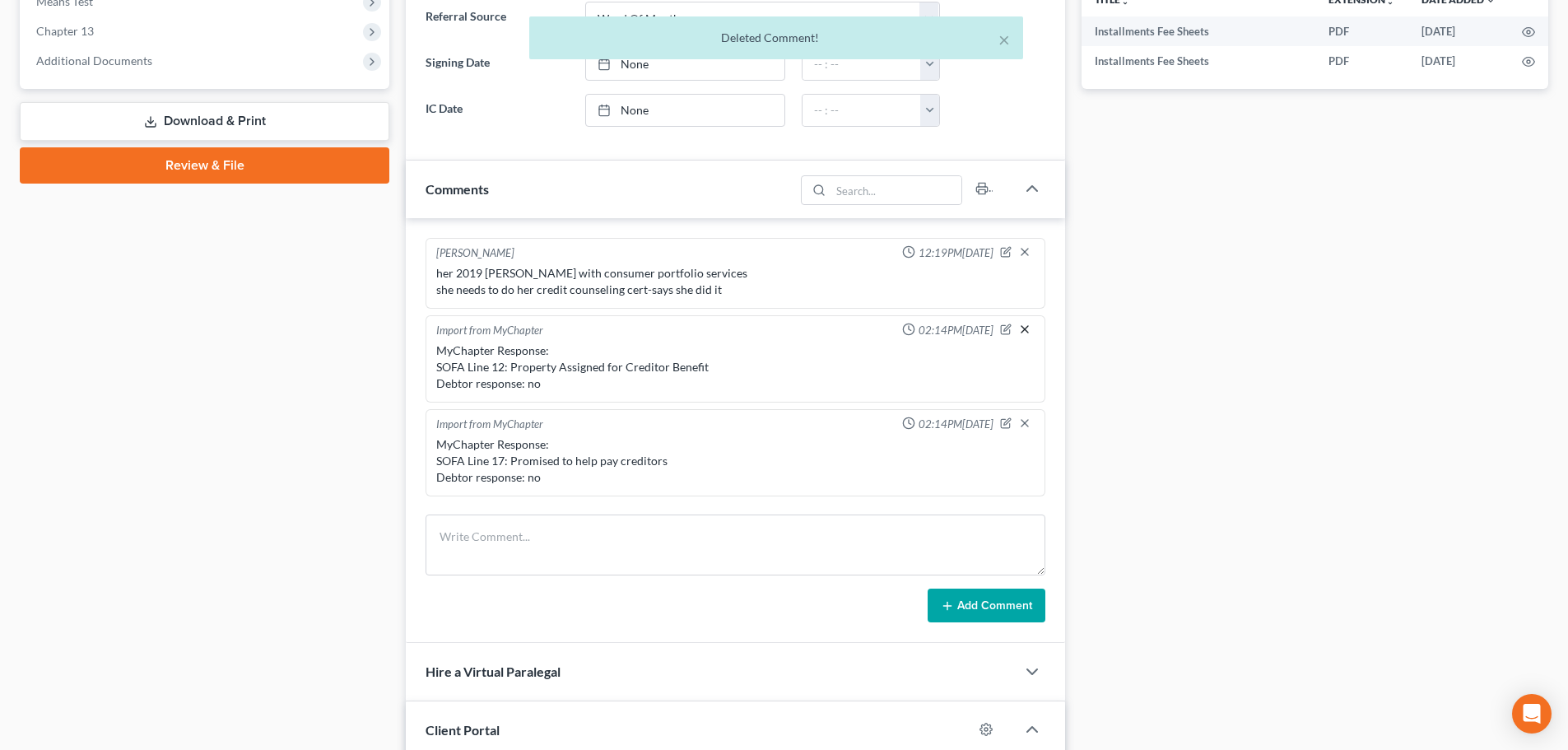
click at [1021, 327] on line "button" at bounding box center [1024, 329] width 7 height 7
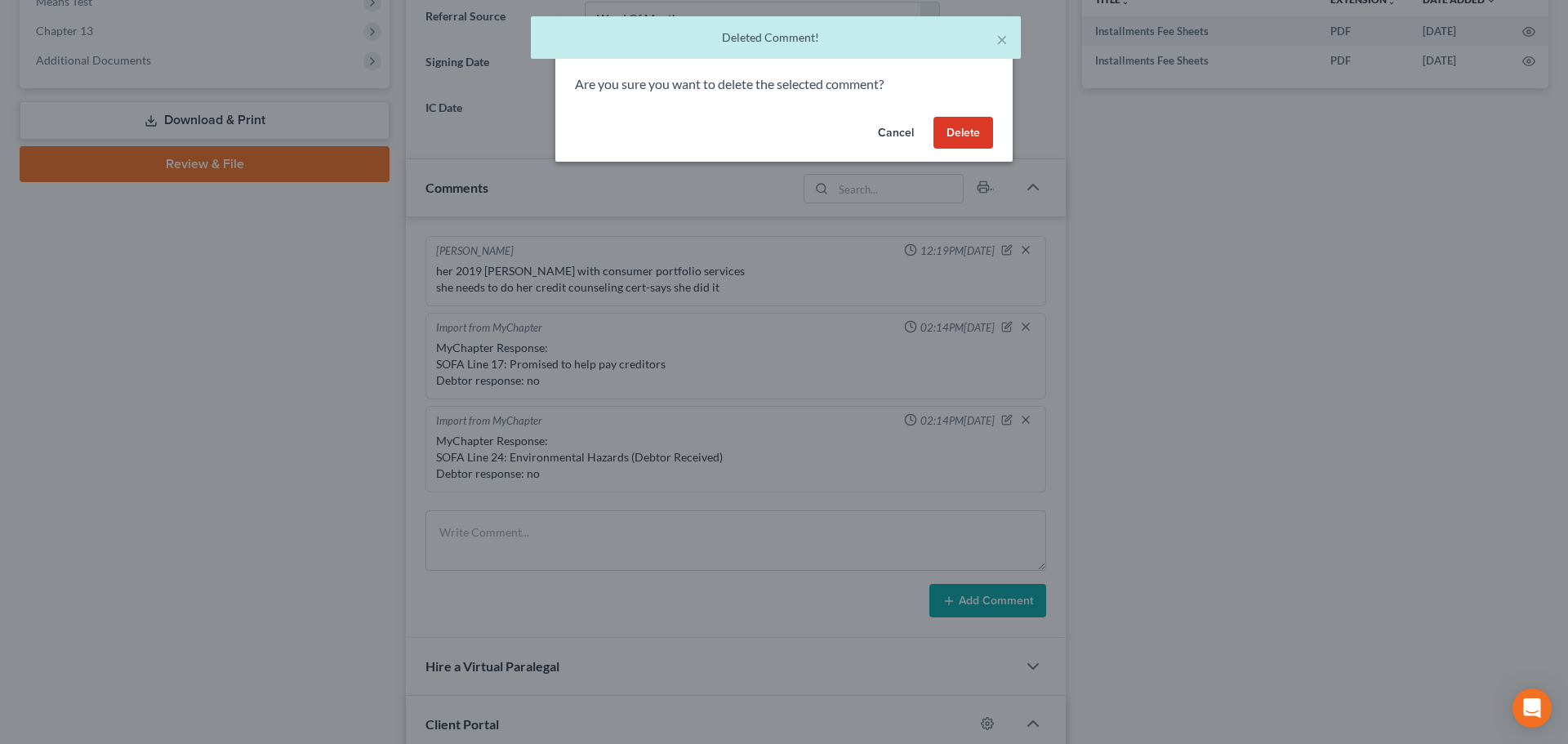
click at [956, 134] on button "Delete" at bounding box center [963, 133] width 59 height 33
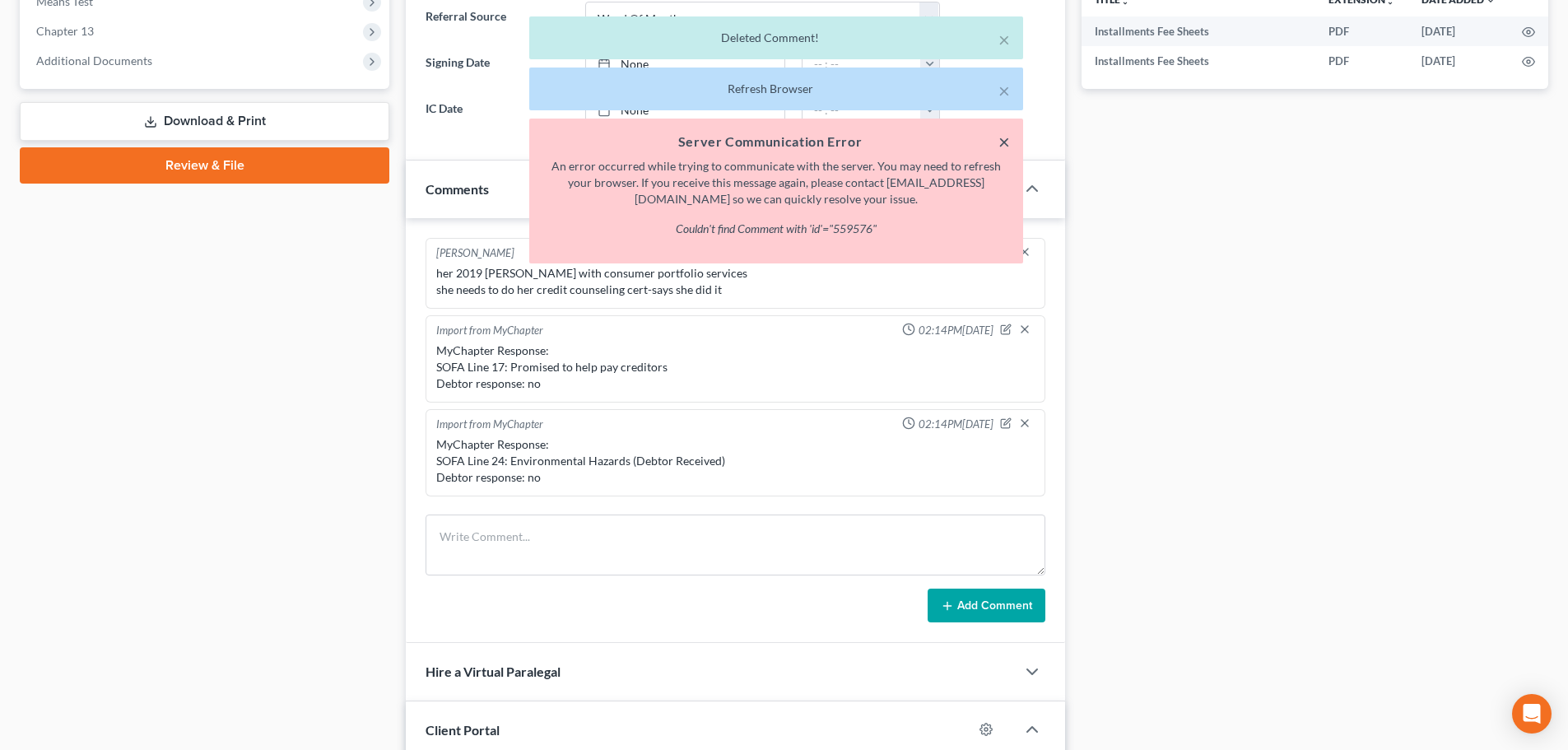
click at [1000, 146] on button "×" at bounding box center [1004, 142] width 12 height 20
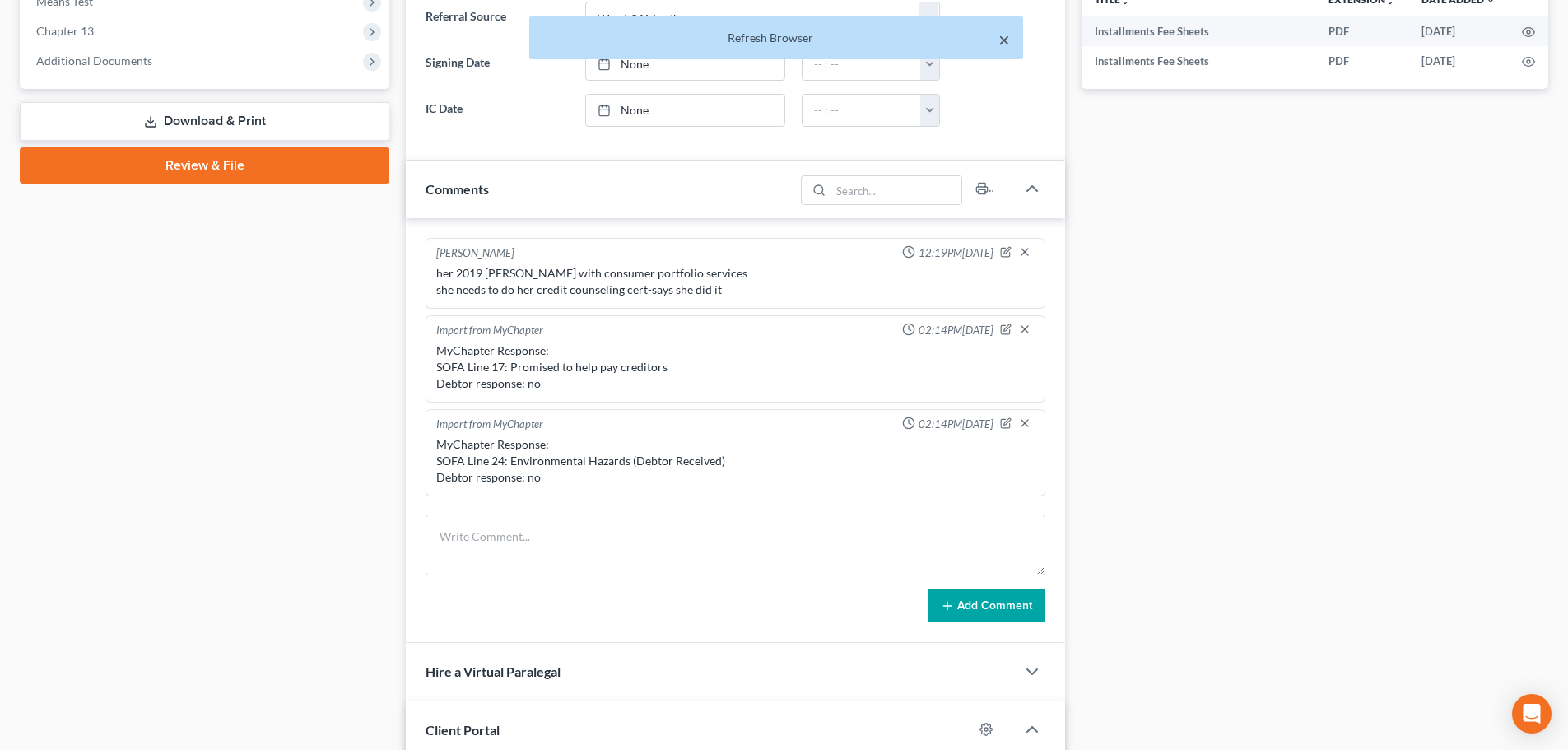
click at [1001, 40] on button "×" at bounding box center [1004, 40] width 12 height 20
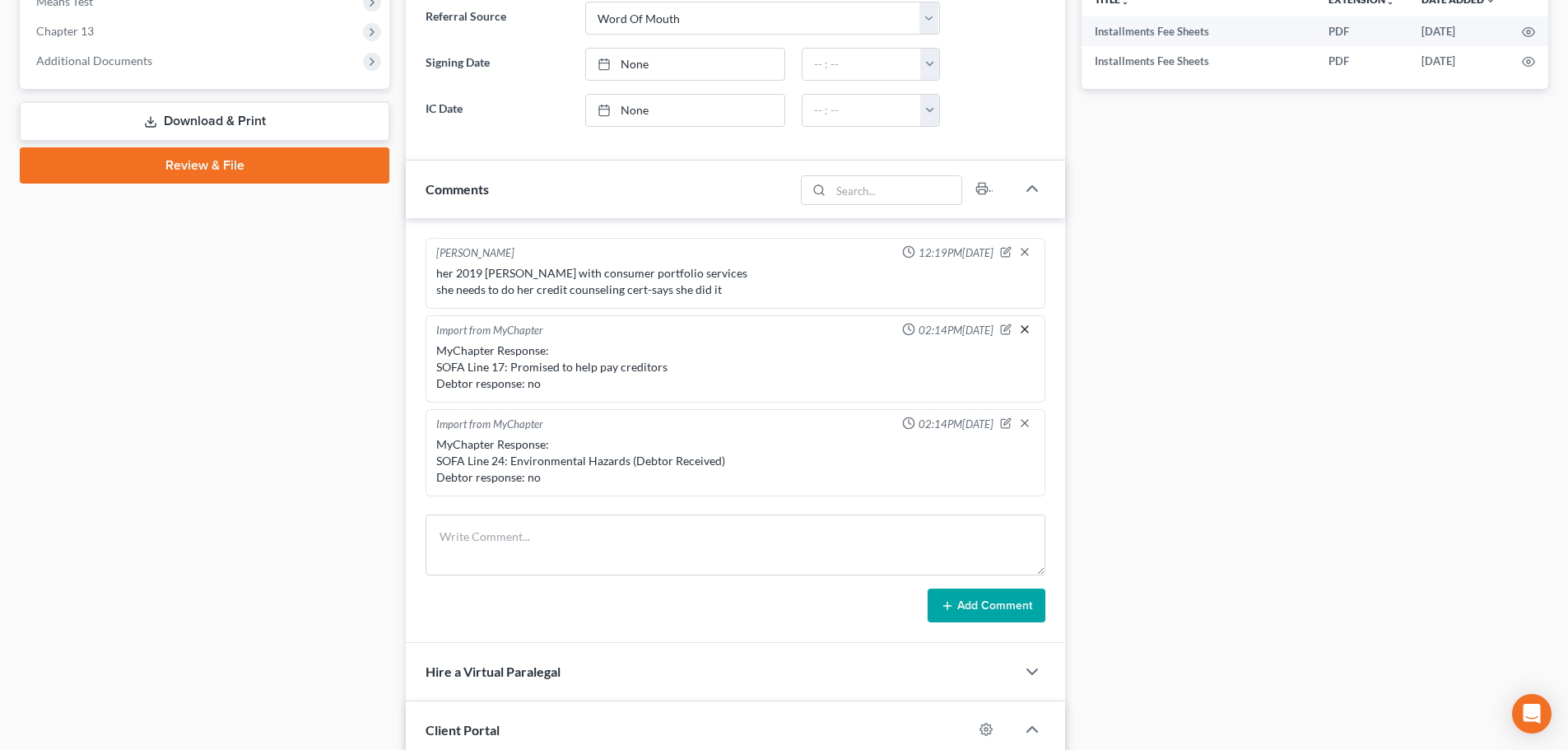
click at [1018, 325] on icon "button" at bounding box center [1024, 328] width 13 height 13
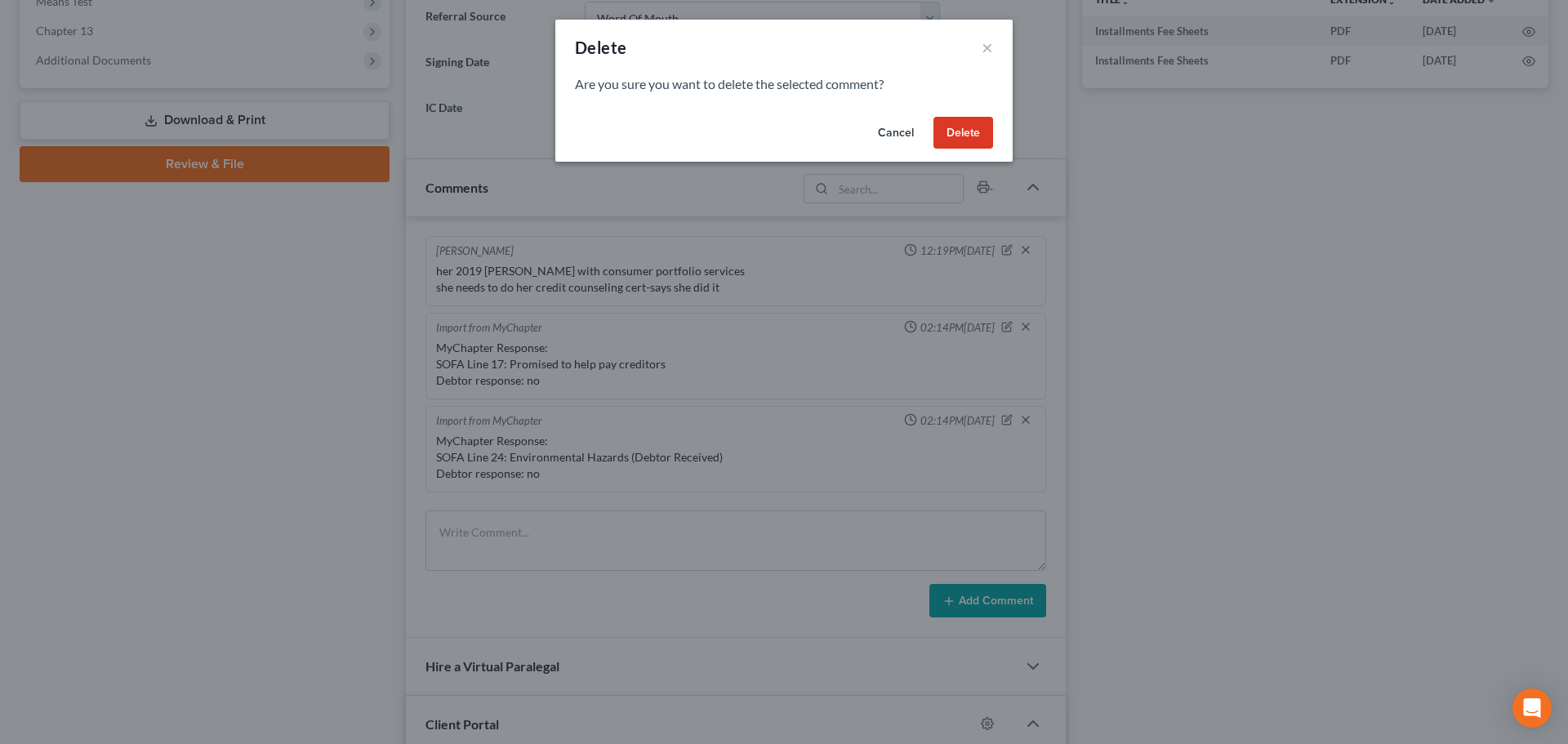
click at [949, 127] on button "Delete" at bounding box center [963, 133] width 59 height 33
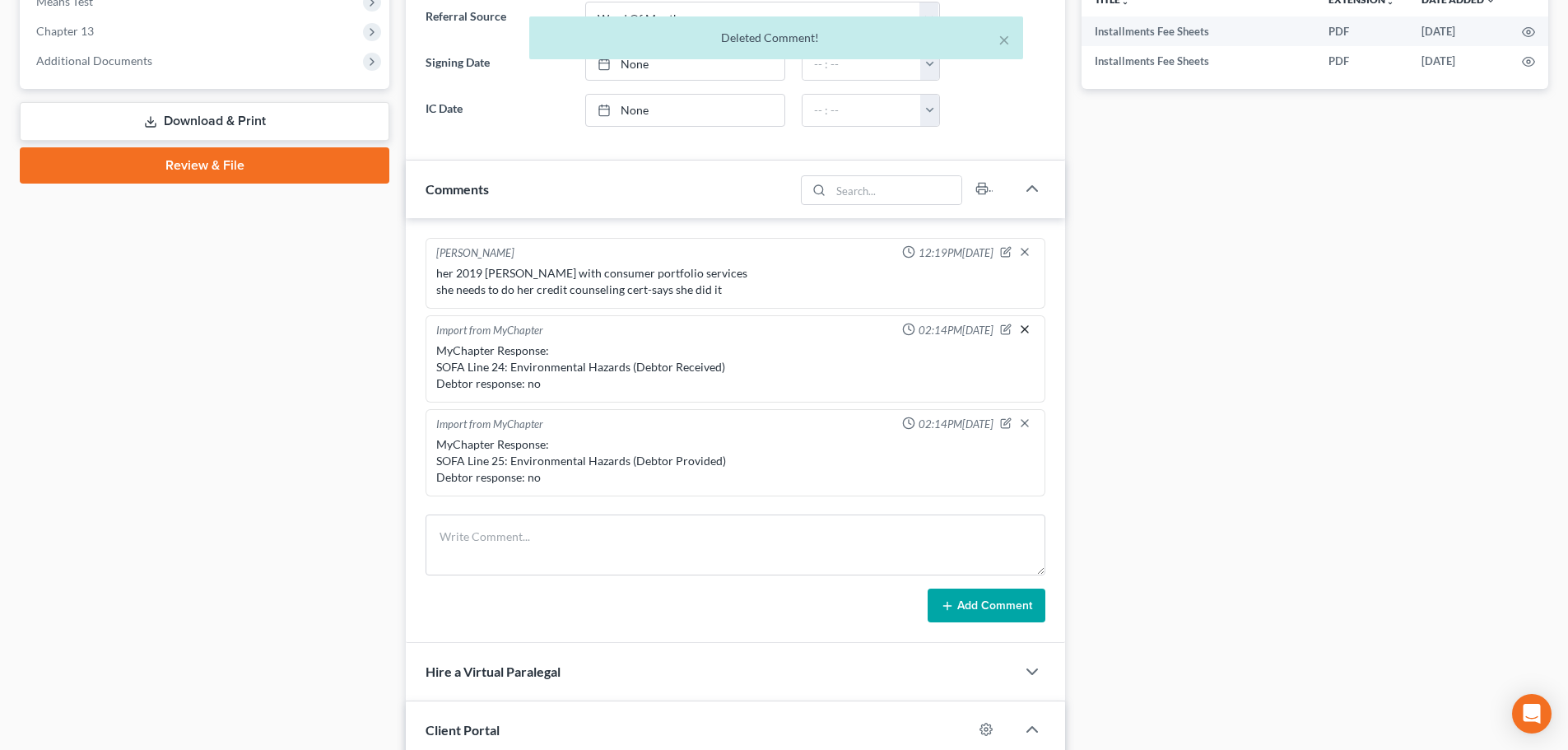
click at [1021, 328] on line "button" at bounding box center [1024, 329] width 7 height 7
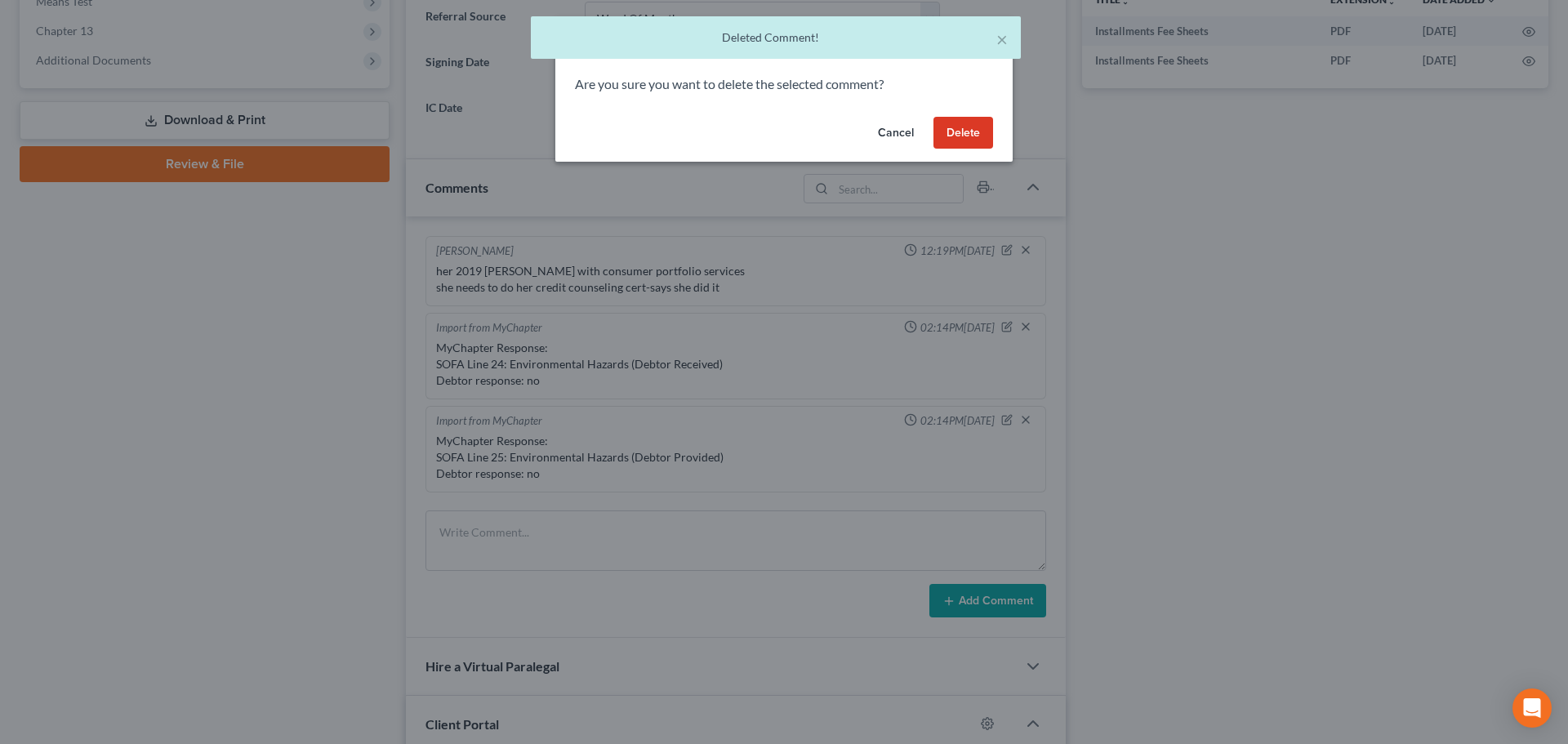
click at [958, 137] on button "Delete" at bounding box center [963, 133] width 59 height 33
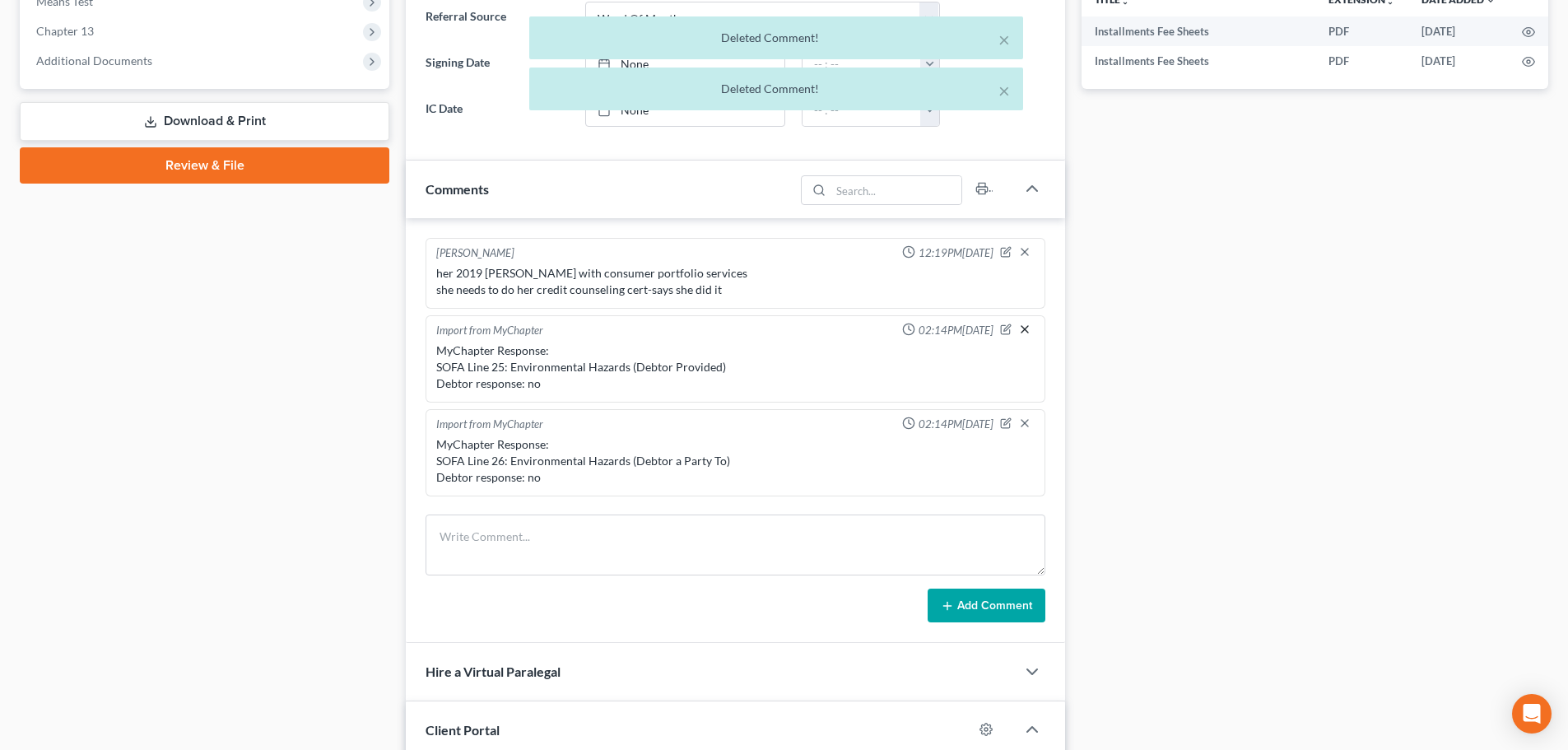
click at [1021, 327] on line "button" at bounding box center [1024, 329] width 7 height 7
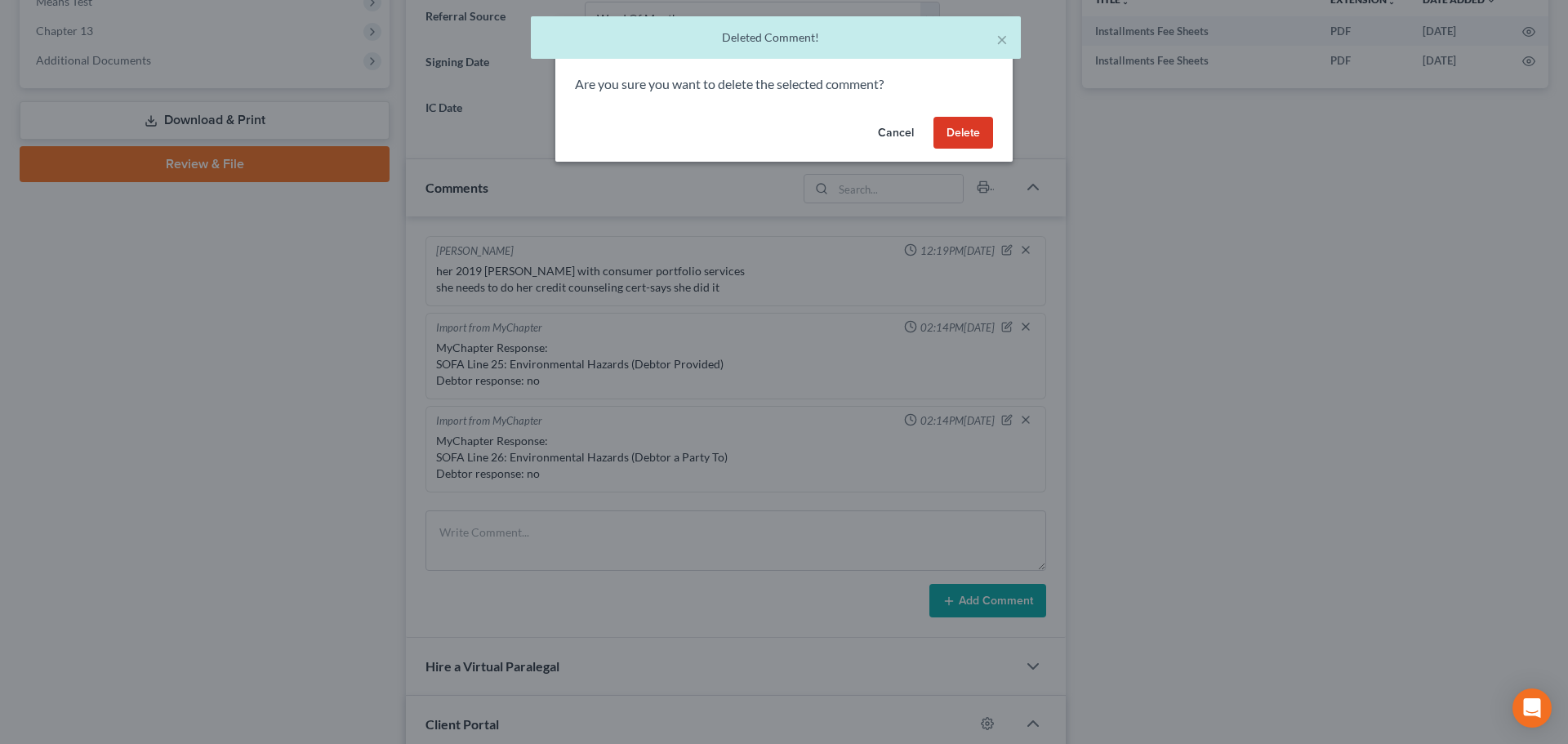
click at [945, 134] on button "Delete" at bounding box center [963, 133] width 59 height 33
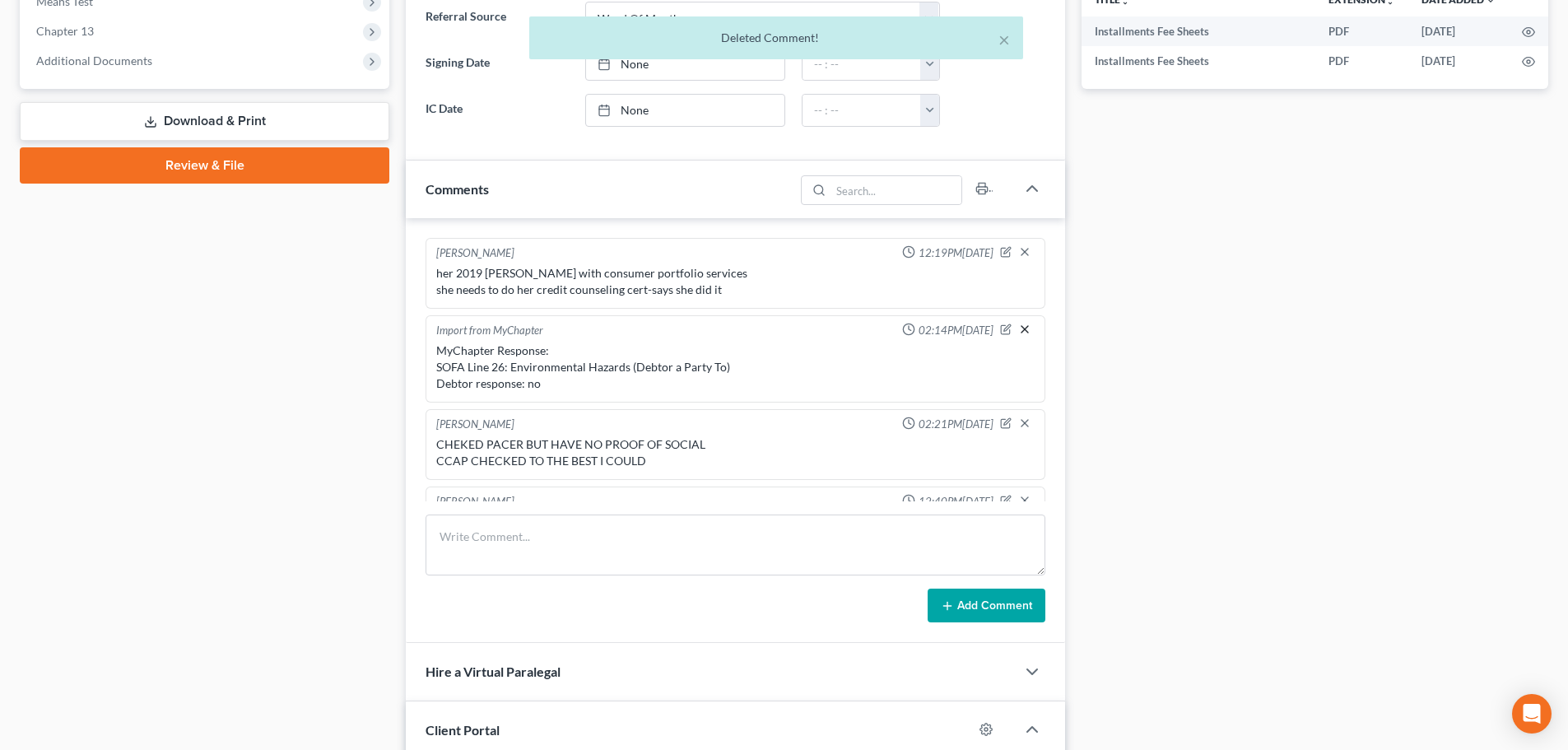
click at [1018, 326] on icon "button" at bounding box center [1024, 328] width 13 height 13
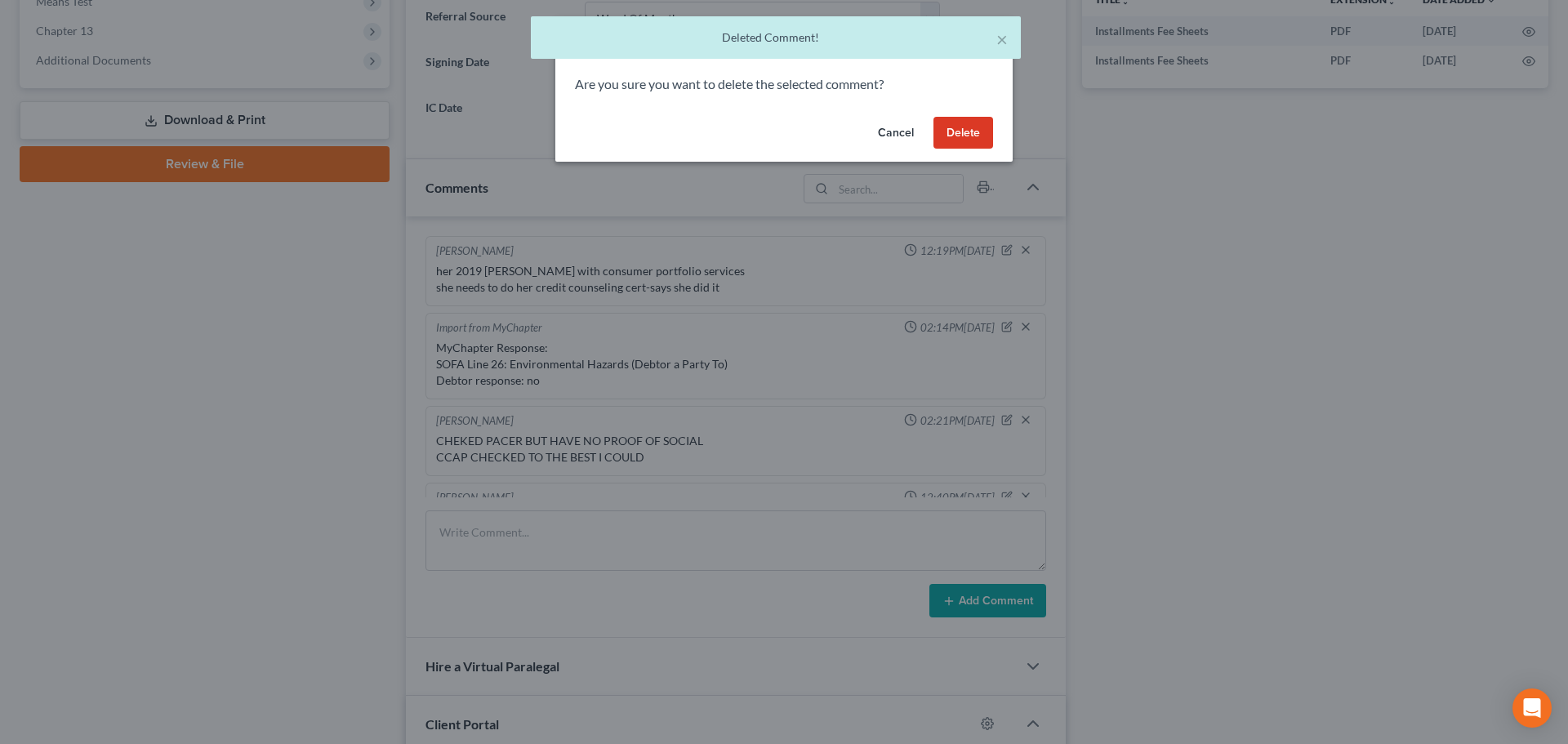
click at [960, 128] on button "Delete" at bounding box center [963, 133] width 59 height 33
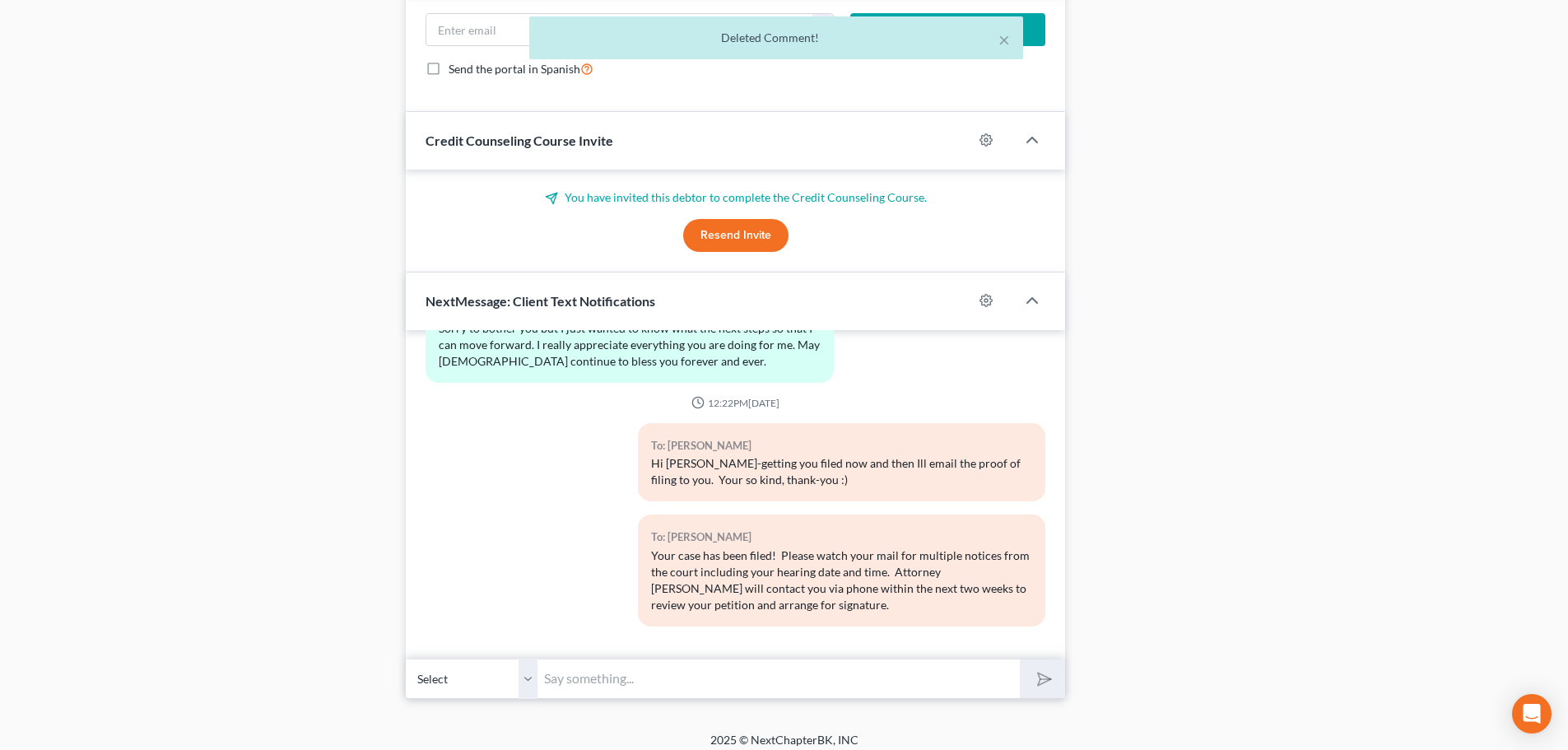
scroll to position [1435, 0]
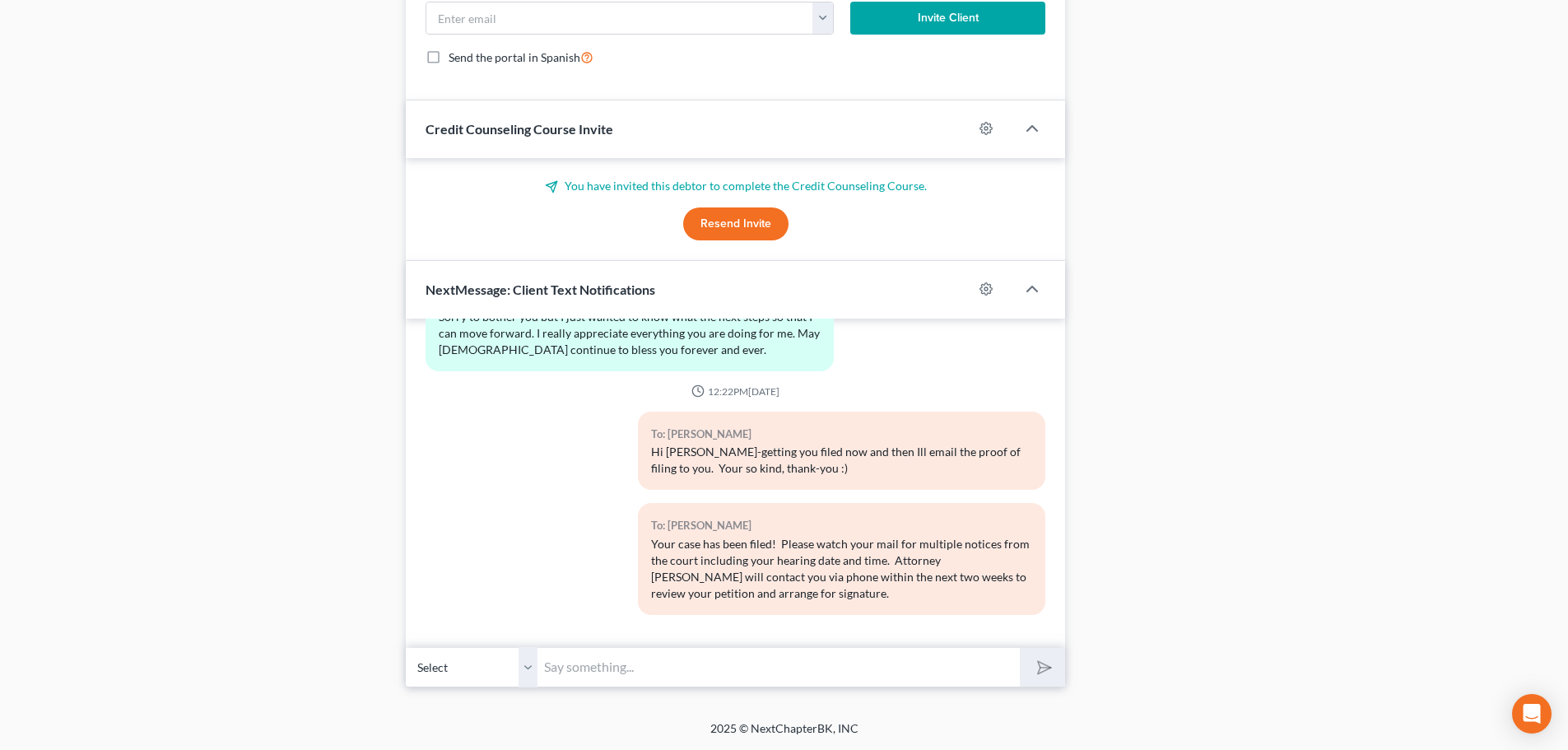
click at [600, 670] on input "text" at bounding box center [779, 667] width 483 height 40
type input "Hi Gwen-I sent you an email with all the info you need. Please make sure to rea…"
click at [1052, 659] on button "submit" at bounding box center [1041, 666] width 45 height 39
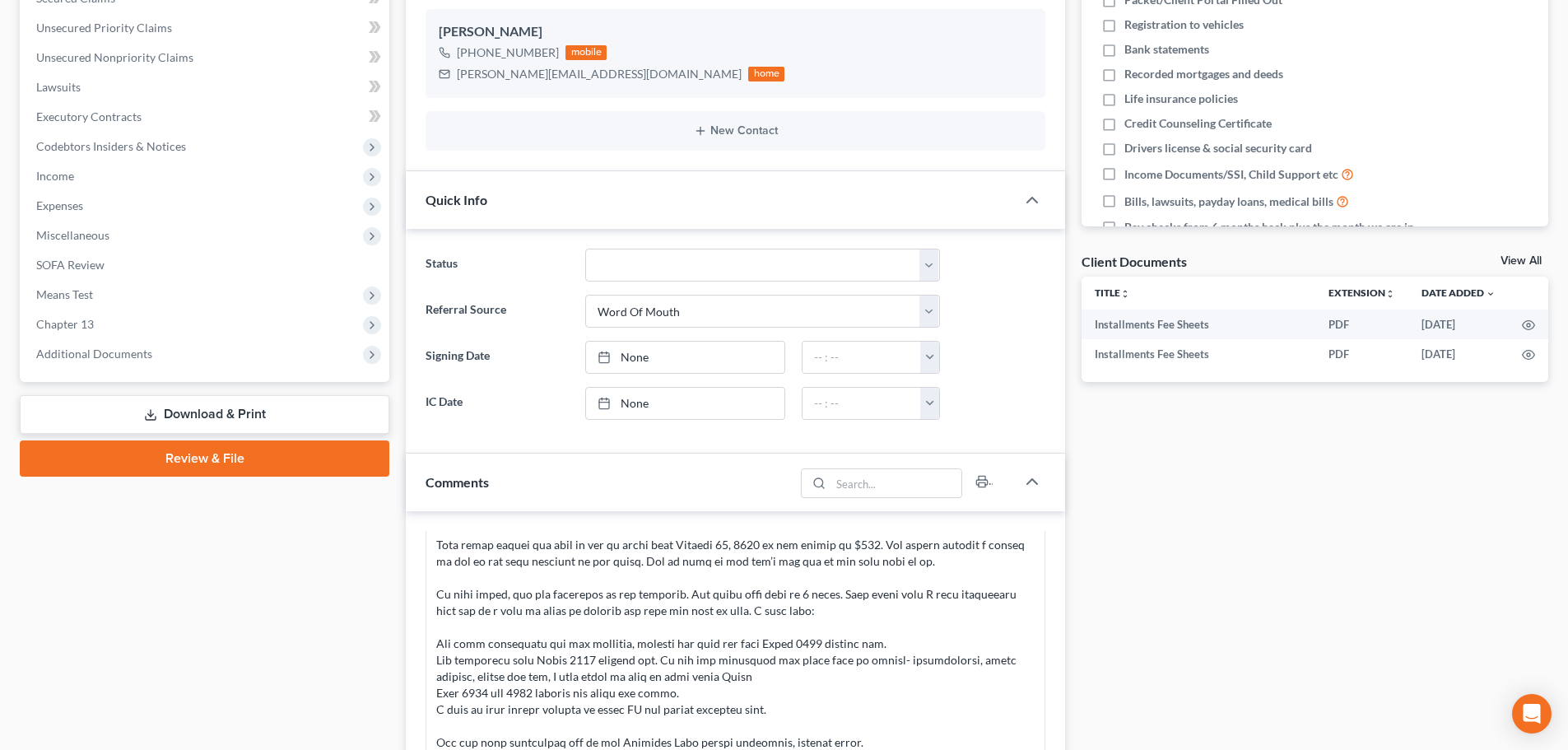
scroll to position [0, 0]
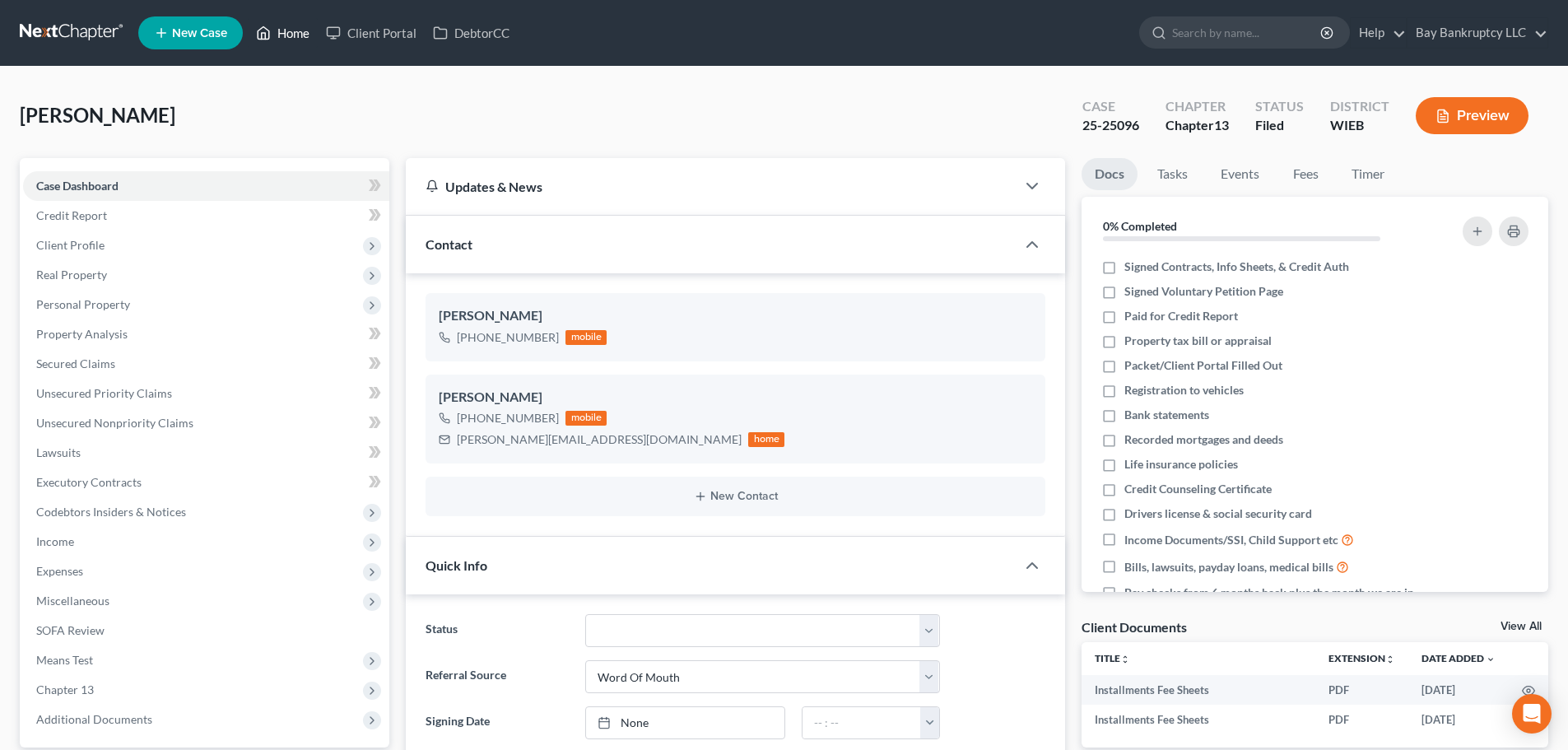
click at [299, 30] on link "Home" at bounding box center [282, 33] width 70 height 30
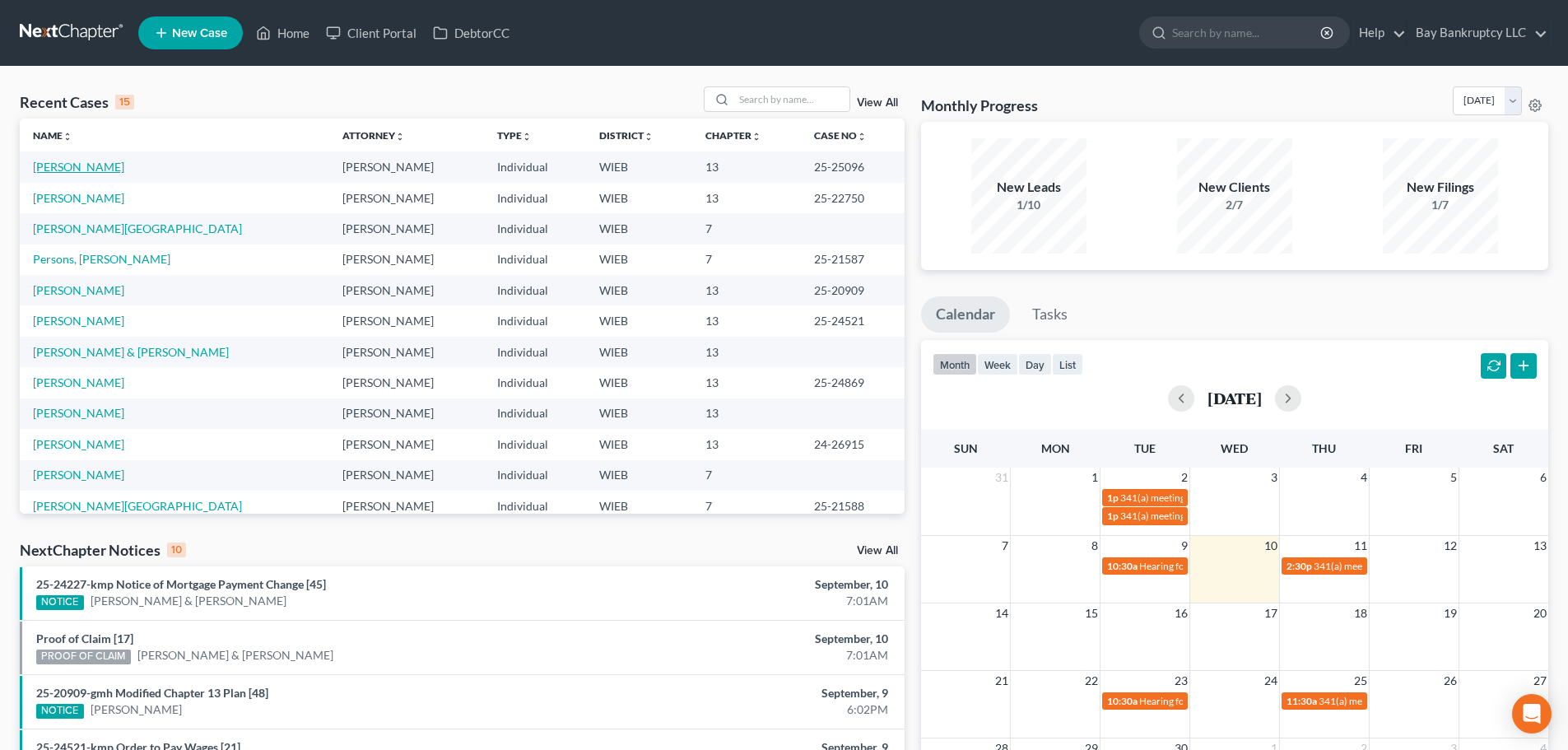
click at [90, 164] on link "[PERSON_NAME]" at bounding box center [79, 167] width 92 height 14
select select "2"
select select "0"
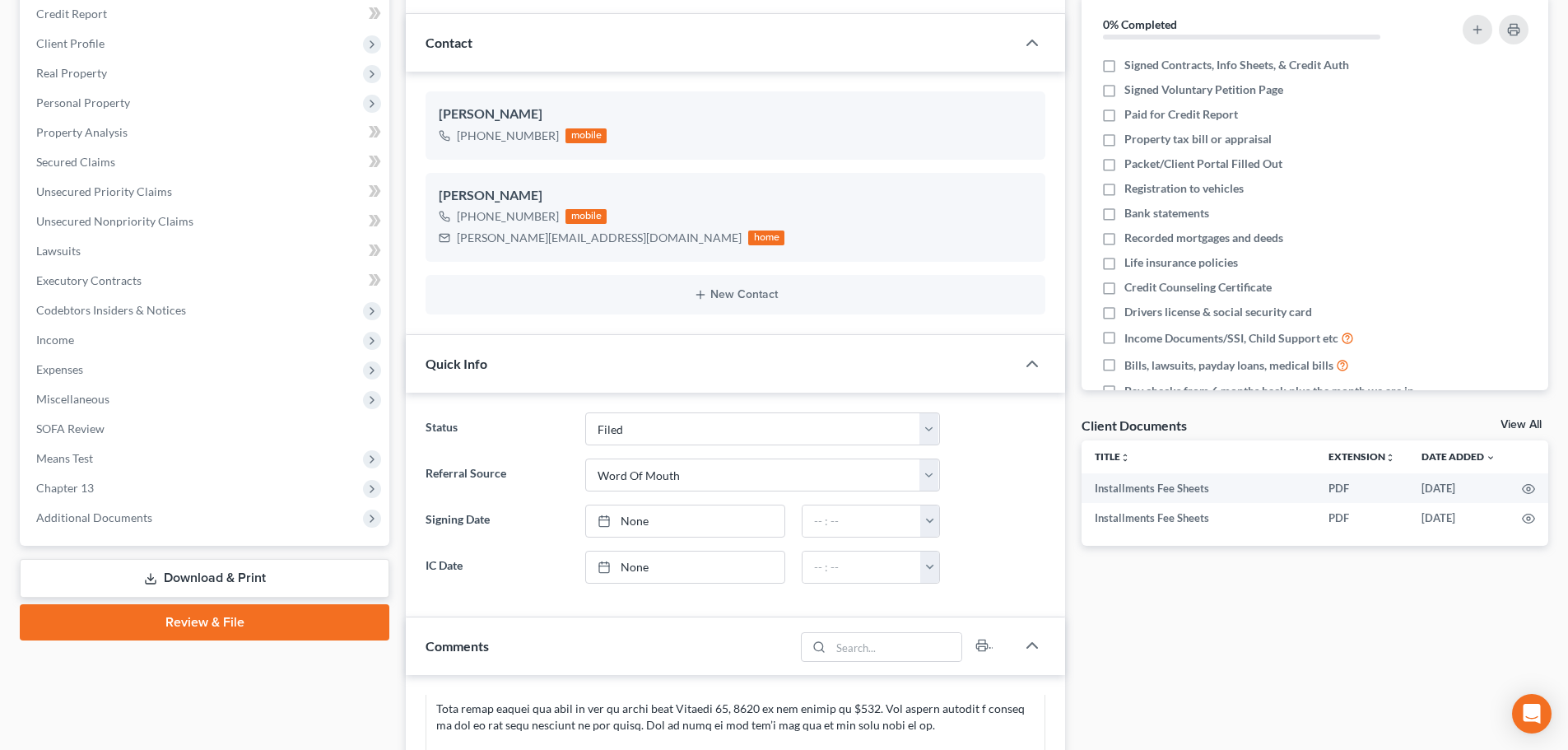
scroll to position [36, 0]
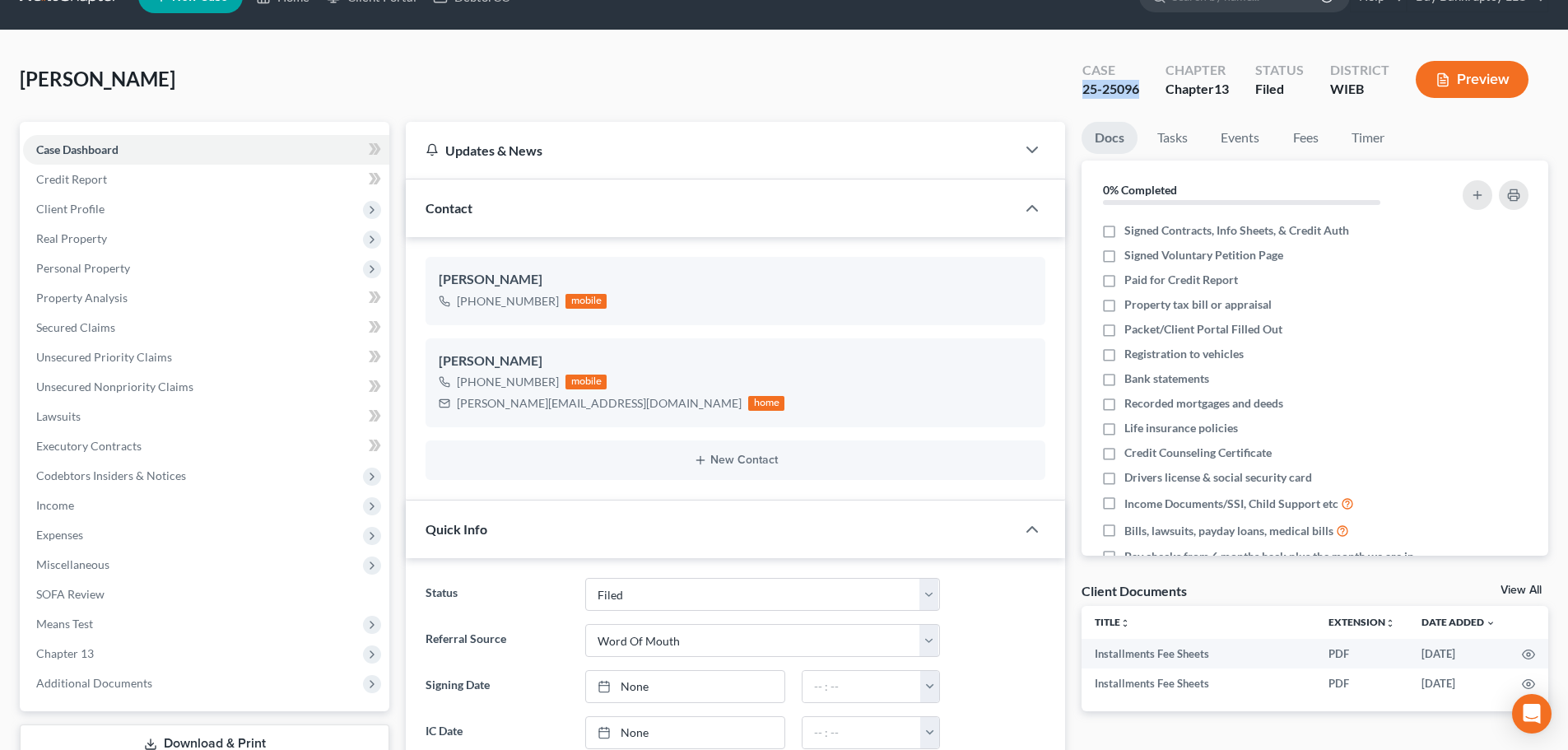
drag, startPoint x: 1076, startPoint y: 93, endPoint x: 1139, endPoint y: 97, distance: 63.1
click at [1139, 97] on div "Case 25-25096" at bounding box center [1110, 81] width 83 height 49
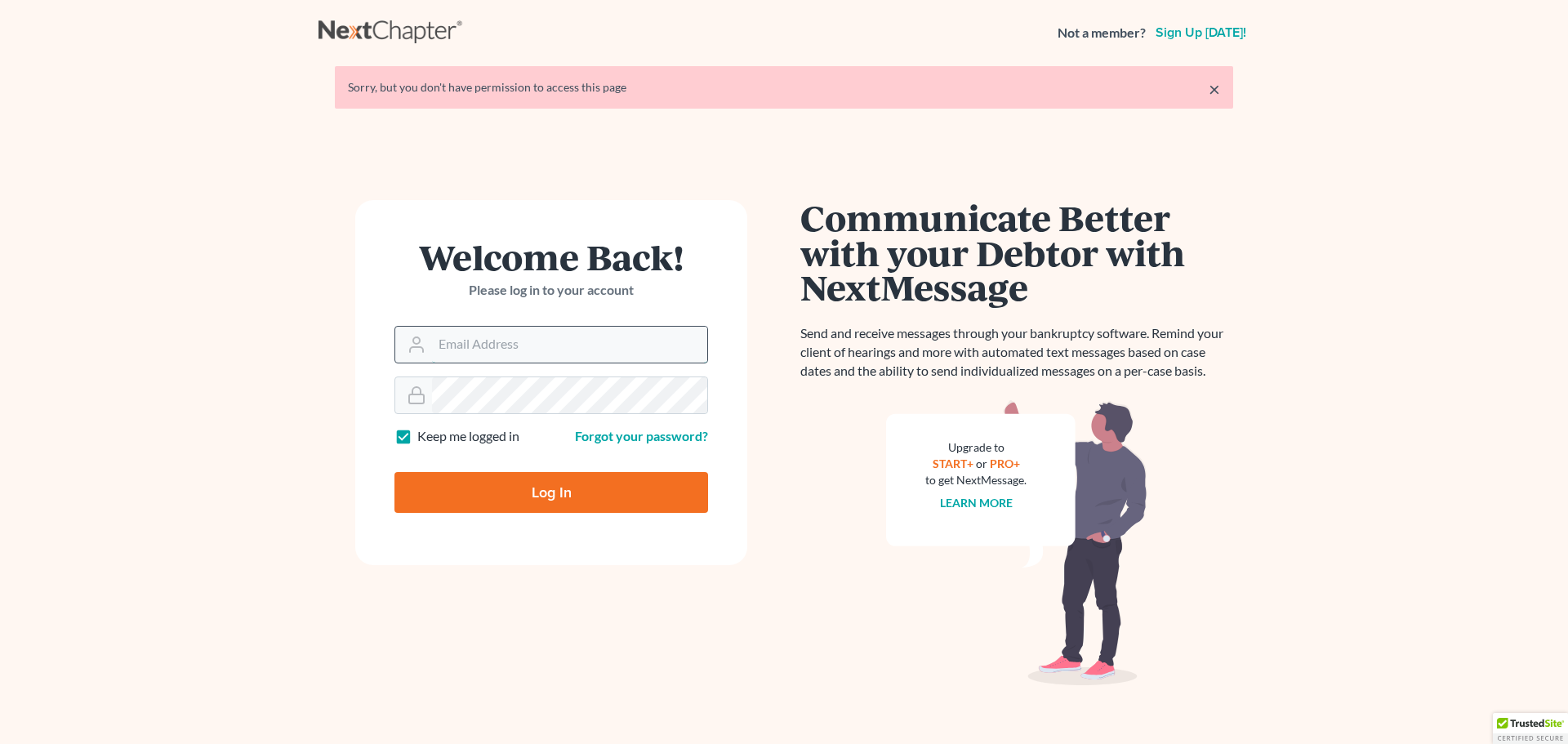
drag, startPoint x: 0, startPoint y: 0, endPoint x: 478, endPoint y: 342, distance: 587.7
click at [478, 342] on input "Email Address" at bounding box center [570, 344] width 275 height 36
type input "[EMAIL_ADDRESS][DOMAIN_NAME]"
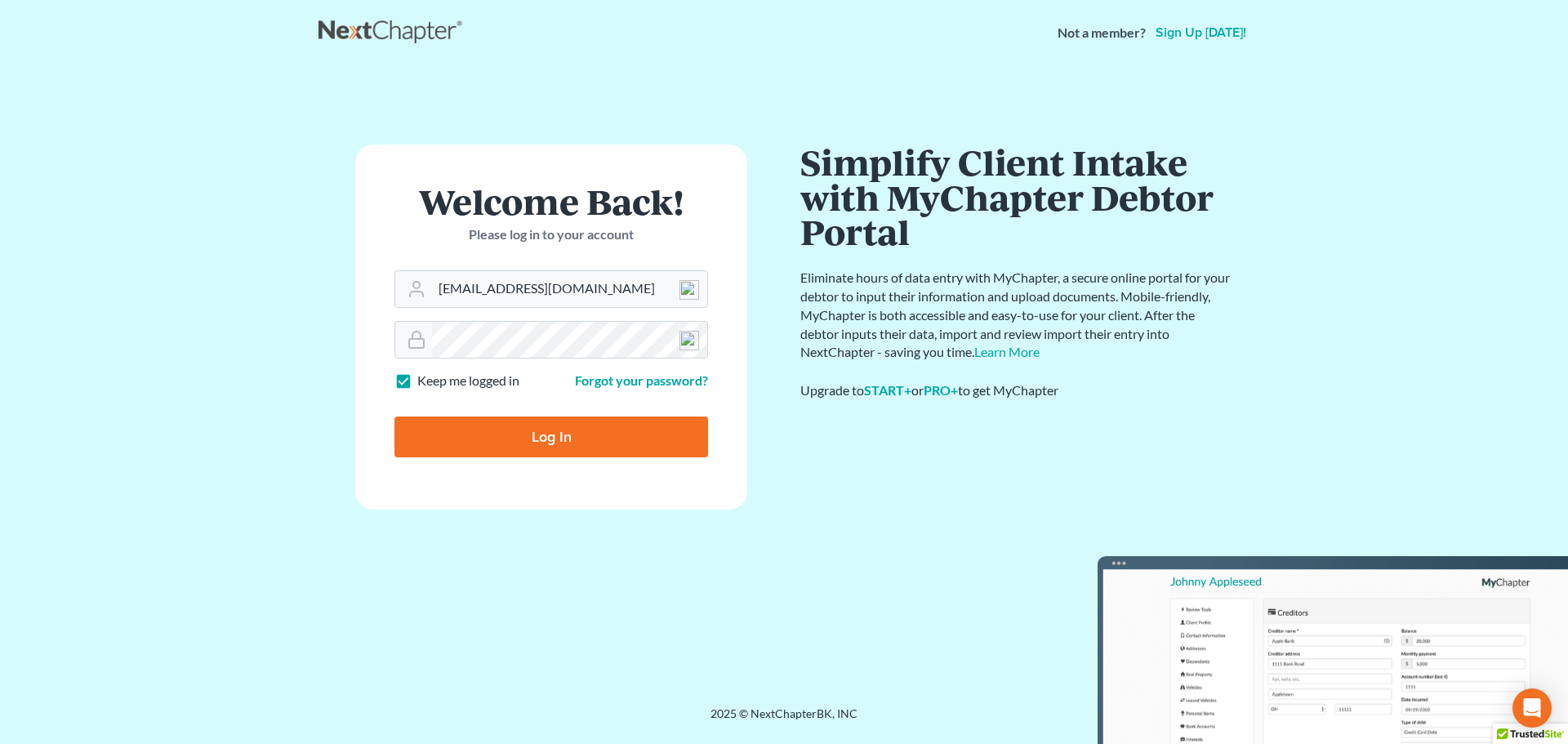
click at [549, 446] on input "Log In" at bounding box center [551, 436] width 314 height 41
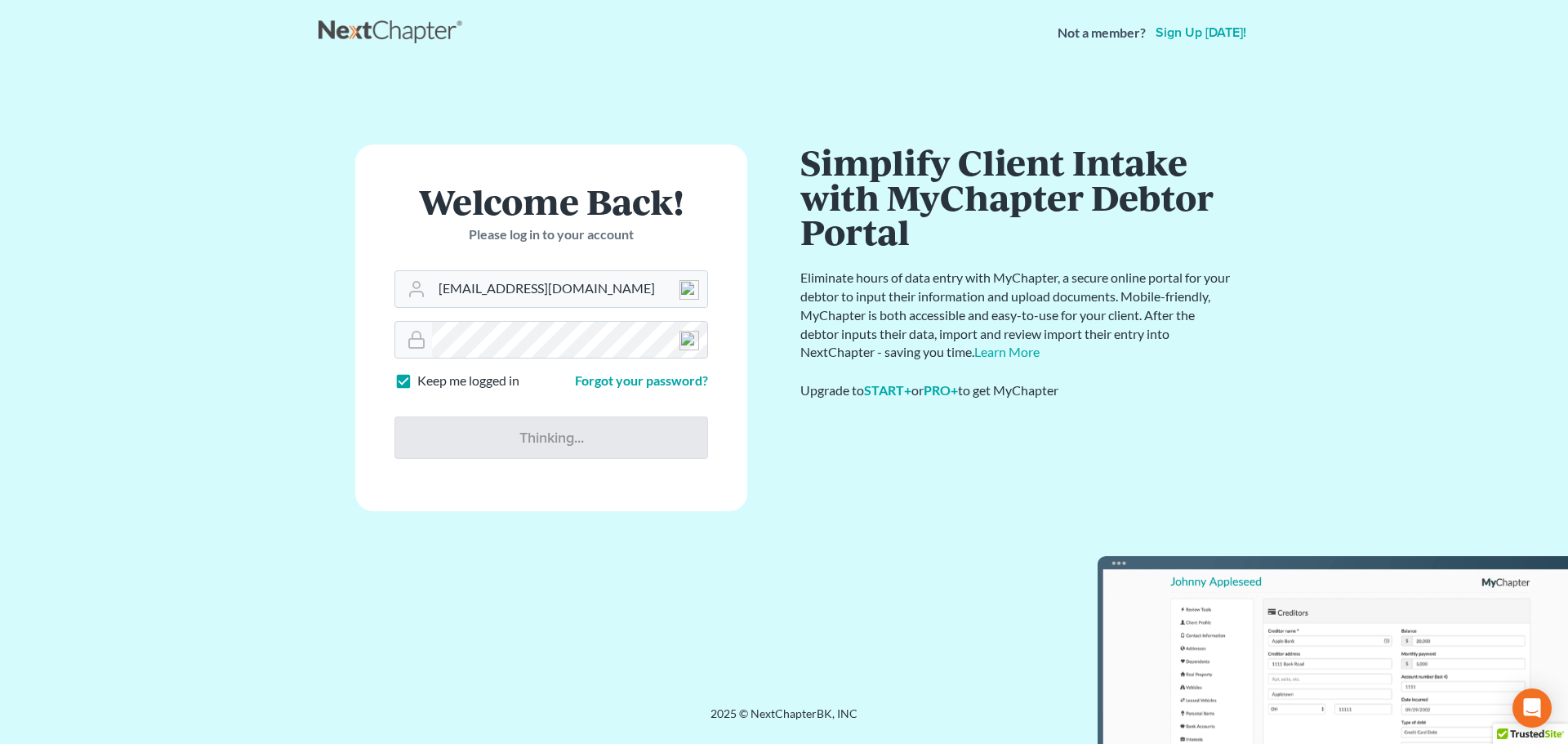
type input "Thinking..."
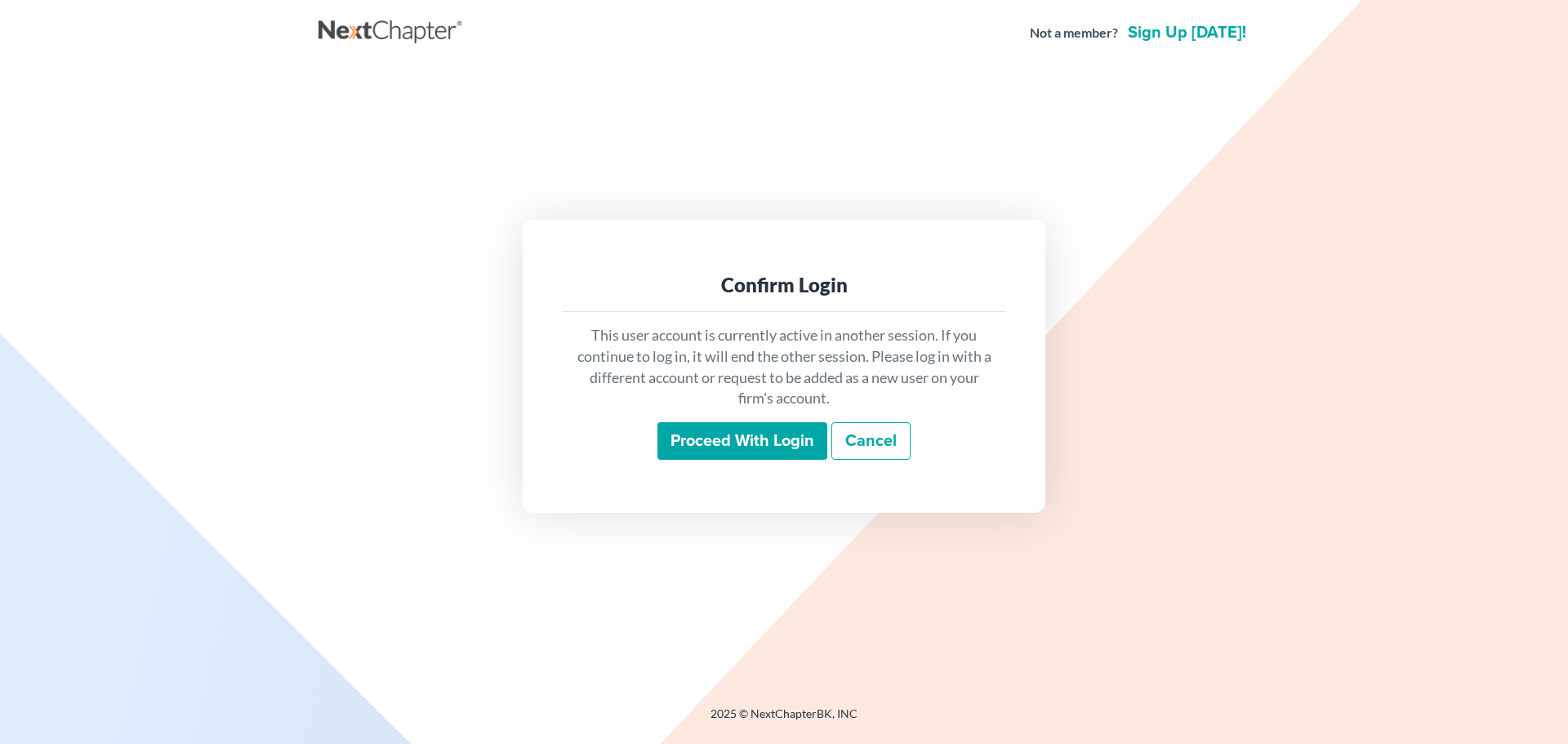
click at [708, 446] on input "Proceed with login" at bounding box center [742, 441] width 170 height 38
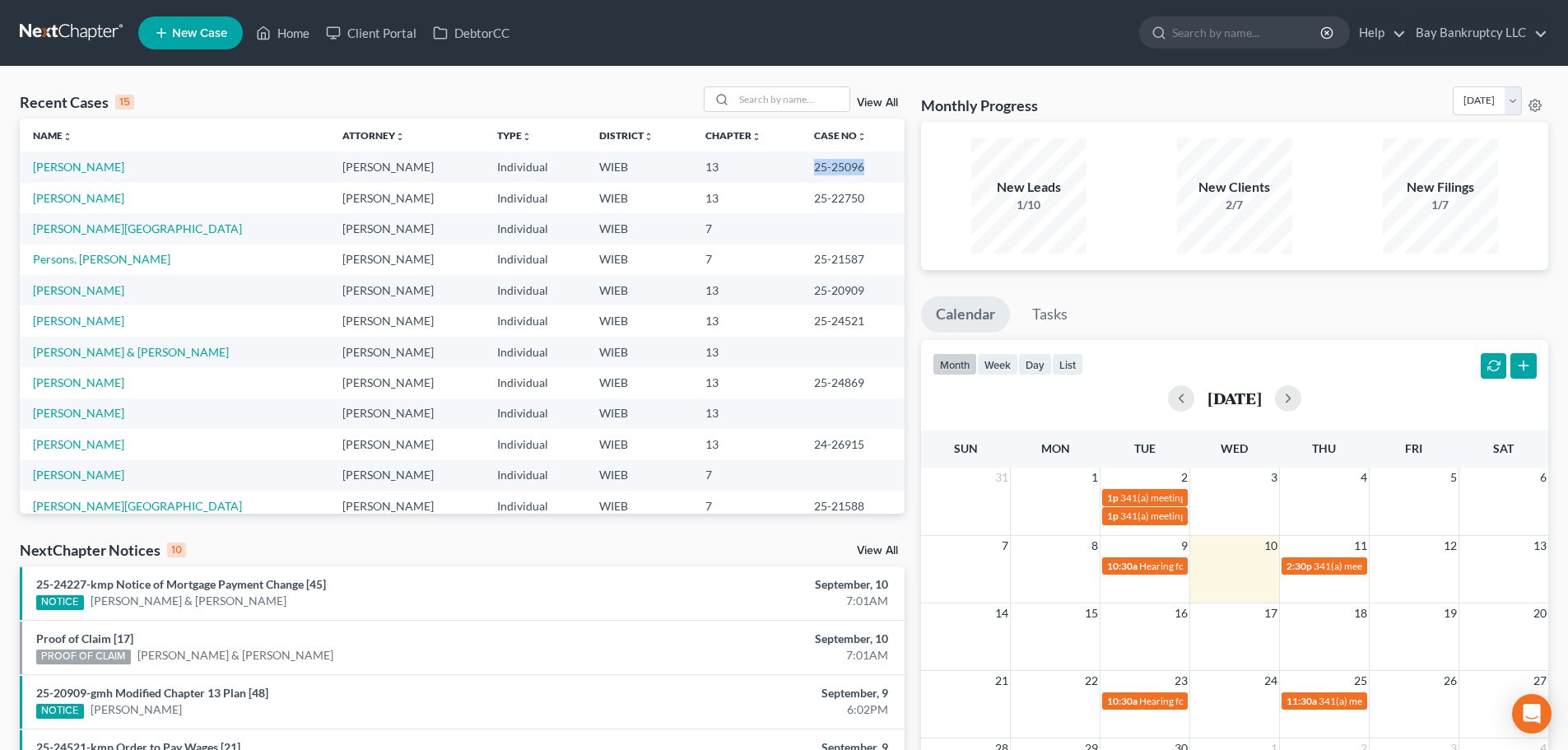
drag, startPoint x: 774, startPoint y: 175, endPoint x: 831, endPoint y: 171, distance: 57.1
click at [831, 171] on td "25-25096" at bounding box center [853, 167] width 104 height 31
click at [734, 170] on td "13" at bounding box center [746, 167] width 109 height 31
drag, startPoint x: 775, startPoint y: 173, endPoint x: 831, endPoint y: 173, distance: 56.0
click at [831, 173] on td "25-25096" at bounding box center [853, 167] width 104 height 31
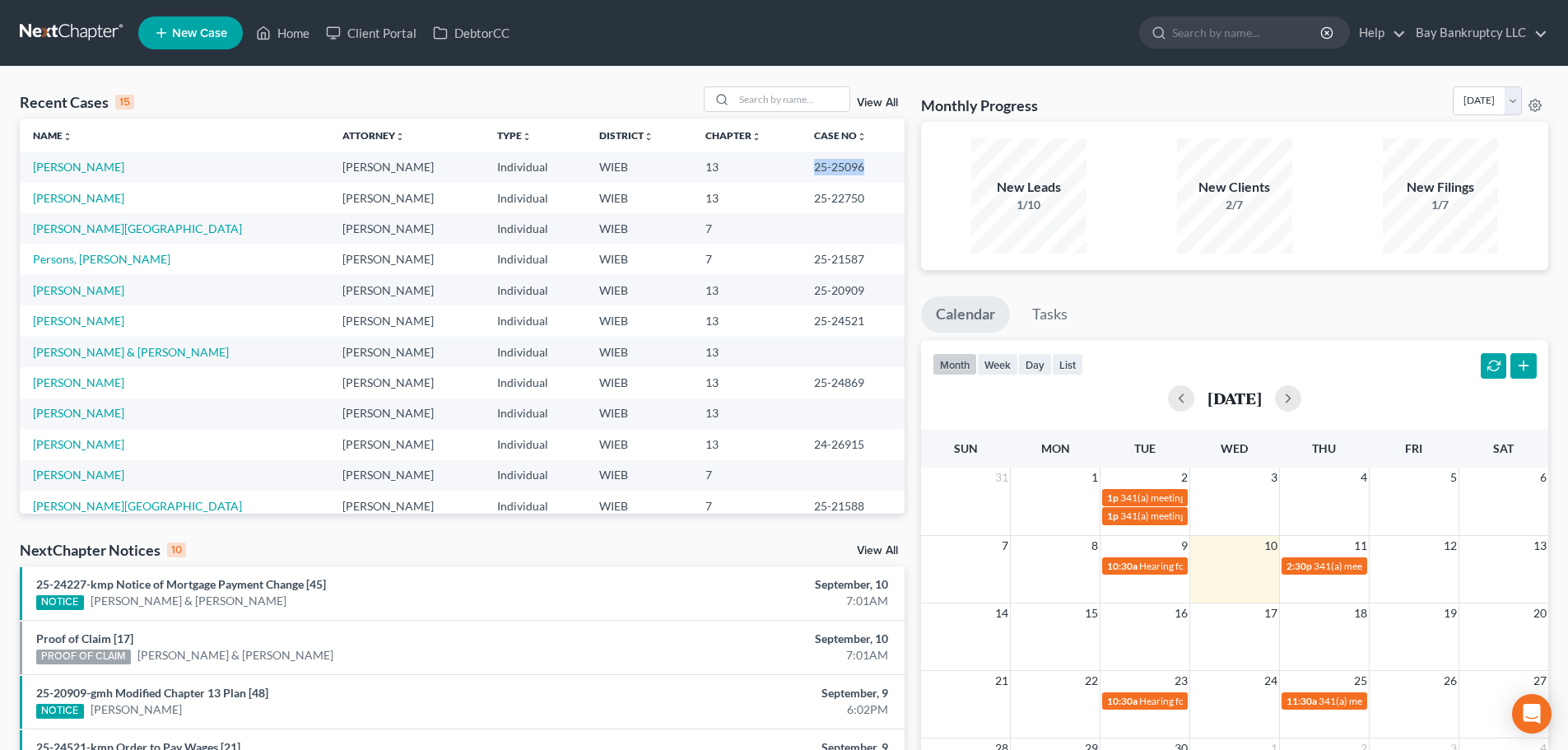
copy td "25-25096"
drag, startPoint x: 88, startPoint y: 168, endPoint x: 92, endPoint y: 192, distance: 24.3
click at [88, 168] on link "[PERSON_NAME]" at bounding box center [79, 167] width 92 height 14
select select "2"
select select "0"
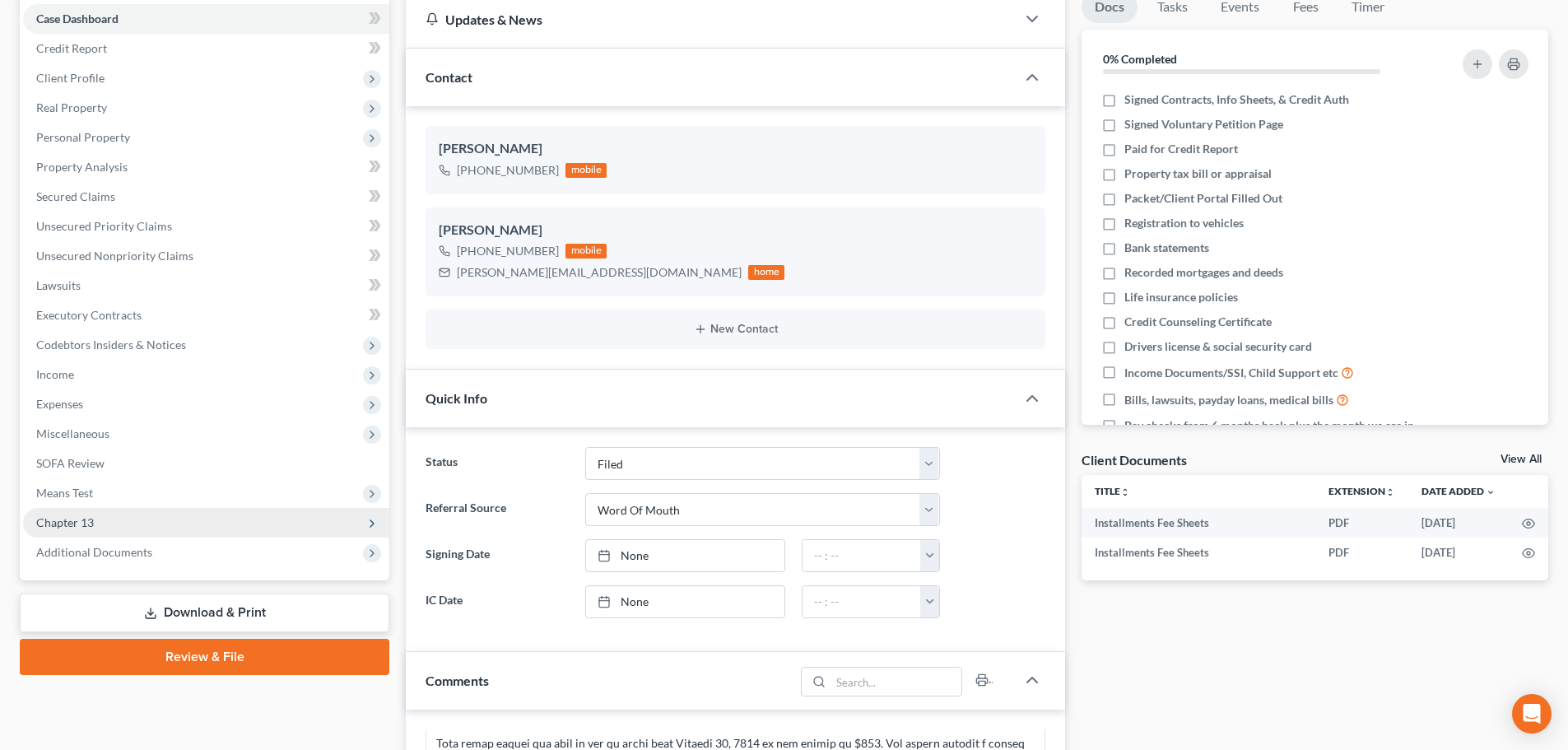
scroll to position [247, 0]
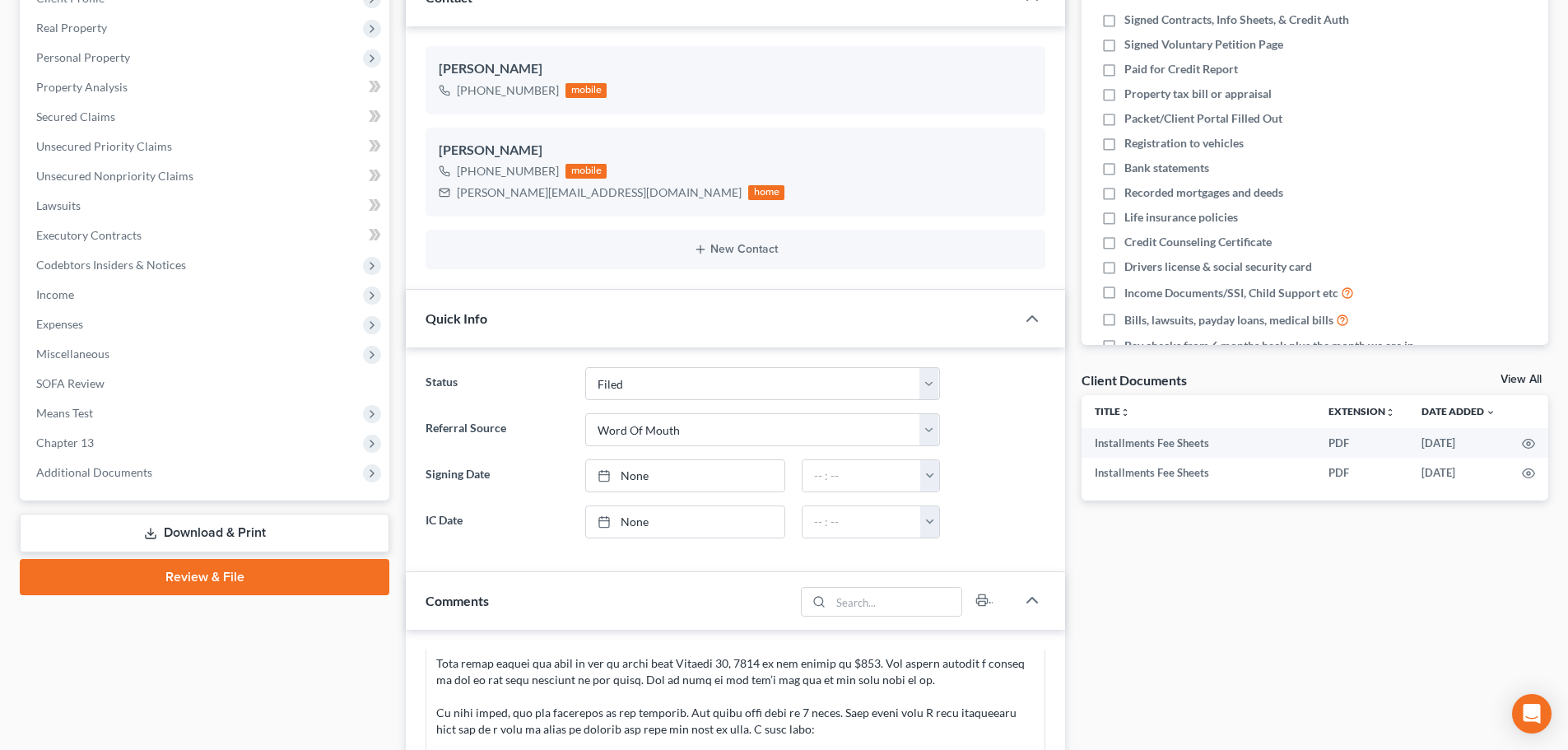
click at [242, 537] on link "Download & Print" at bounding box center [204, 533] width 370 height 39
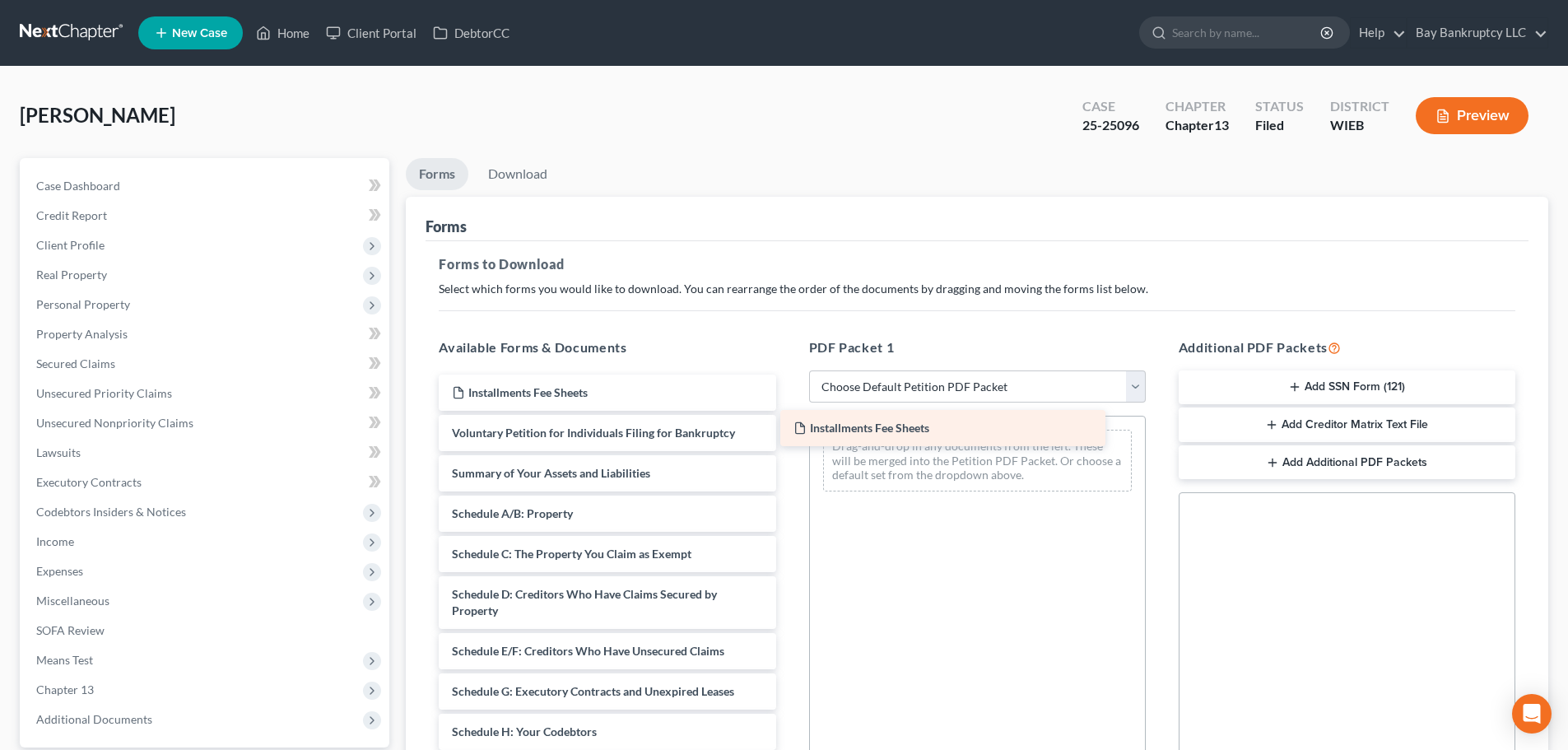
drag, startPoint x: 558, startPoint y: 387, endPoint x: 908, endPoint y: 421, distance: 351.6
click at [789, 421] on div "Installments Fee Sheets Installments Fee Sheets Installments Fee Sheets Volunta…" at bounding box center [607, 759] width 363 height 771
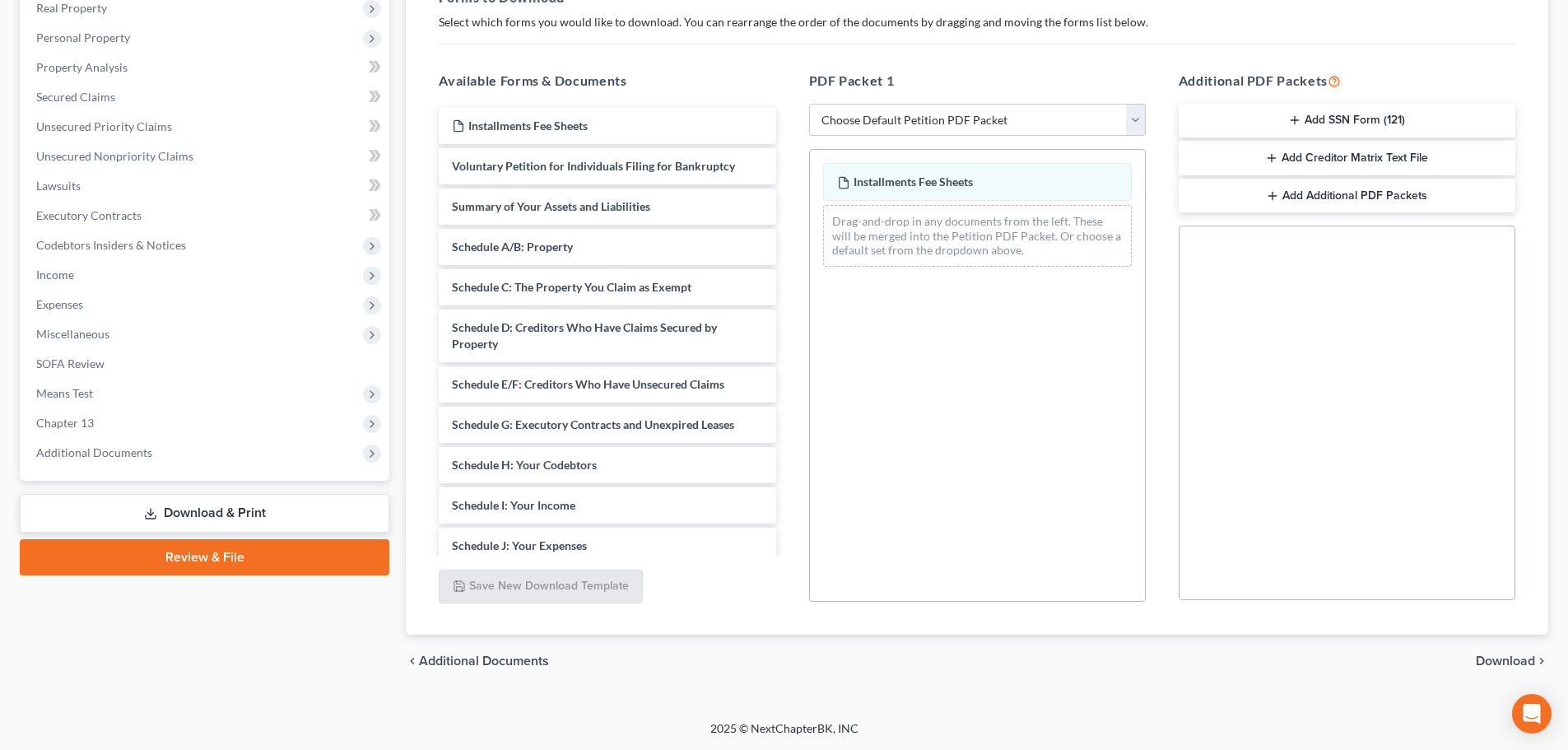
click at [1482, 657] on span "Download" at bounding box center [1505, 660] width 59 height 13
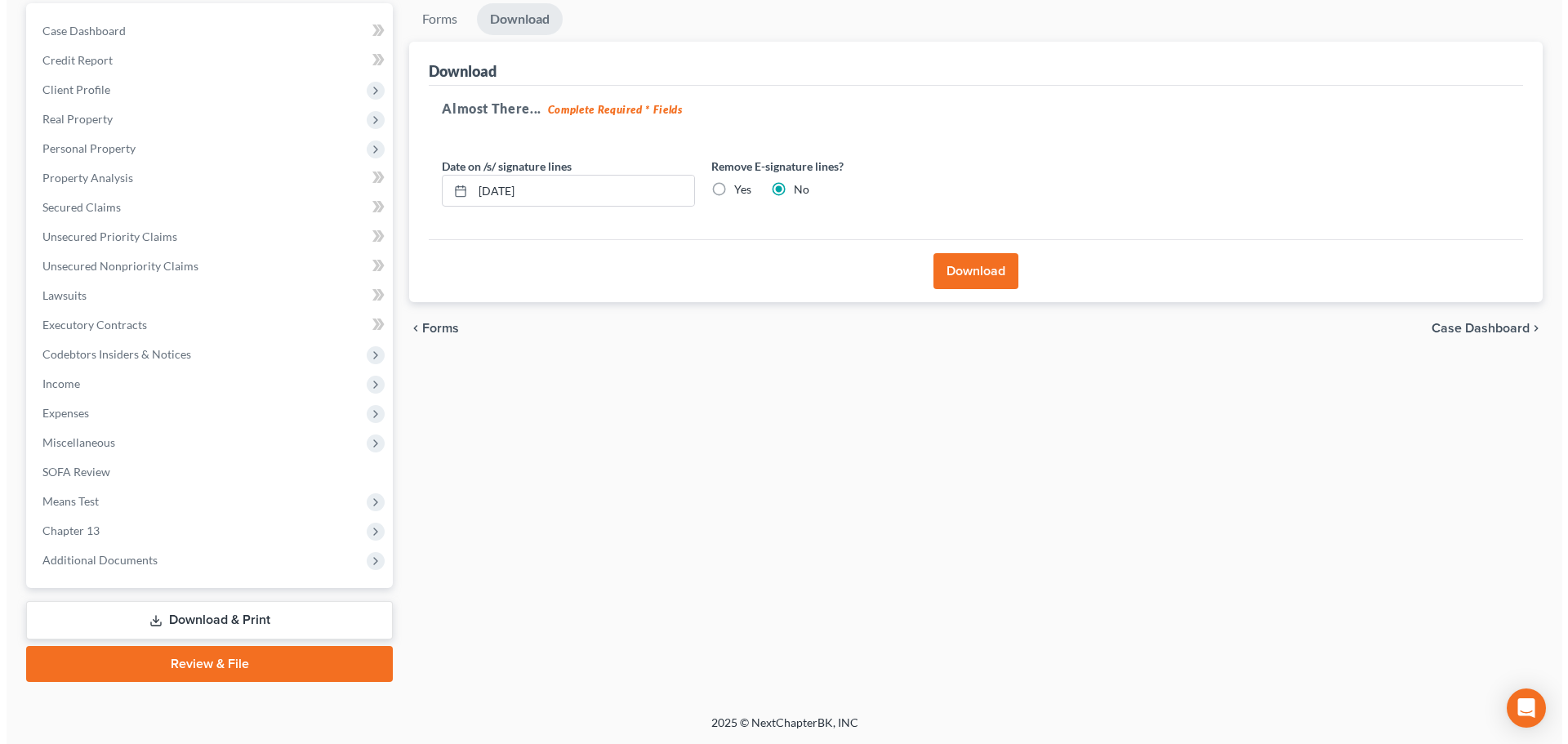
scroll to position [153, 0]
click at [500, 189] on input "[DATE]" at bounding box center [577, 190] width 222 height 31
type input "[DATE]"
click at [713, 322] on div "chevron_left Forms Case Dashboard chevron_right" at bounding box center [969, 327] width 1133 height 52
click at [971, 275] on button "Download" at bounding box center [970, 271] width 85 height 36
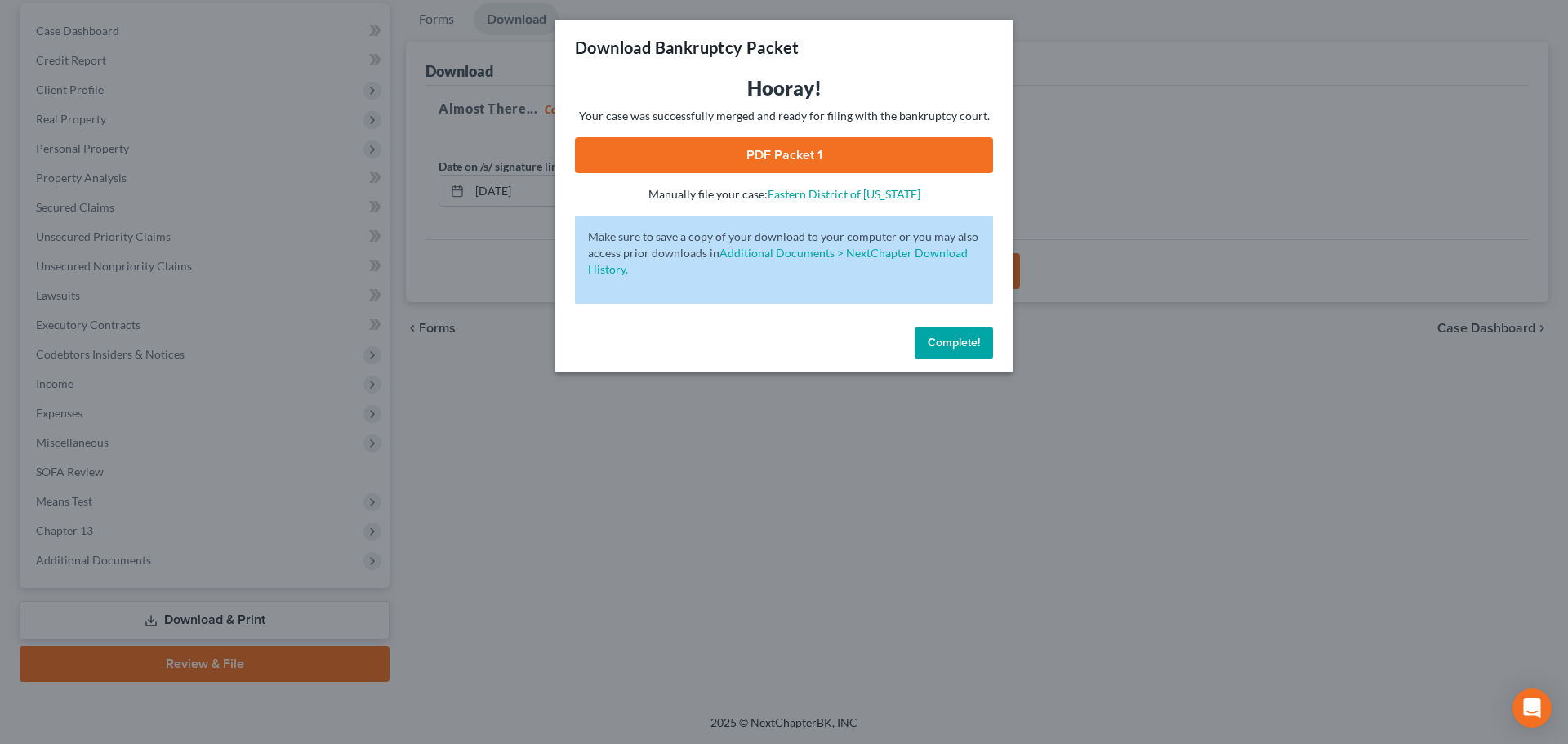
click at [735, 158] on link "PDF Packet 1" at bounding box center [784, 155] width 419 height 36
click at [780, 150] on link "PDF Packet 1" at bounding box center [784, 155] width 419 height 36
